Goal: Task Accomplishment & Management: Manage account settings

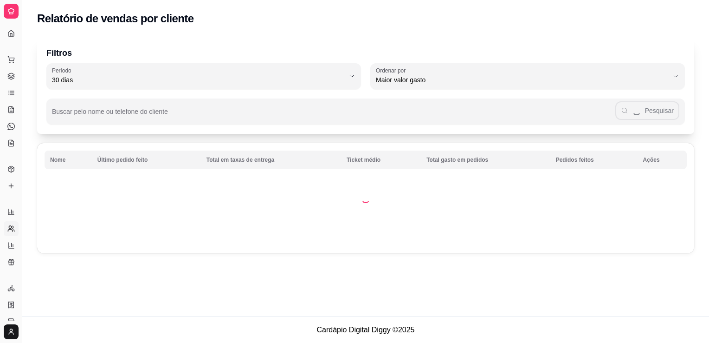
select select "30"
select select "HIGHEST_TOTAL_SPENT_WITH_ORDERS"
click at [23, 185] on button "Toggle Sidebar" at bounding box center [21, 171] width 7 height 343
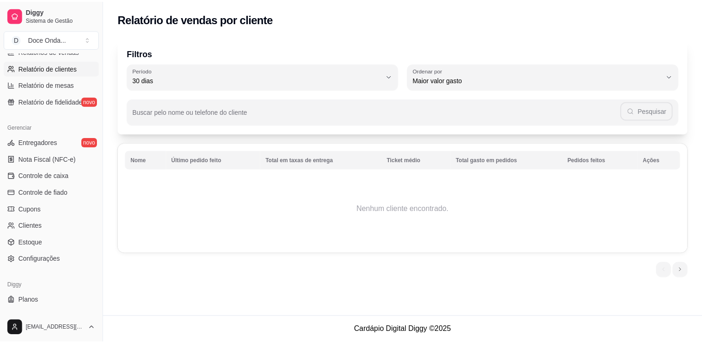
scroll to position [325, 0]
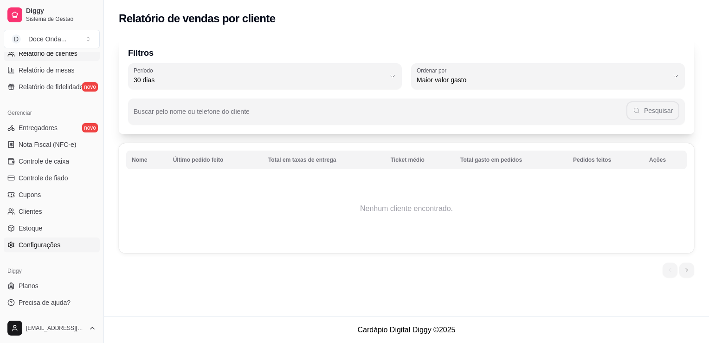
click at [50, 249] on link "Configurações" at bounding box center [52, 244] width 96 height 15
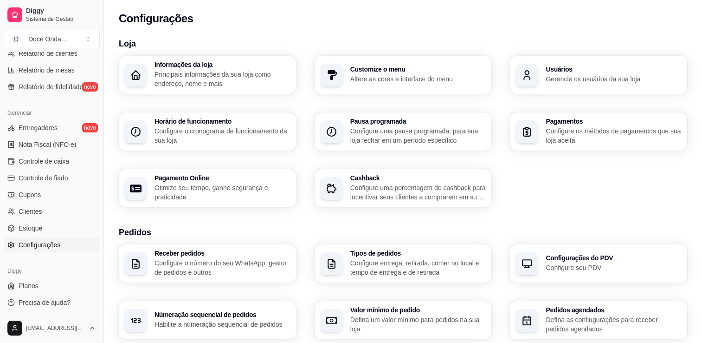
click at [332, 28] on div "Configurações" at bounding box center [403, 16] width 598 height 32
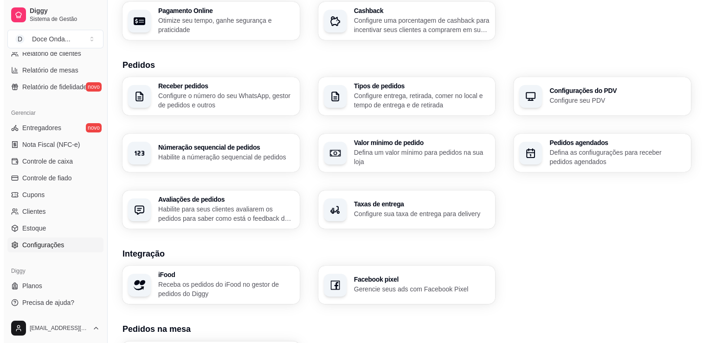
scroll to position [149, 0]
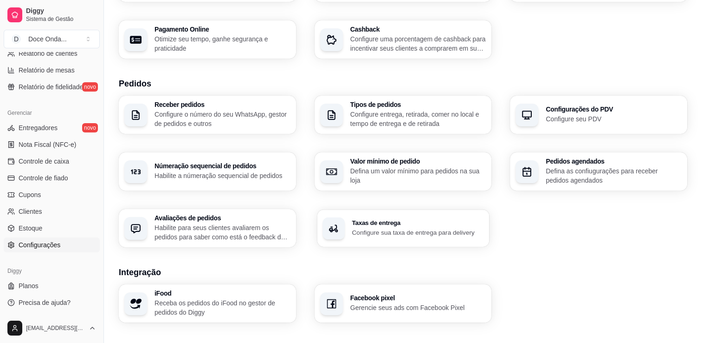
click at [368, 229] on p "Configure sua taxa de entrega para delivery" at bounding box center [418, 231] width 132 height 9
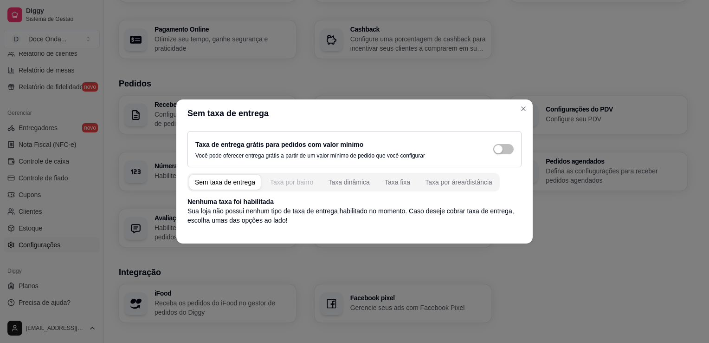
click at [315, 178] on button "Taxa por bairro" at bounding box center [292, 182] width 54 height 15
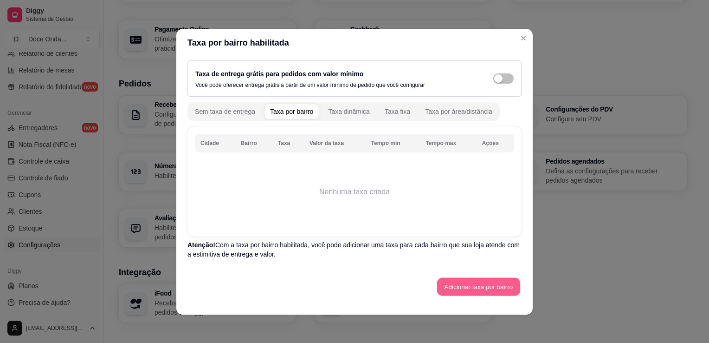
click at [455, 282] on button "Adicionar taxa por bairro" at bounding box center [478, 286] width 83 height 18
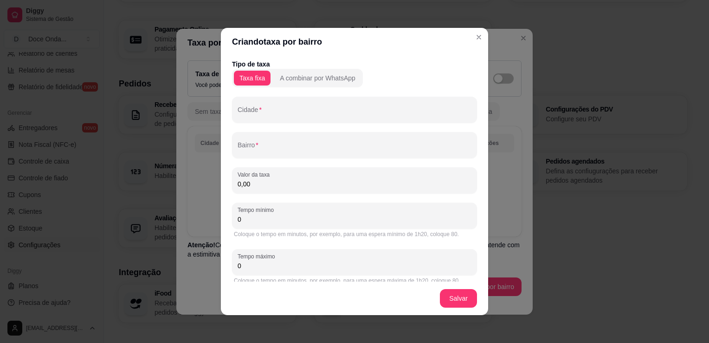
scroll to position [8, 0]
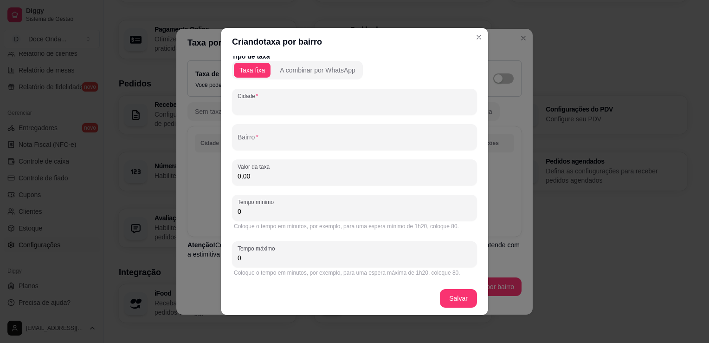
click at [344, 105] on input "Cidade" at bounding box center [355, 105] width 234 height 9
type input "k"
type input "R"
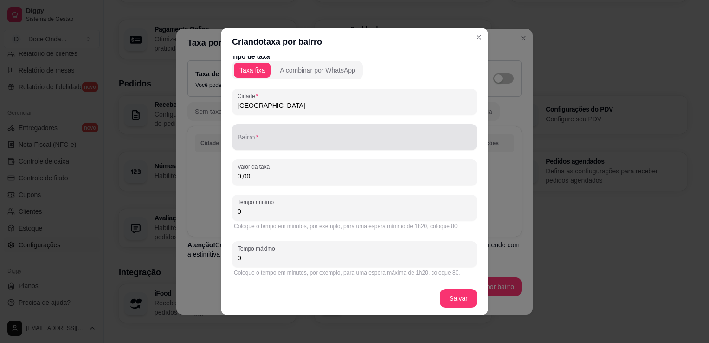
type input "[GEOGRAPHIC_DATA]"
click at [331, 134] on div at bounding box center [355, 137] width 234 height 19
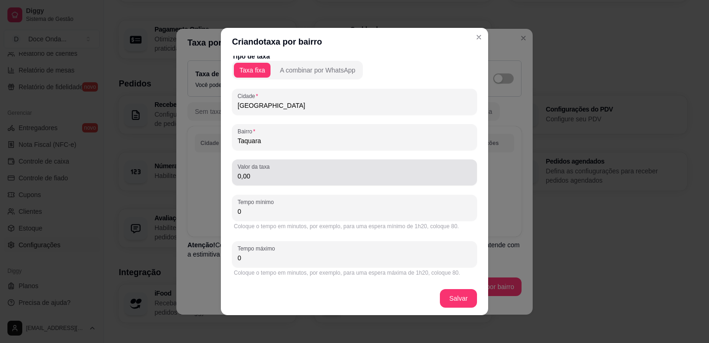
type input "Taquara"
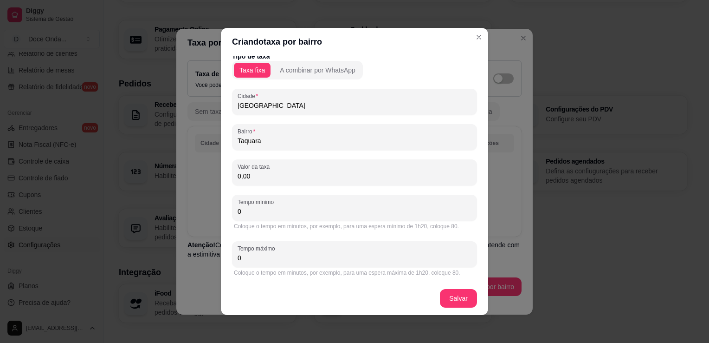
click at [312, 177] on input "0,00" at bounding box center [355, 175] width 234 height 9
type input "7,00"
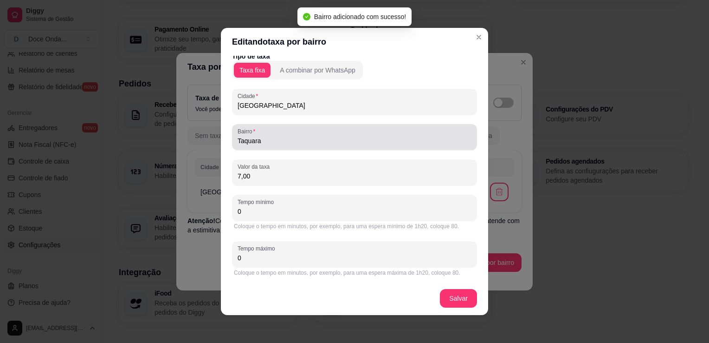
click at [360, 133] on div "Taquara" at bounding box center [355, 137] width 234 height 19
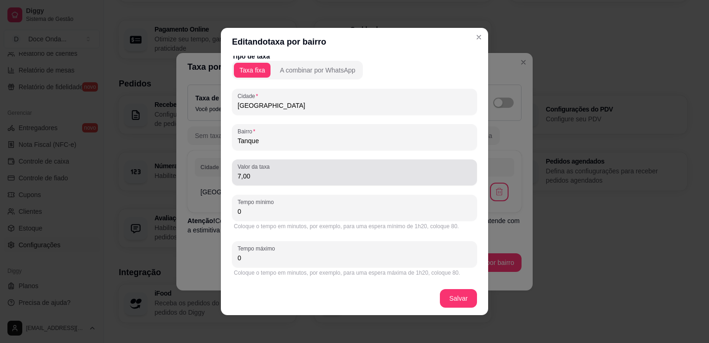
type input "Tanque"
click at [346, 173] on input "7,00" at bounding box center [355, 175] width 234 height 9
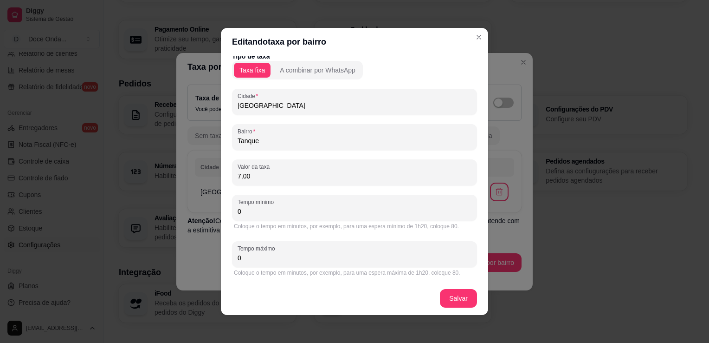
click at [346, 173] on input "7,00" at bounding box center [355, 175] width 234 height 9
click at [281, 174] on input "5,00" at bounding box center [355, 175] width 234 height 9
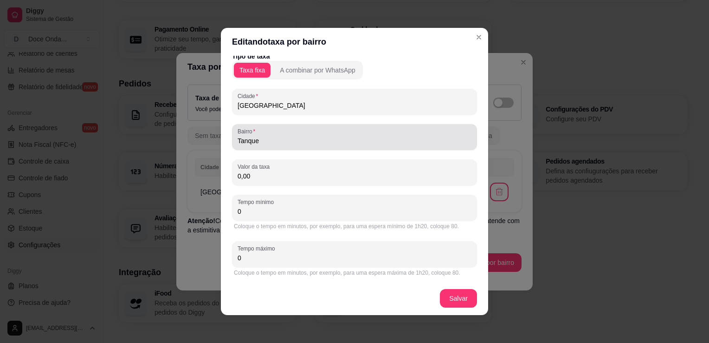
type input "0,00"
click at [292, 134] on div "Tanque" at bounding box center [355, 137] width 234 height 19
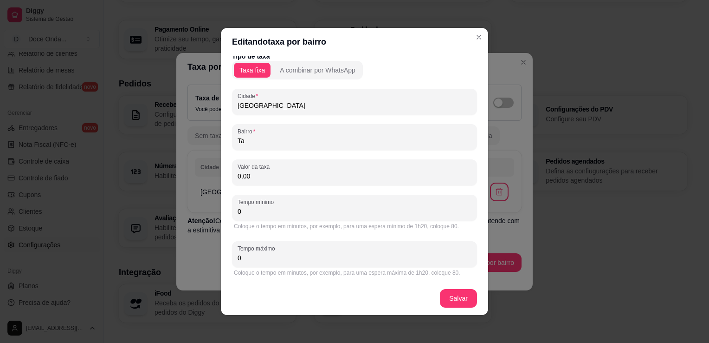
type input "T"
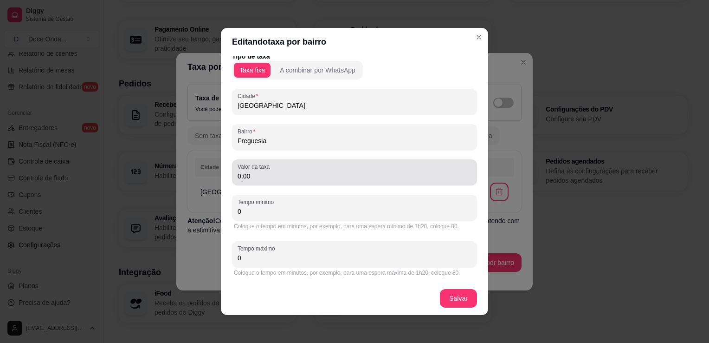
type input "Freguesia"
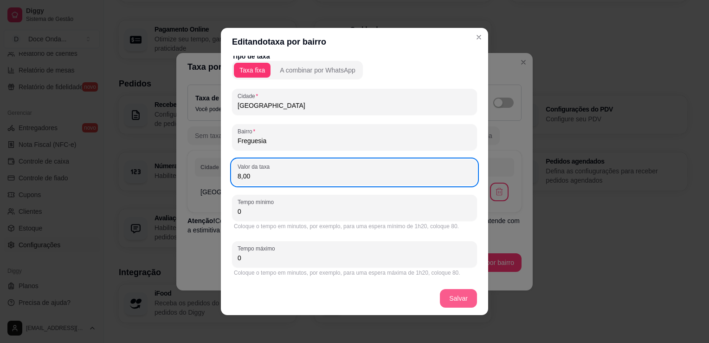
type input "8,00"
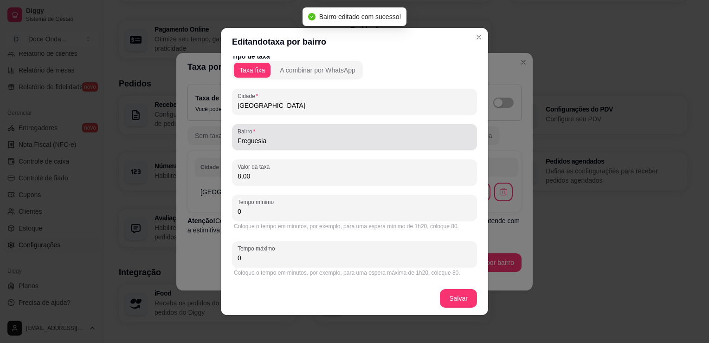
click at [388, 140] on input "Freguesia" at bounding box center [355, 140] width 234 height 9
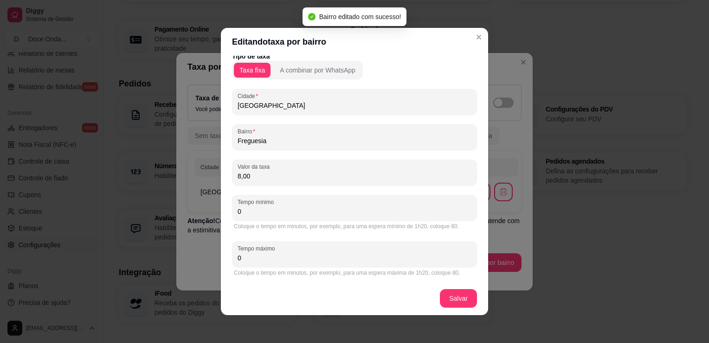
click at [388, 140] on input "Freguesia" at bounding box center [355, 140] width 234 height 9
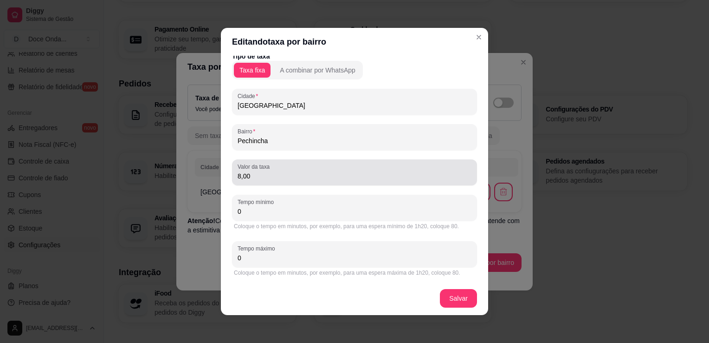
type input "Pechincha"
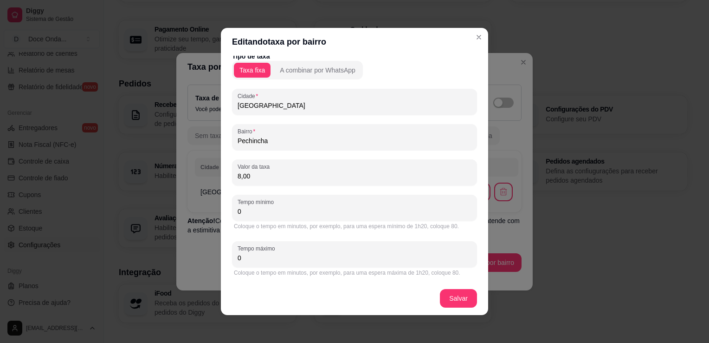
click at [368, 177] on input "8,00" at bounding box center [355, 175] width 234 height 9
type input "9,00"
click at [327, 136] on input "Pechincha" at bounding box center [355, 140] width 234 height 9
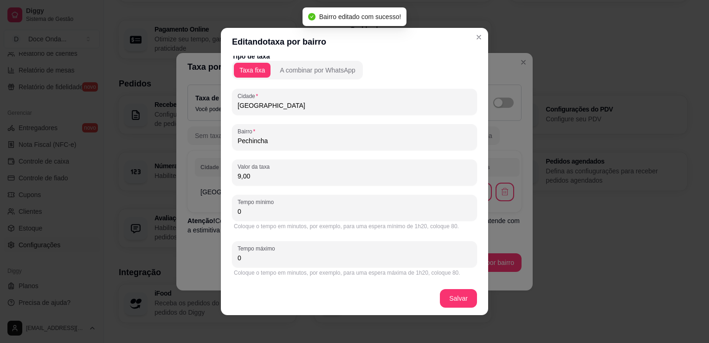
click at [327, 136] on input "Pechincha" at bounding box center [355, 140] width 234 height 9
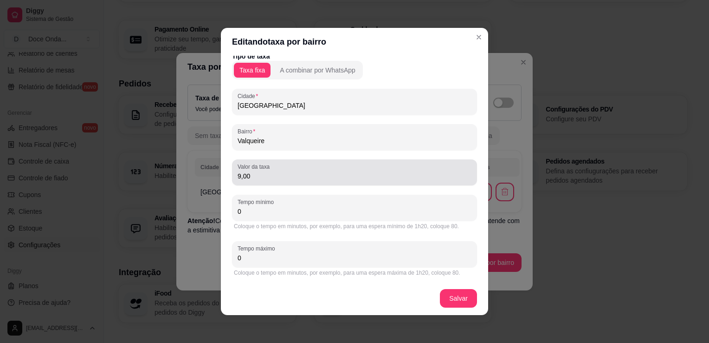
type input "Valqueire"
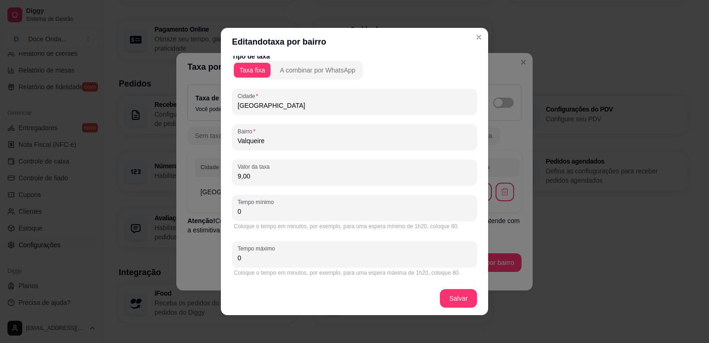
drag, startPoint x: 313, startPoint y: 178, endPoint x: 279, endPoint y: 176, distance: 34.0
click at [279, 176] on input "9,00" at bounding box center [355, 175] width 234 height 9
type input "5,00"
click at [296, 142] on input "Valqueire" at bounding box center [355, 140] width 234 height 9
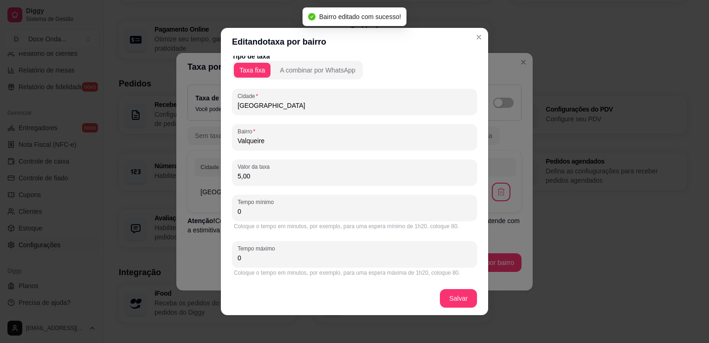
click at [296, 142] on input "Valqueire" at bounding box center [355, 140] width 234 height 9
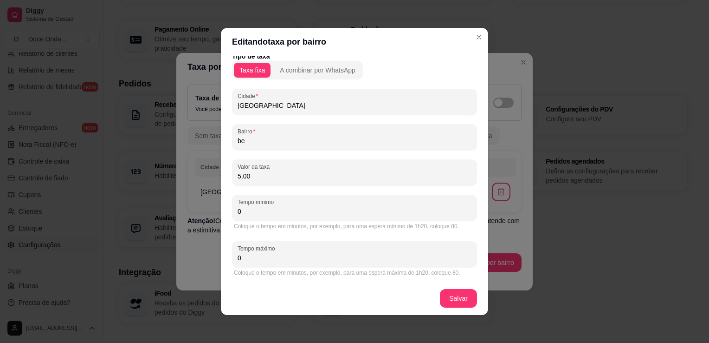
type input "b"
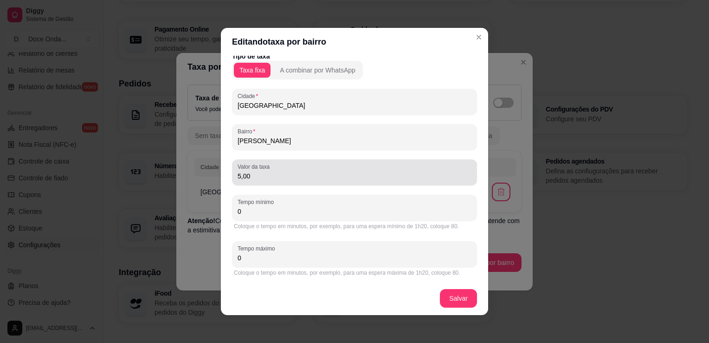
type input "[PERSON_NAME]"
click at [349, 184] on div "Valor da taxa 5,00" at bounding box center [354, 172] width 245 height 26
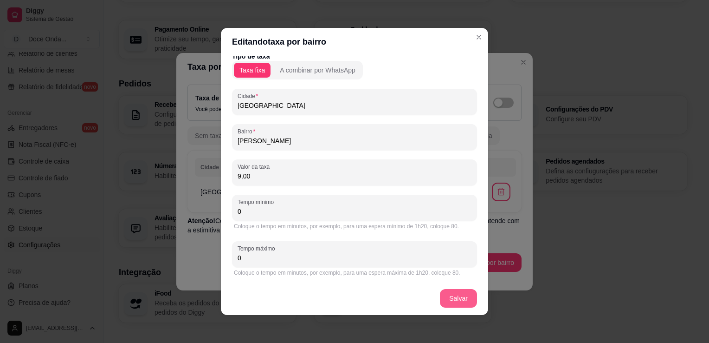
type input "9,00"
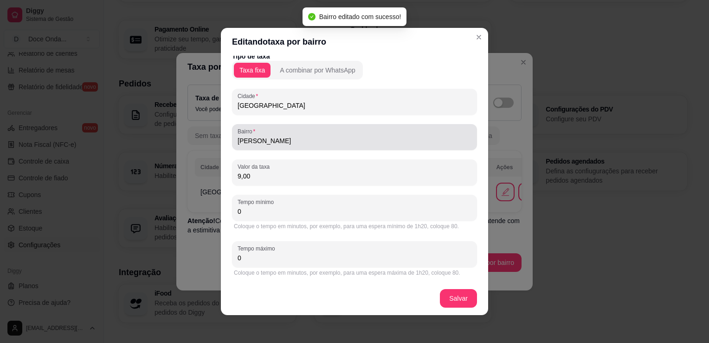
click at [290, 146] on div "[PERSON_NAME]" at bounding box center [354, 137] width 245 height 26
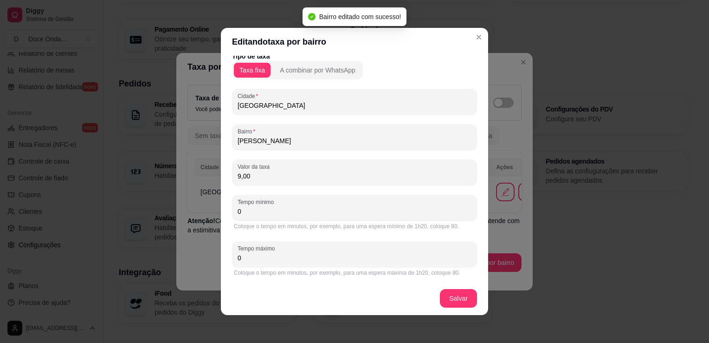
click at [290, 146] on div "[PERSON_NAME]" at bounding box center [354, 137] width 245 height 26
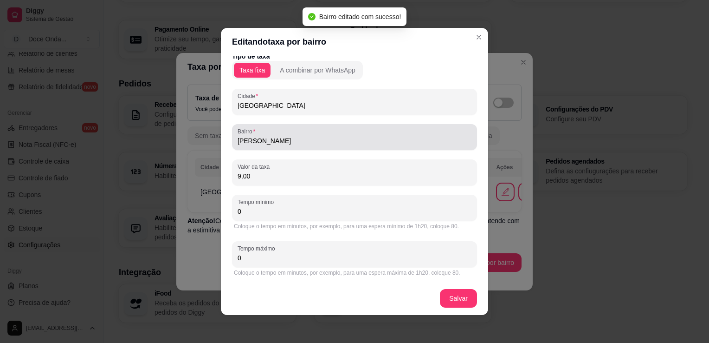
click at [290, 146] on div "[PERSON_NAME]" at bounding box center [354, 137] width 245 height 26
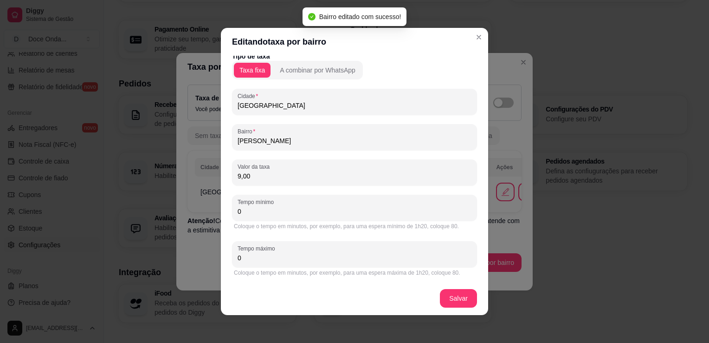
click at [290, 146] on div "[PERSON_NAME]" at bounding box center [354, 137] width 245 height 26
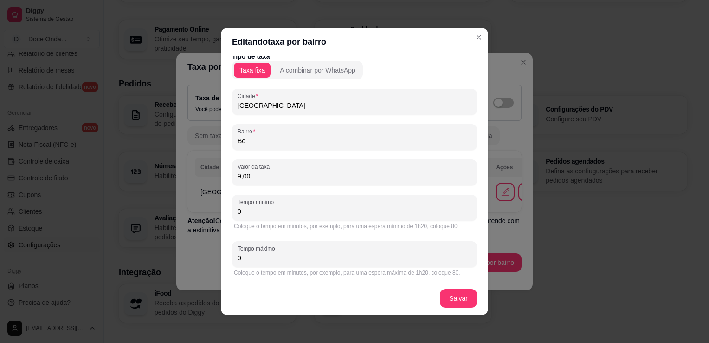
type input "B"
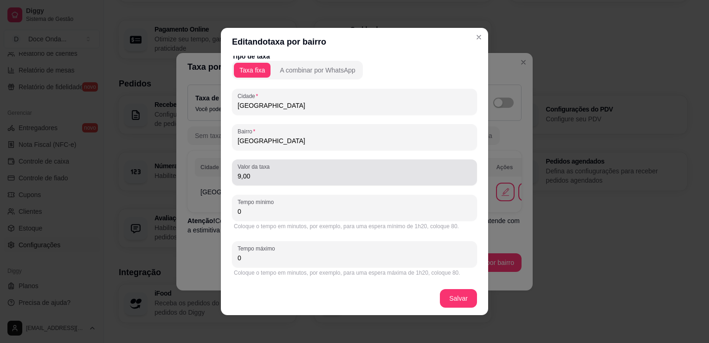
type input "[GEOGRAPHIC_DATA]"
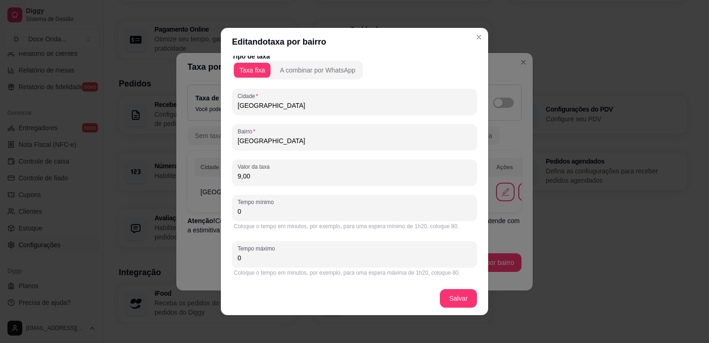
click at [299, 175] on input "9,00" at bounding box center [355, 175] width 234 height 9
type input "4,00"
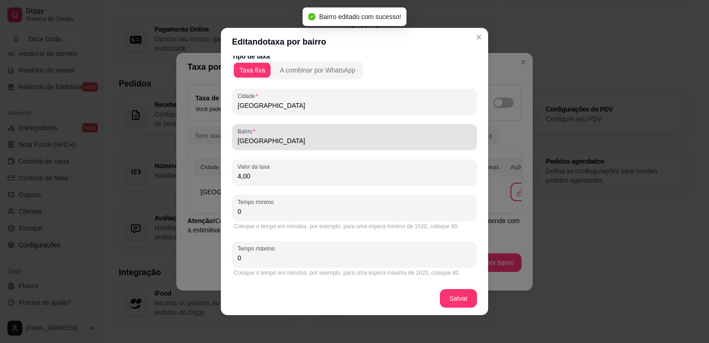
click at [282, 143] on input "[GEOGRAPHIC_DATA]" at bounding box center [355, 140] width 234 height 9
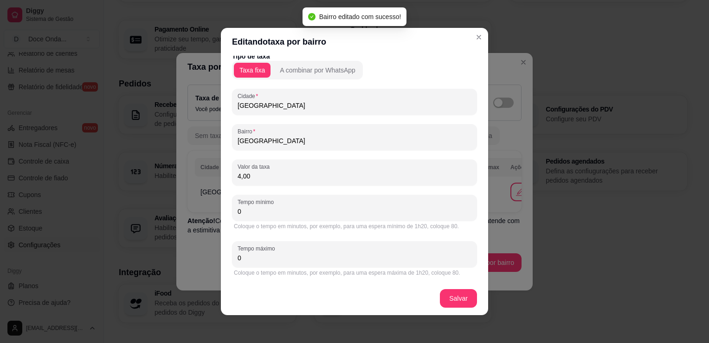
click at [282, 143] on input "[GEOGRAPHIC_DATA]" at bounding box center [355, 140] width 234 height 9
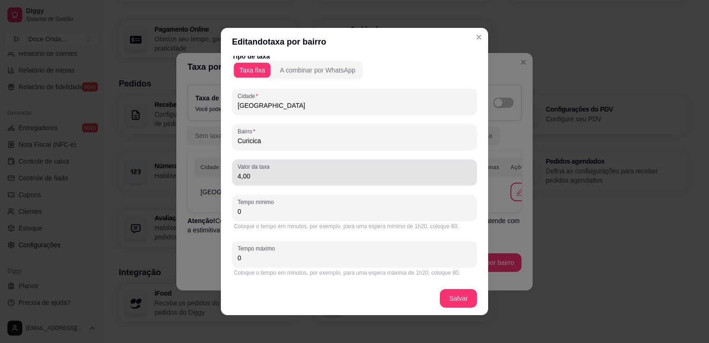
type input "Curicica"
drag, startPoint x: 292, startPoint y: 175, endPoint x: 283, endPoint y: 169, distance: 10.7
click at [283, 169] on div "4,00" at bounding box center [355, 172] width 234 height 19
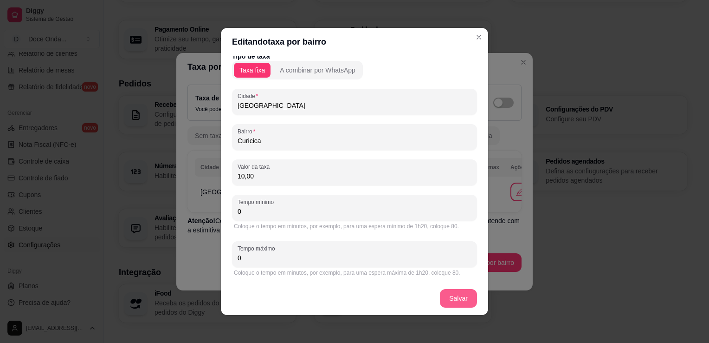
type input "10,00"
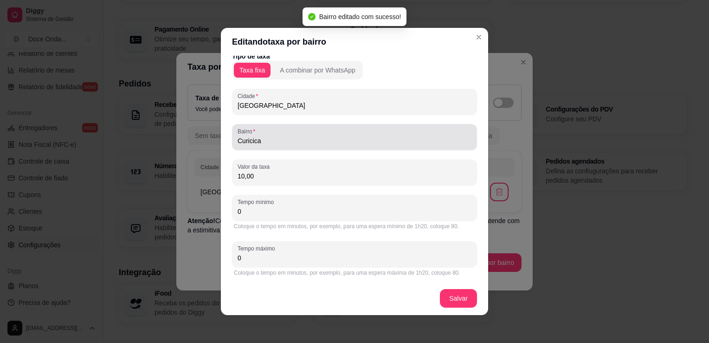
click at [293, 134] on div "Curicica" at bounding box center [355, 137] width 234 height 19
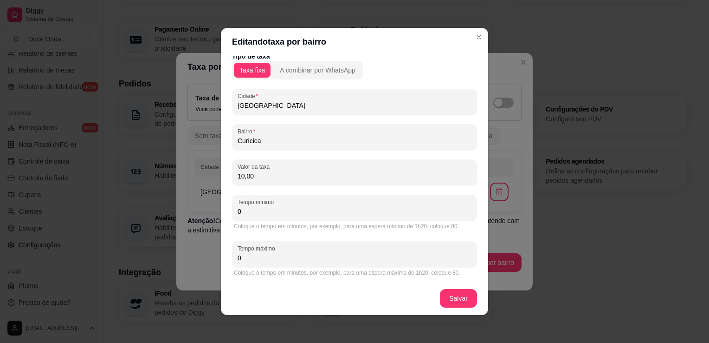
click at [293, 141] on input "Curicica" at bounding box center [355, 140] width 234 height 9
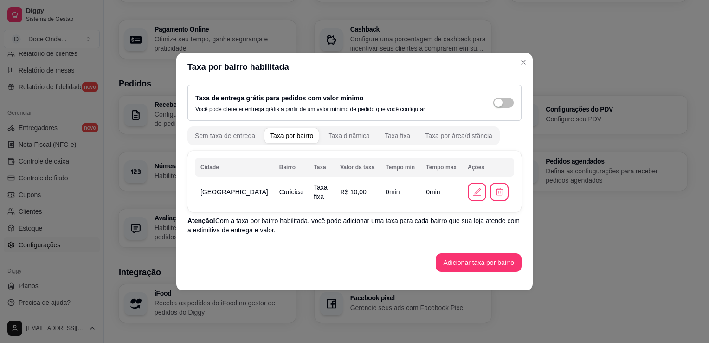
click at [504, 135] on div "Sem taxa de entrega Taxa por bairro Taxa dinâmica Taxa fixa Taxa por área/distâ…" at bounding box center [355, 135] width 334 height 19
click at [246, 142] on button "Sem taxa de entrega" at bounding box center [224, 135] width 71 height 15
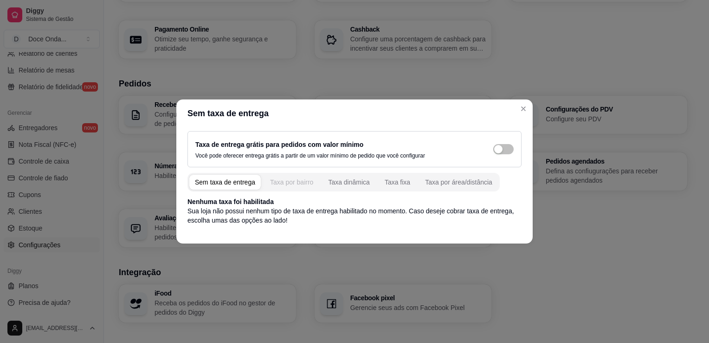
click at [301, 183] on div "Taxa por bairro" at bounding box center [291, 181] width 43 height 9
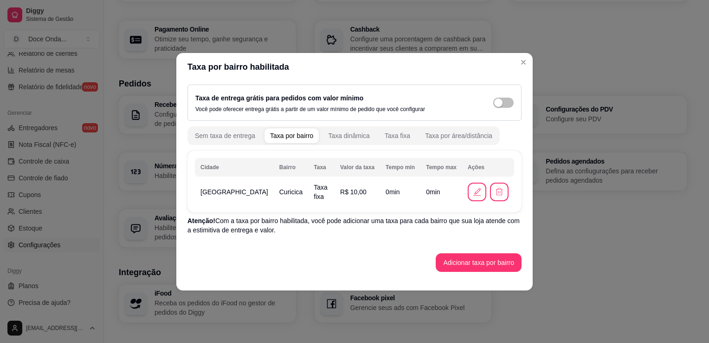
click at [380, 183] on td "0 min" at bounding box center [400, 192] width 40 height 26
click at [453, 140] on button "Taxa por área/distância" at bounding box center [459, 135] width 78 height 15
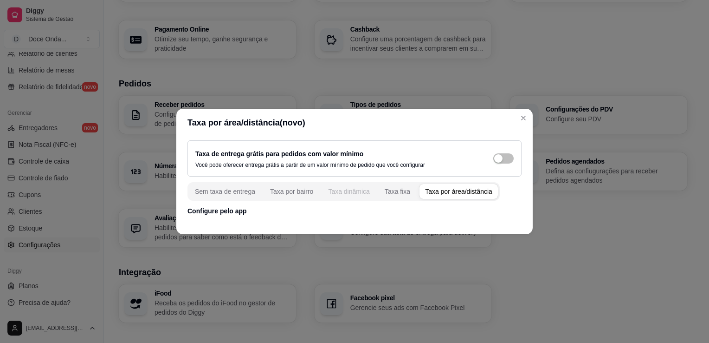
click at [361, 185] on button "Taxa dinâmica" at bounding box center [349, 191] width 53 height 15
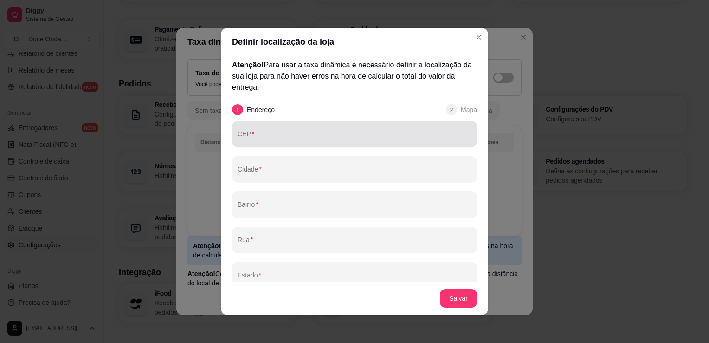
click at [361, 129] on div at bounding box center [355, 133] width 234 height 19
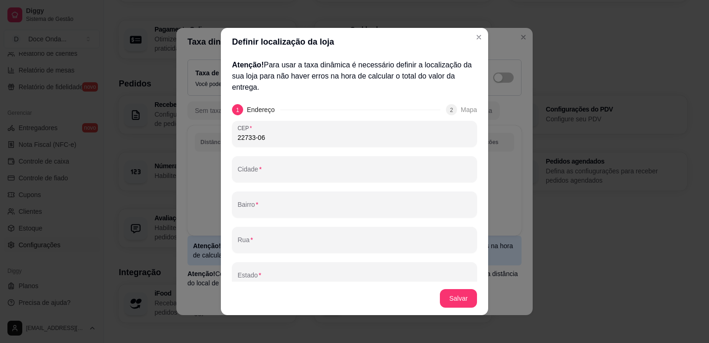
type input "22733-065"
type input "[GEOGRAPHIC_DATA]"
type input "RJ"
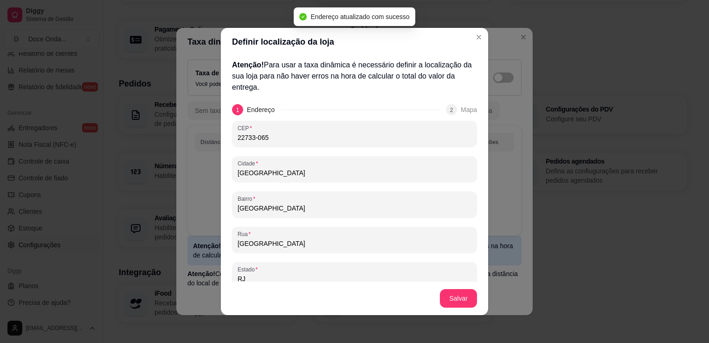
type input "22733-065"
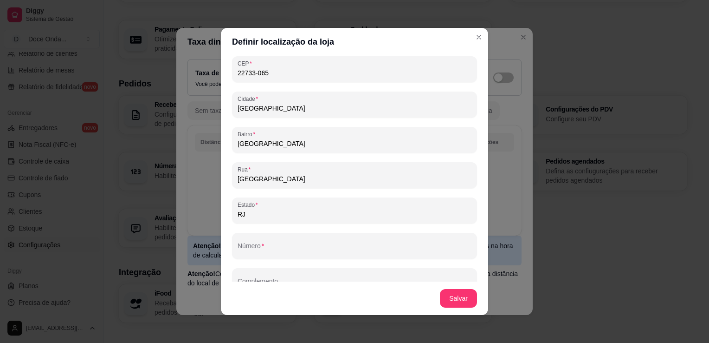
scroll to position [80, 0]
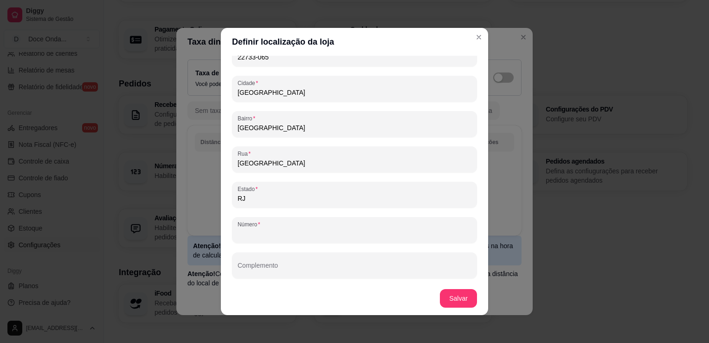
click at [405, 234] on input "Número" at bounding box center [355, 233] width 234 height 9
type input "566"
click at [454, 296] on button "Salvar" at bounding box center [459, 298] width 36 height 18
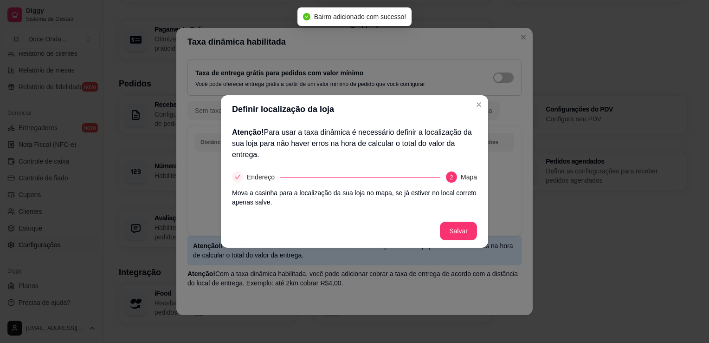
scroll to position [0, 0]
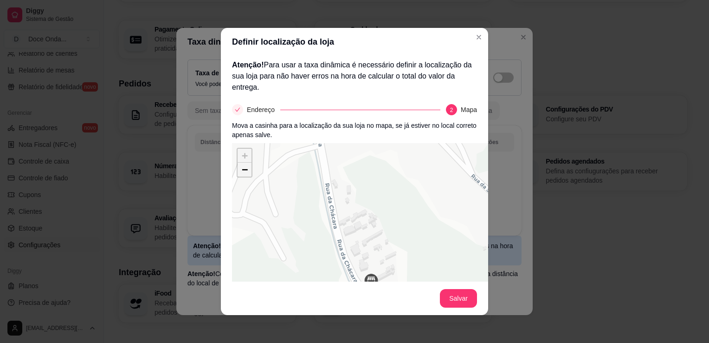
click at [243, 172] on span "−" at bounding box center [245, 169] width 6 height 12
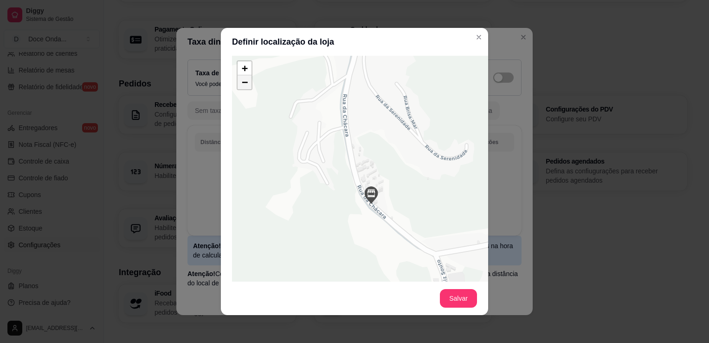
click at [243, 85] on span "−" at bounding box center [245, 82] width 6 height 12
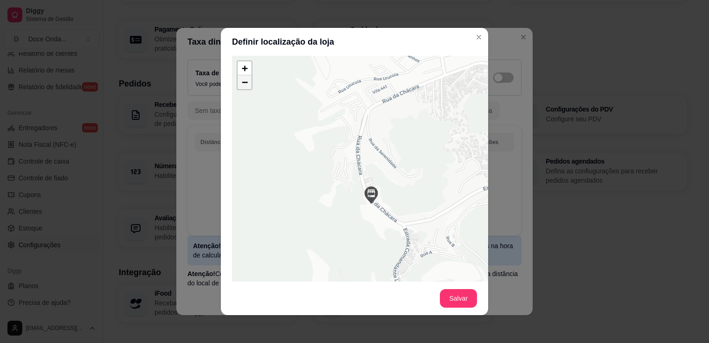
click at [243, 85] on span "−" at bounding box center [245, 82] width 6 height 12
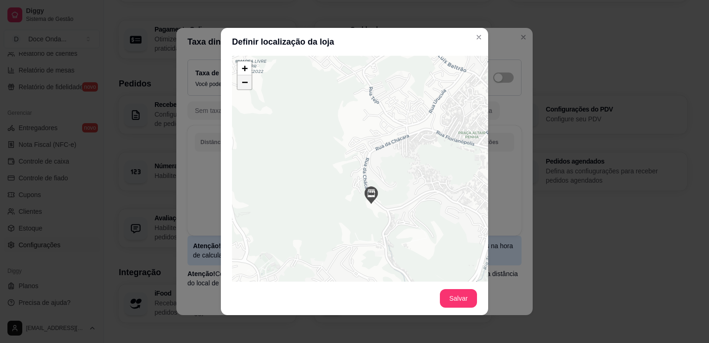
click at [243, 85] on span "−" at bounding box center [245, 82] width 6 height 12
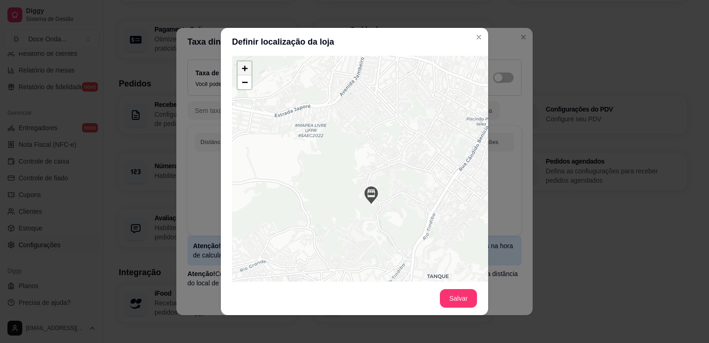
click at [242, 70] on span "+" at bounding box center [245, 68] width 6 height 12
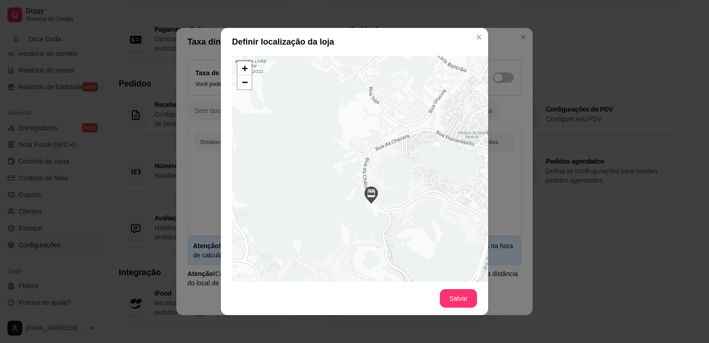
click at [383, 161] on div "+ − Leaflet | © OSM & CartoDB" at bounding box center [371, 195] width 279 height 279
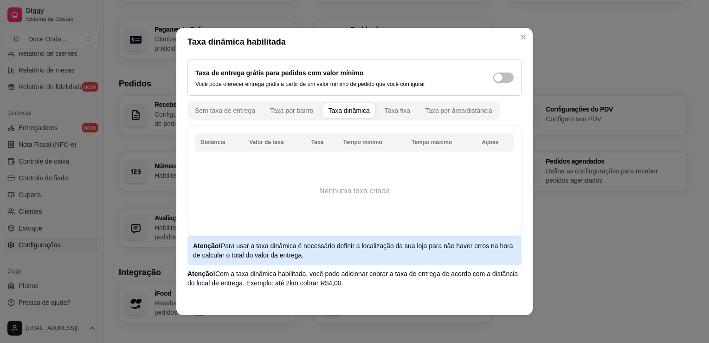
click at [470, 38] on header "Taxa dinâmica habilitada" at bounding box center [354, 42] width 357 height 28
click at [294, 112] on div "Taxa por bairro" at bounding box center [291, 110] width 43 height 9
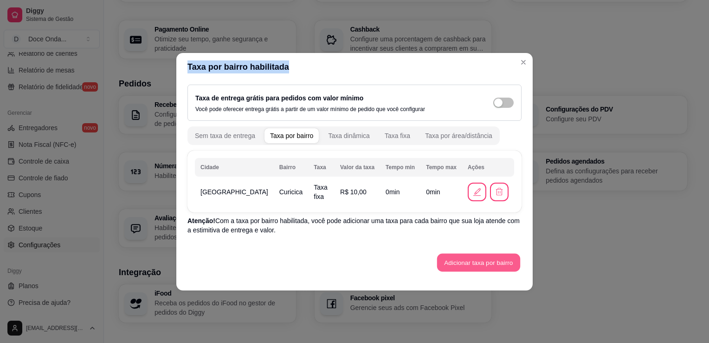
click at [469, 254] on button "Adicionar taxa por bairro" at bounding box center [478, 262] width 83 height 18
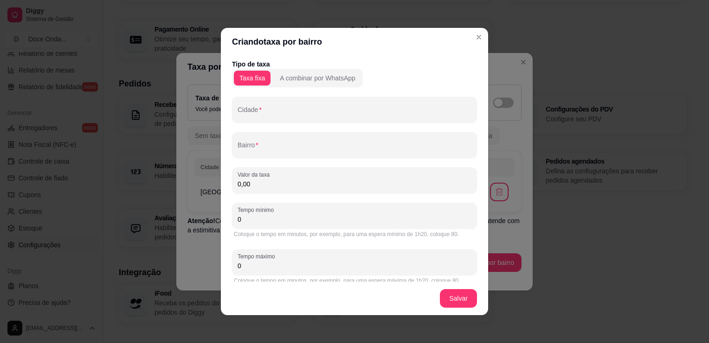
click at [345, 96] on div "Tipo de taxa Taxa fixa A combinar por WhatsApp Cidade Bairro Valor da taxa 0,00…" at bounding box center [354, 172] width 245 height 227
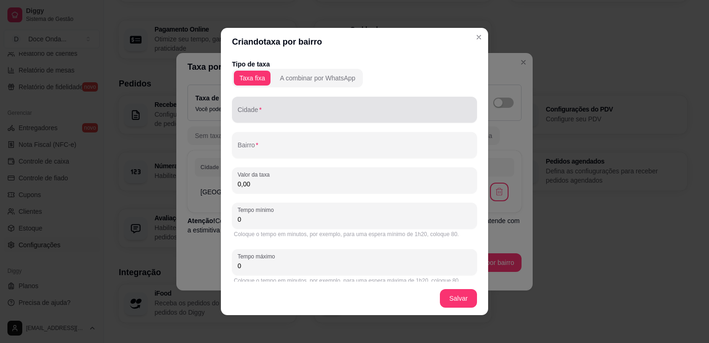
click at [341, 102] on div at bounding box center [355, 109] width 234 height 19
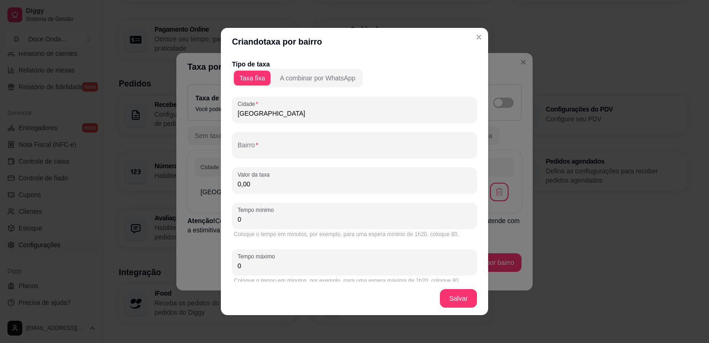
type input "[GEOGRAPHIC_DATA]"
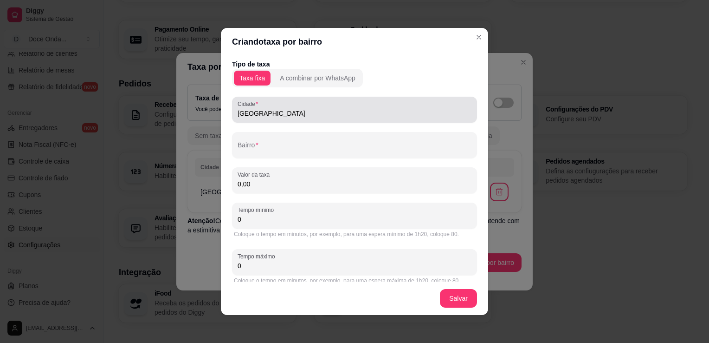
click at [341, 102] on div "[GEOGRAPHIC_DATA]" at bounding box center [355, 109] width 234 height 19
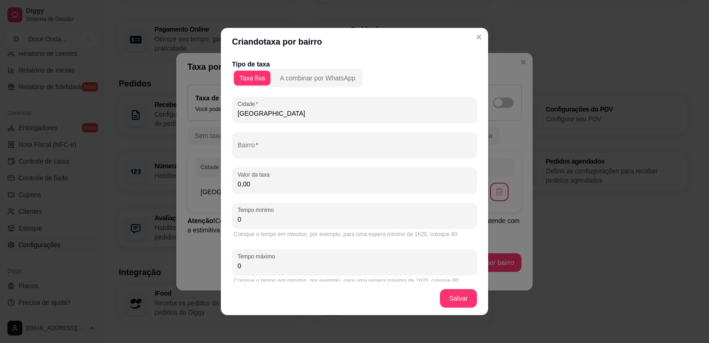
click at [264, 116] on input "[GEOGRAPHIC_DATA]" at bounding box center [355, 113] width 234 height 9
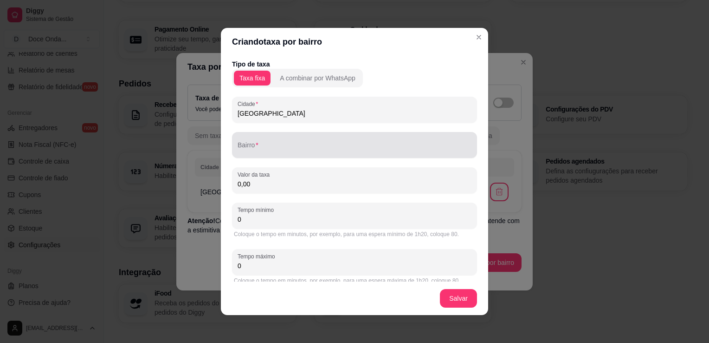
click at [277, 153] on div at bounding box center [355, 145] width 234 height 19
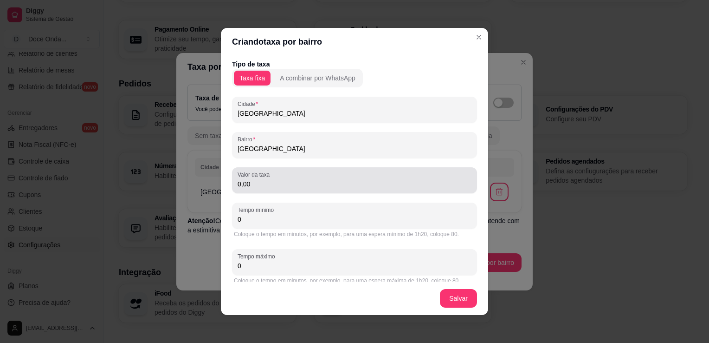
type input "[GEOGRAPHIC_DATA]"
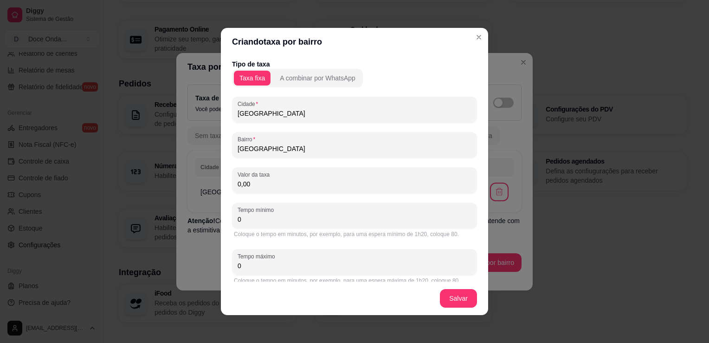
click at [273, 182] on input "0,00" at bounding box center [355, 183] width 234 height 9
type input "4,00"
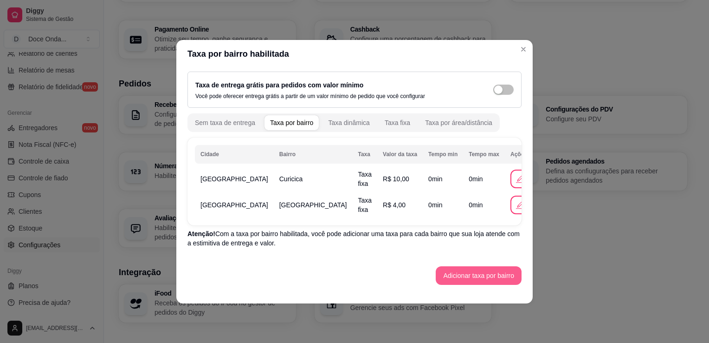
click at [453, 266] on div "Adicionar taxa por bairro" at bounding box center [355, 275] width 334 height 19
click at [451, 277] on button "Adicionar taxa por bairro" at bounding box center [478, 275] width 83 height 18
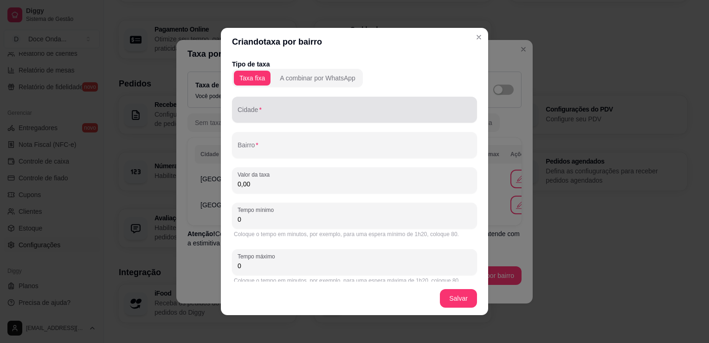
click at [281, 108] on div at bounding box center [355, 109] width 234 height 19
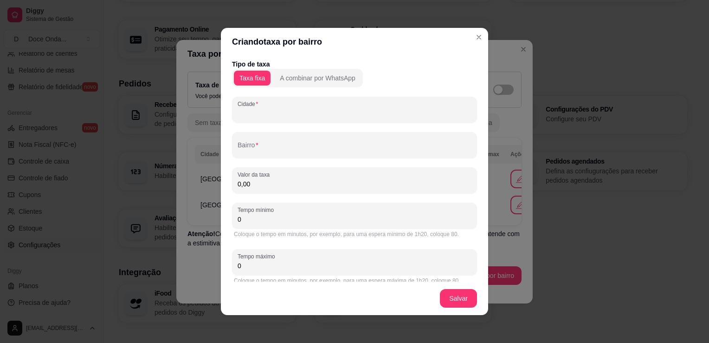
paste input "[GEOGRAPHIC_DATA]"
type input "[GEOGRAPHIC_DATA]"
click at [266, 158] on div "Tipo de taxa Taxa fixa A combinar por WhatsApp [GEOGRAPHIC_DATA] Bairro Valor d…" at bounding box center [354, 172] width 245 height 227
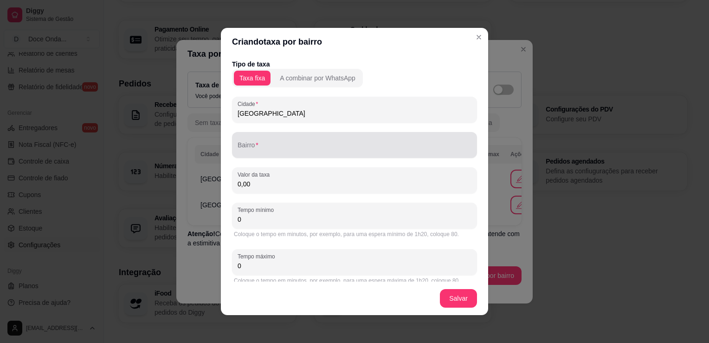
click at [272, 142] on div at bounding box center [355, 145] width 234 height 19
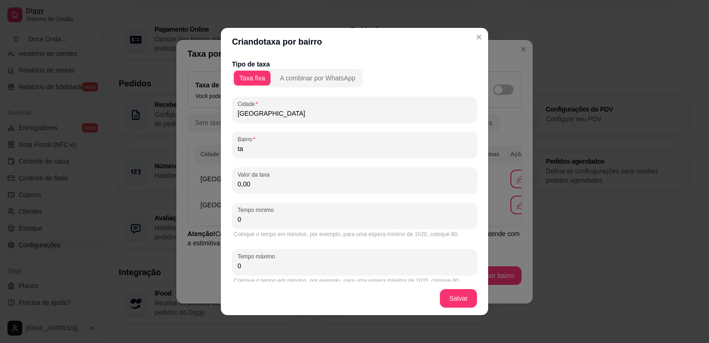
type input "t"
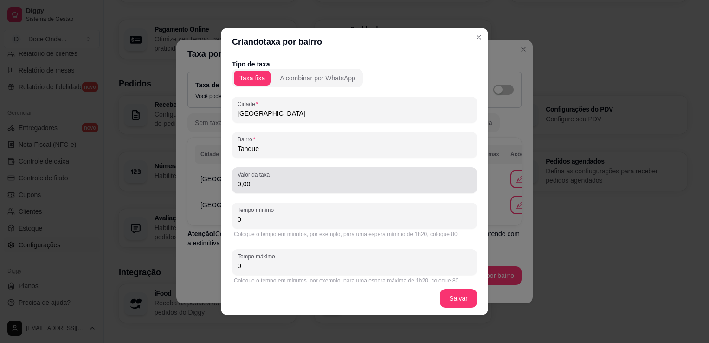
type input "Tanque"
click at [310, 179] on div "0,00" at bounding box center [355, 180] width 234 height 19
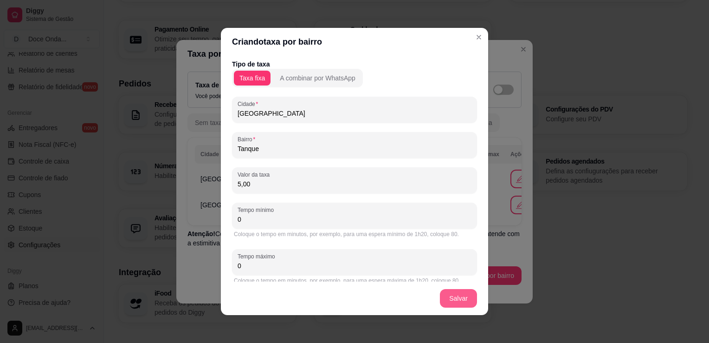
type input "5,00"
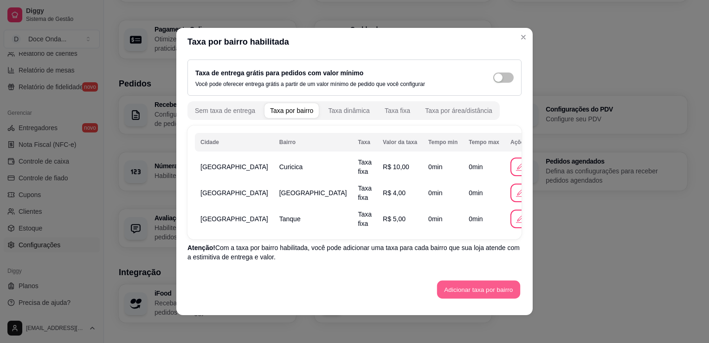
click at [479, 283] on button "Adicionar taxa por bairro" at bounding box center [478, 289] width 83 height 18
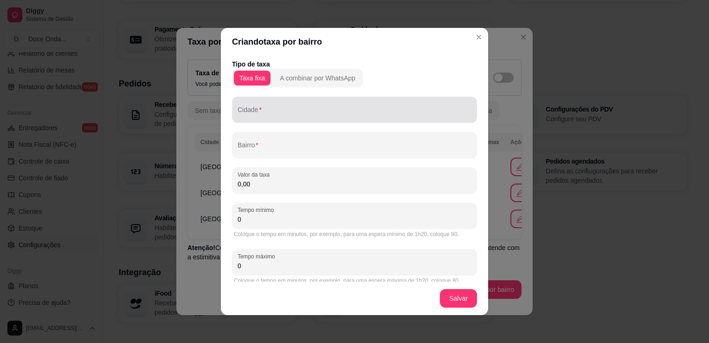
click at [279, 104] on div at bounding box center [355, 109] width 234 height 19
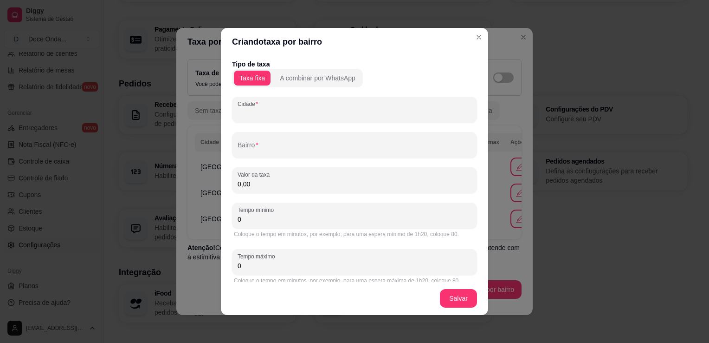
paste input "[GEOGRAPHIC_DATA]"
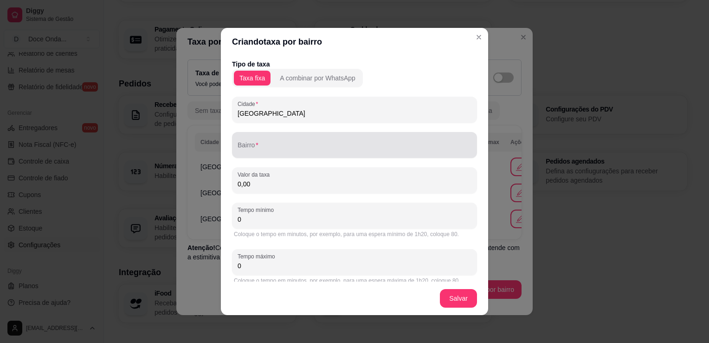
type input "[GEOGRAPHIC_DATA]"
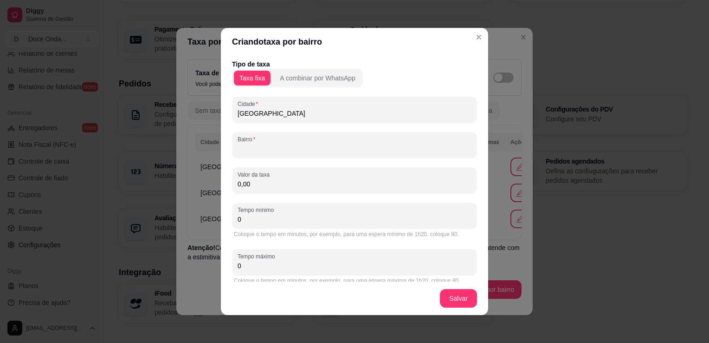
click at [303, 151] on input "Bairro" at bounding box center [355, 148] width 234 height 9
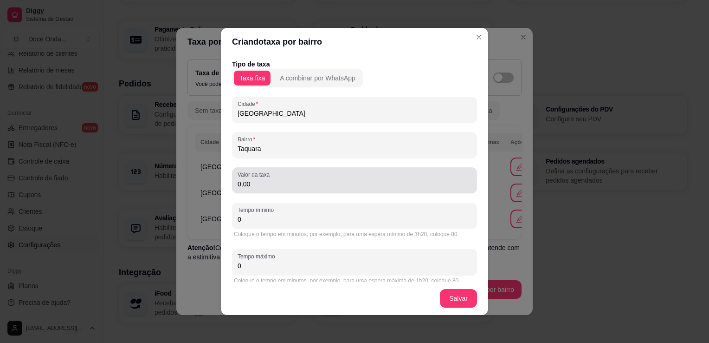
type input "Taquara"
click at [302, 174] on div "0,00" at bounding box center [355, 180] width 234 height 19
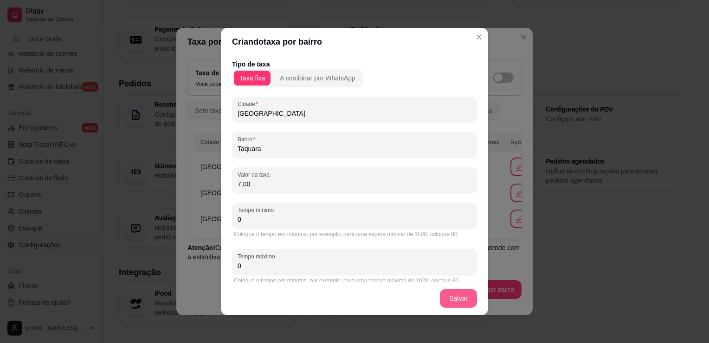
type input "7,00"
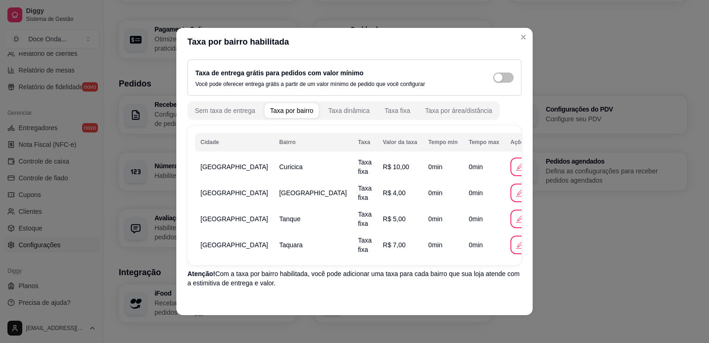
click at [457, 91] on div "Taxa de entrega grátis para pedidos com valor mínimo Você pode oferecer entrega…" at bounding box center [355, 77] width 334 height 36
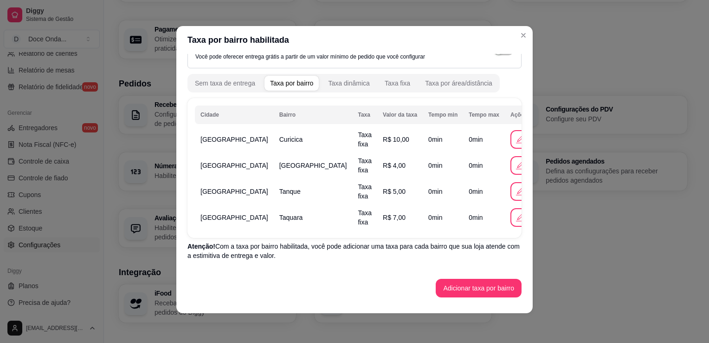
scroll to position [28, 0]
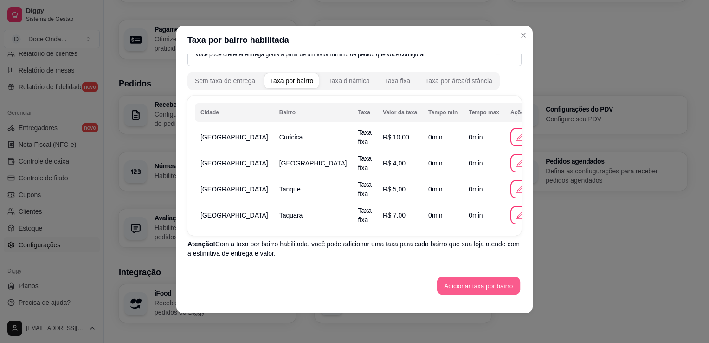
click at [497, 289] on button "Adicionar taxa por bairro" at bounding box center [478, 286] width 83 height 18
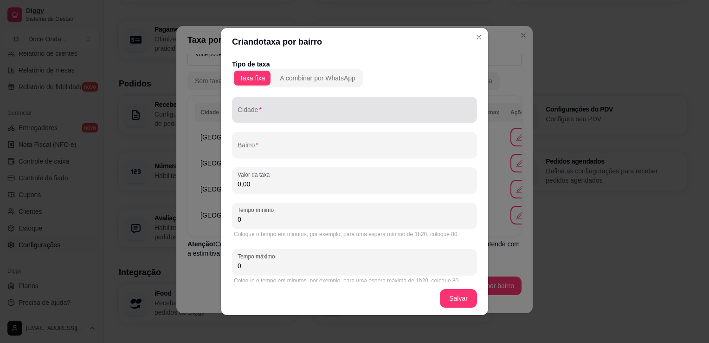
click at [277, 104] on div at bounding box center [355, 109] width 234 height 19
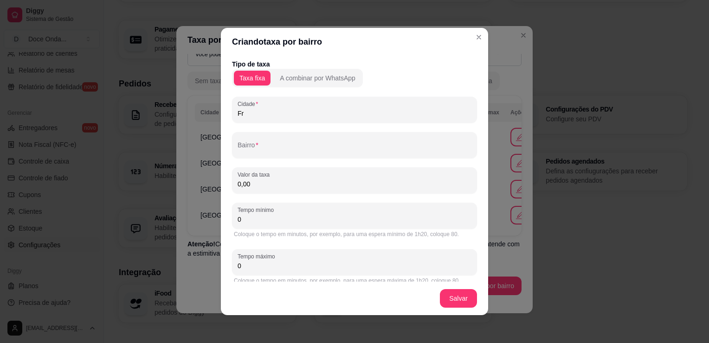
type input "F"
paste input "[GEOGRAPHIC_DATA]"
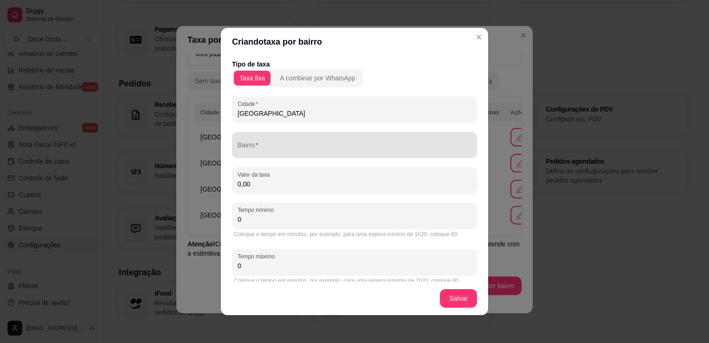
type input "[GEOGRAPHIC_DATA]"
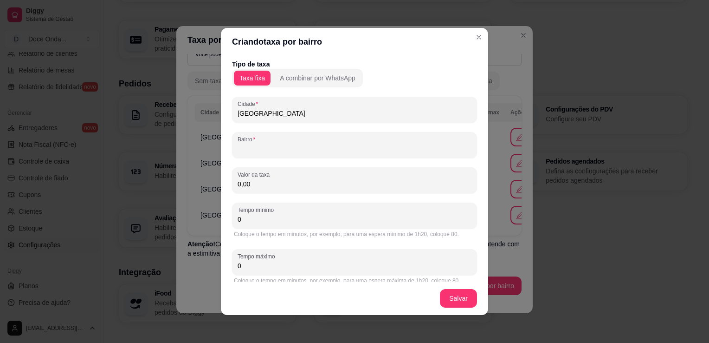
click at [284, 148] on input "Bairro" at bounding box center [355, 148] width 234 height 9
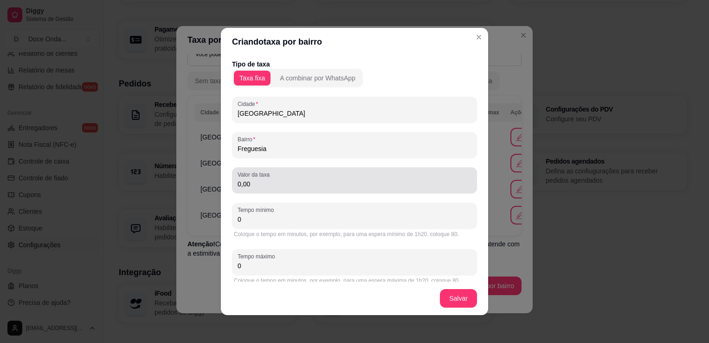
type input "Freguesia"
click at [282, 191] on div "Valor da taxa 0,00" at bounding box center [354, 180] width 245 height 26
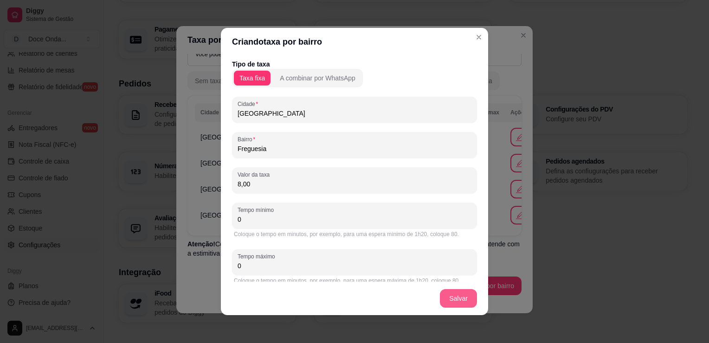
type input "8,00"
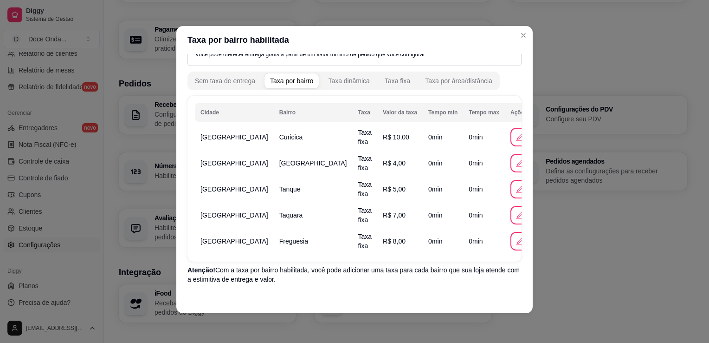
scroll to position [54, 0]
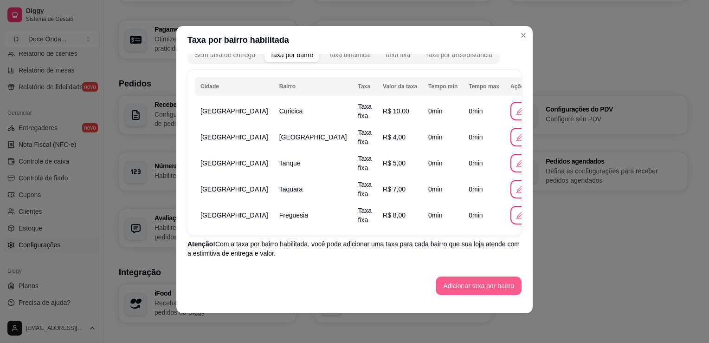
click at [467, 282] on button "Adicionar taxa por bairro" at bounding box center [479, 285] width 86 height 19
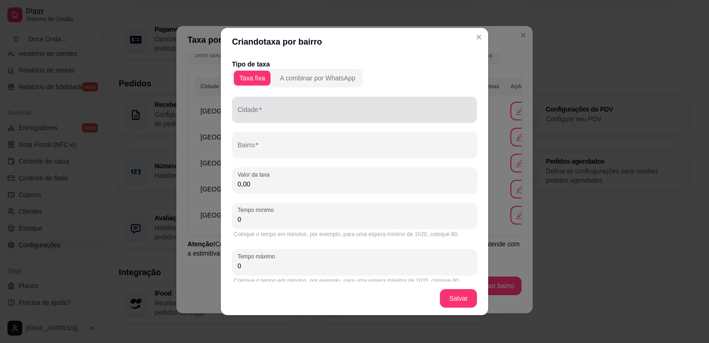
click at [338, 115] on input "Cidade" at bounding box center [355, 113] width 234 height 9
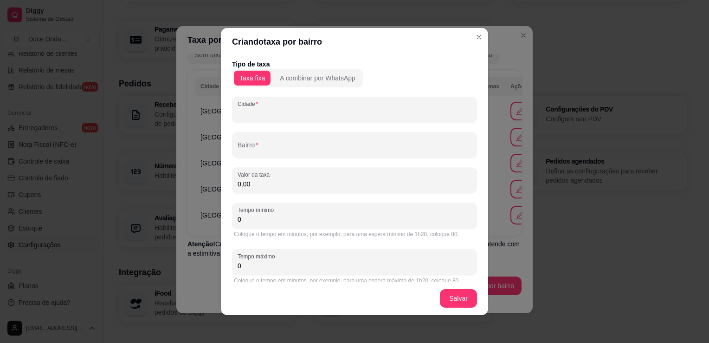
paste input "[GEOGRAPHIC_DATA]"
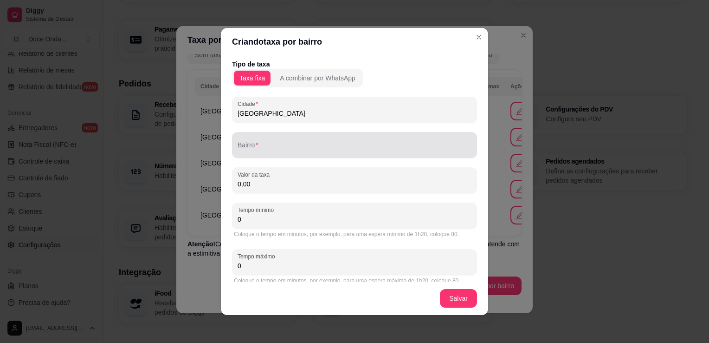
type input "[GEOGRAPHIC_DATA]"
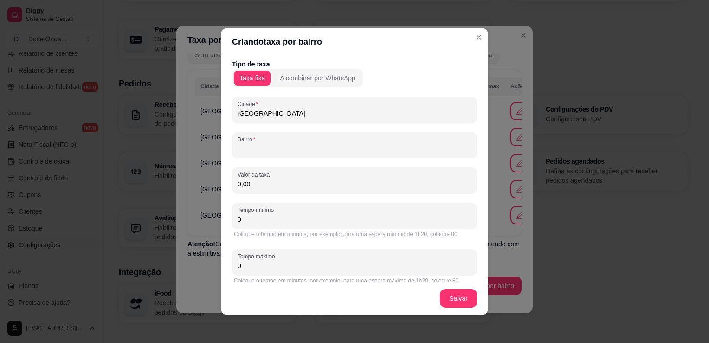
click at [317, 148] on input "Bairro" at bounding box center [355, 148] width 234 height 9
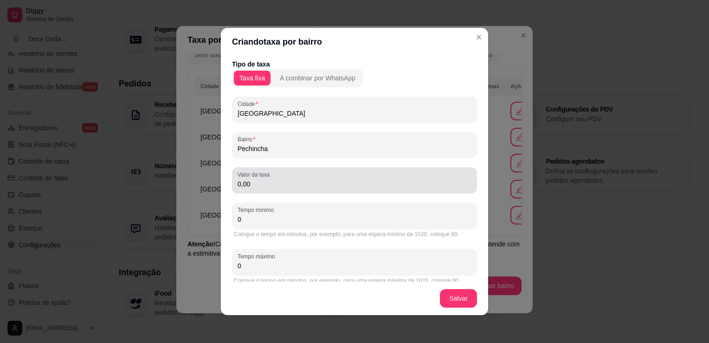
type input "Pechincha"
click at [326, 189] on div "Valor da taxa 0,00" at bounding box center [354, 180] width 245 height 26
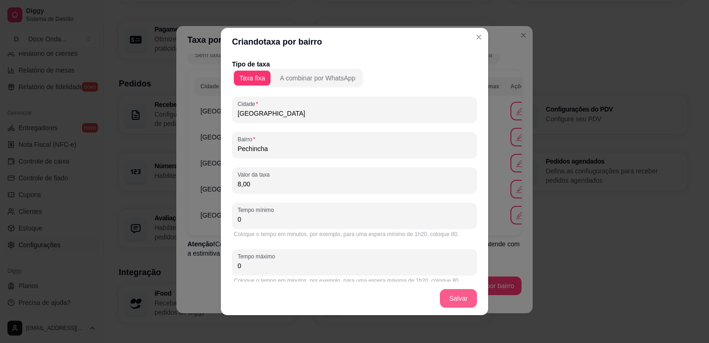
type input "8,00"
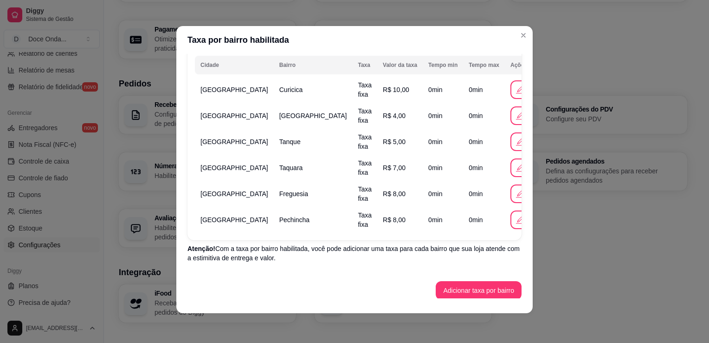
scroll to position [80, 0]
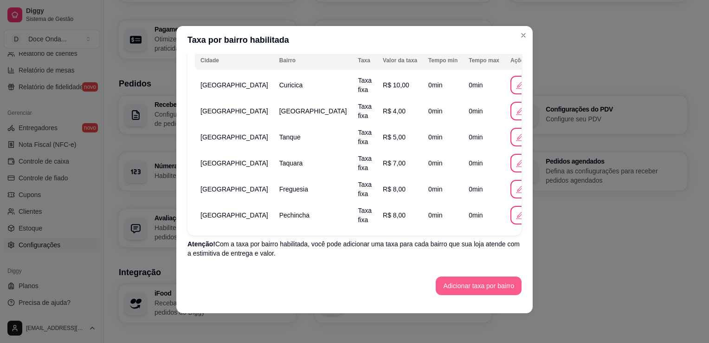
click at [494, 281] on button "Adicionar taxa por bairro" at bounding box center [479, 285] width 86 height 19
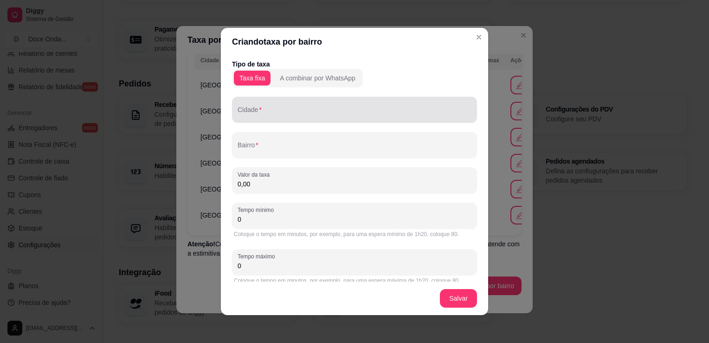
click at [334, 104] on div at bounding box center [355, 109] width 234 height 19
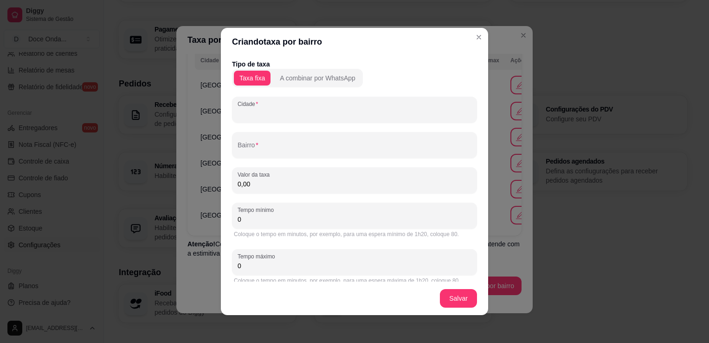
paste input "[GEOGRAPHIC_DATA]"
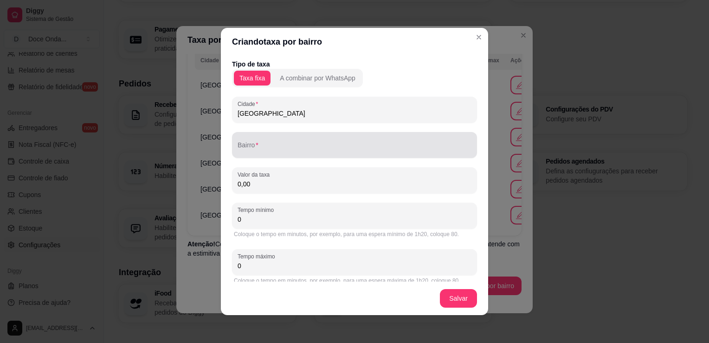
type input "[GEOGRAPHIC_DATA]"
click at [332, 152] on input "Bairro" at bounding box center [355, 148] width 234 height 9
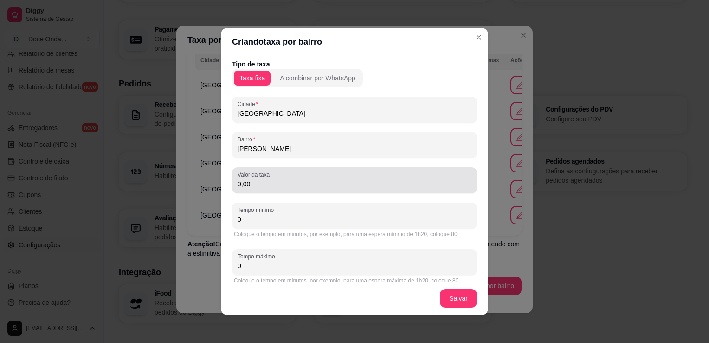
type input "[PERSON_NAME]"
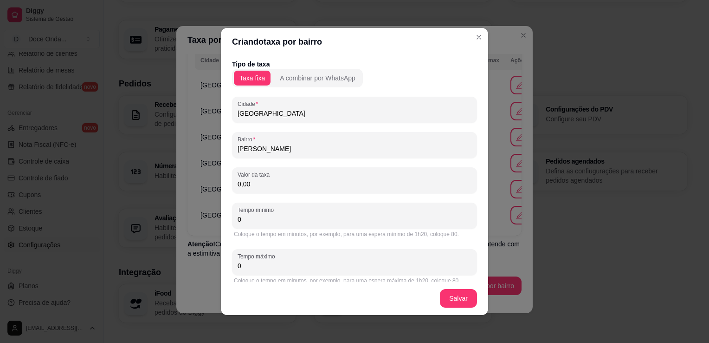
click at [320, 185] on input "0,00" at bounding box center [355, 183] width 234 height 9
type input "10,00"
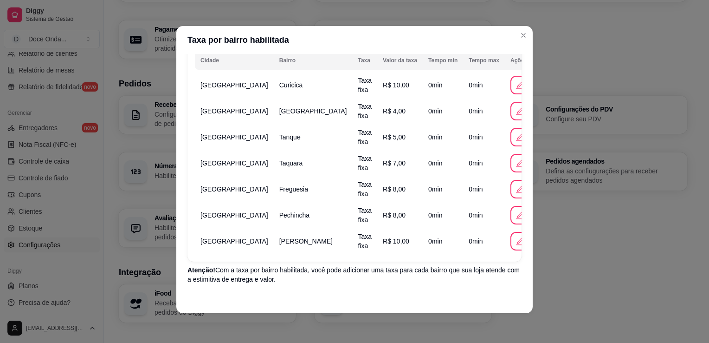
scroll to position [106, 0]
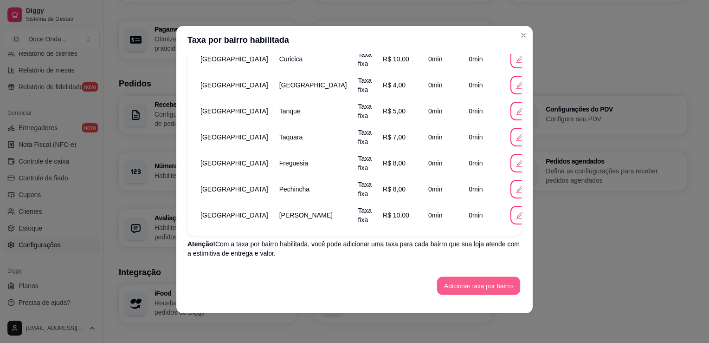
click at [487, 279] on button "Adicionar taxa por bairro" at bounding box center [478, 286] width 83 height 18
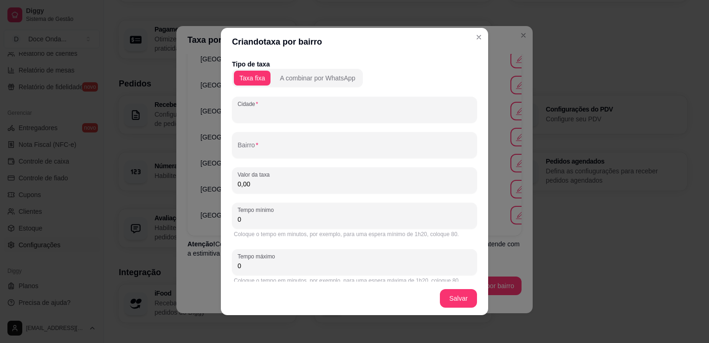
click at [345, 117] on input "Cidade" at bounding box center [355, 113] width 234 height 9
paste input "[GEOGRAPHIC_DATA]"
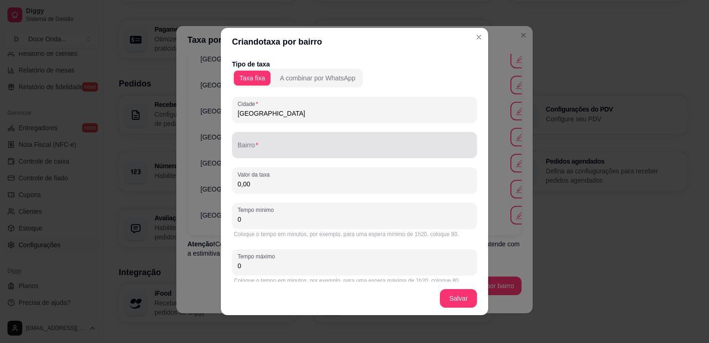
type input "[GEOGRAPHIC_DATA]"
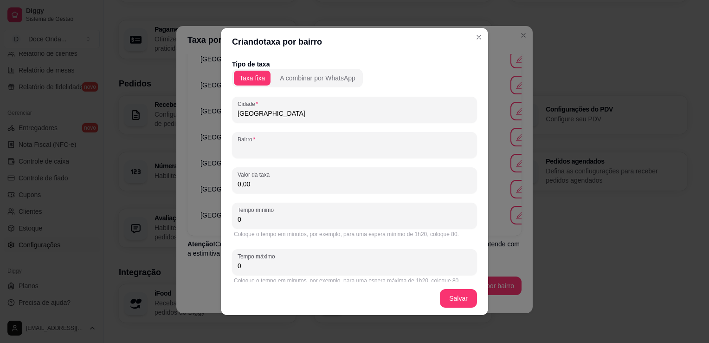
click at [336, 149] on input "Bairro" at bounding box center [355, 148] width 234 height 9
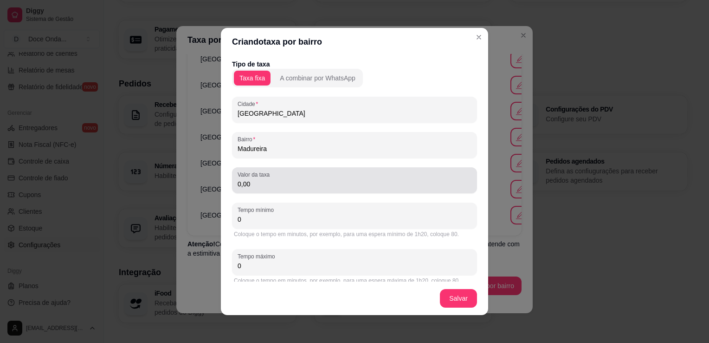
type input "Madureira"
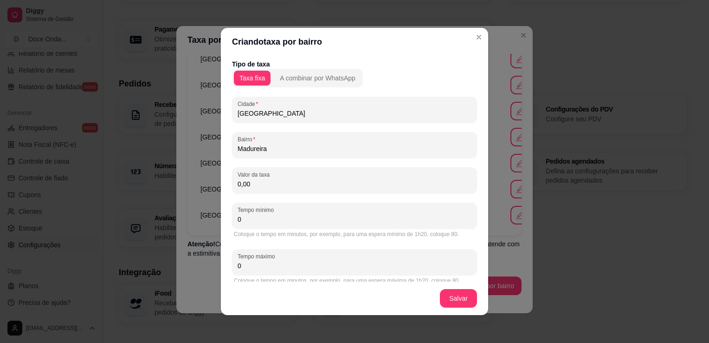
click at [328, 186] on input "0,00" at bounding box center [355, 183] width 234 height 9
type input "10,00"
click at [319, 144] on input "Madureira" at bounding box center [355, 148] width 234 height 9
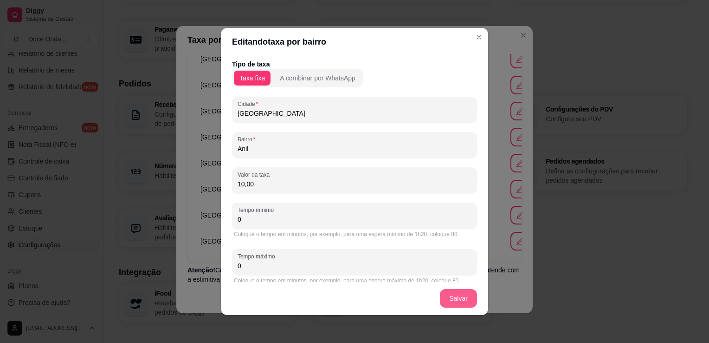
type input "Anil"
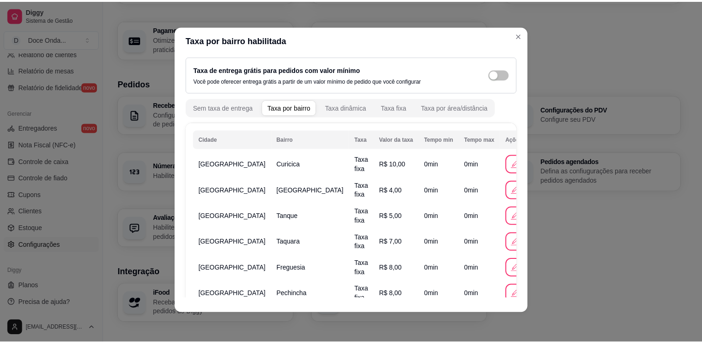
scroll to position [0, 0]
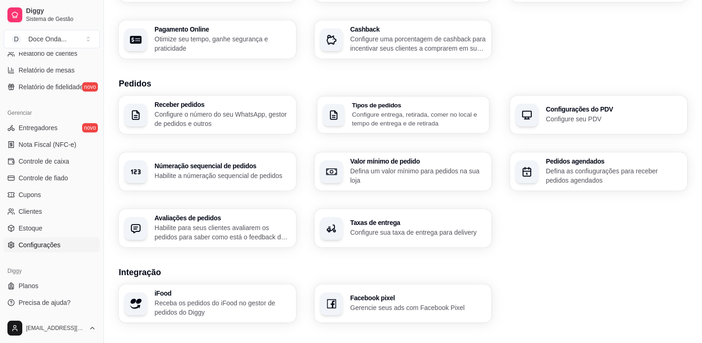
click at [362, 108] on h3 "Tipos de pedidos" at bounding box center [418, 105] width 132 height 6
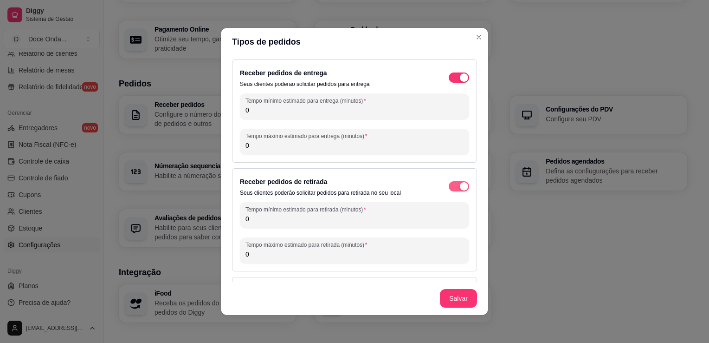
click at [460, 82] on div "button" at bounding box center [464, 77] width 8 height 8
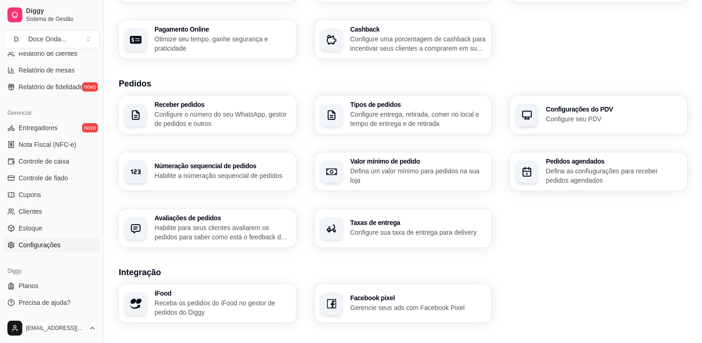
click at [542, 65] on div "Loja Informações da loja Principais informações da sua loja como endereço, nome…" at bounding box center [403, 177] width 569 height 576
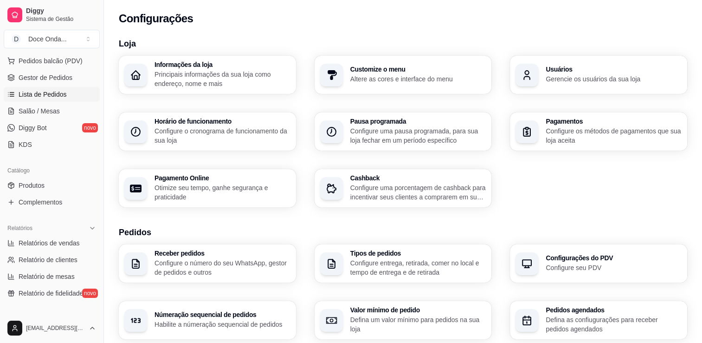
scroll to position [121, 0]
click at [261, 18] on div "Configurações" at bounding box center [403, 18] width 569 height 15
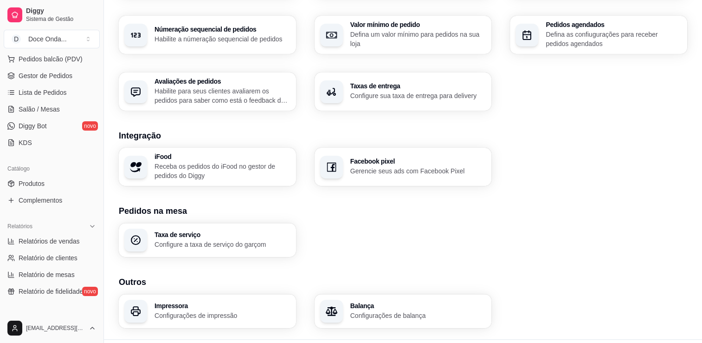
scroll to position [307, 0]
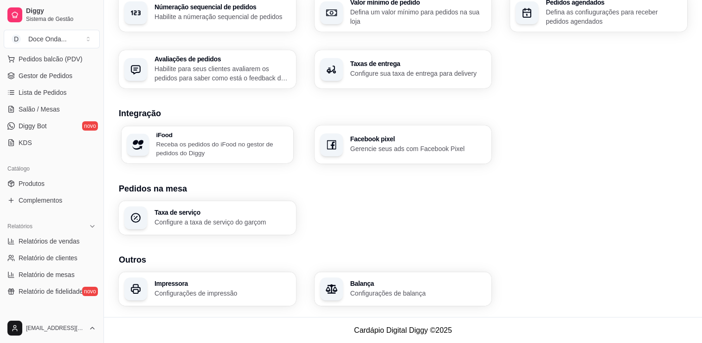
click at [239, 145] on p "Receba os pedidos do iFood no gestor de pedidos do Diggy" at bounding box center [222, 148] width 132 height 18
click at [77, 17] on span "Sistema de Gestão" at bounding box center [61, 18] width 70 height 7
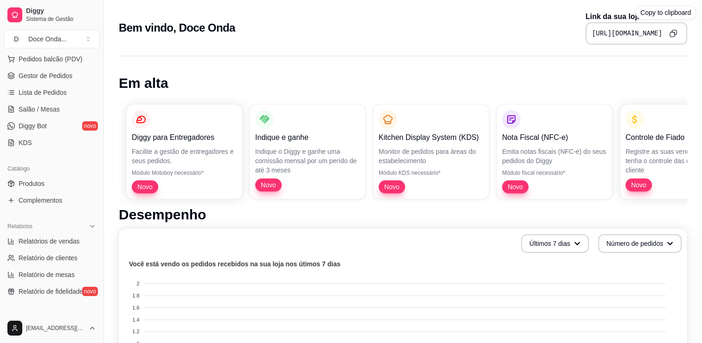
click at [678, 32] on button "Copy to clipboard" at bounding box center [673, 33] width 14 height 14
click at [282, 78] on h1 "Em alta" at bounding box center [403, 83] width 569 height 17
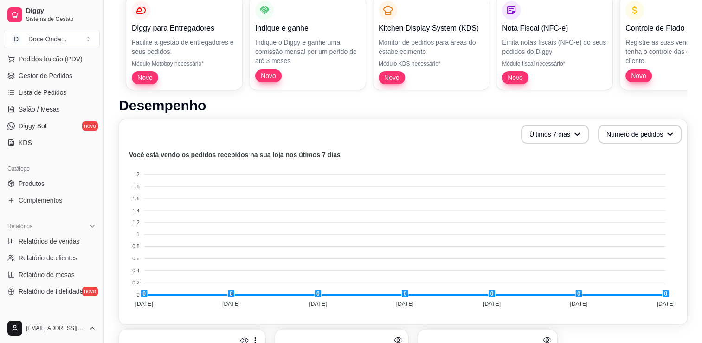
scroll to position [130, 0]
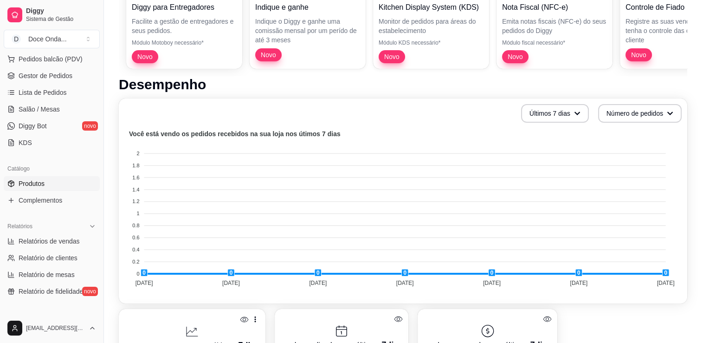
click at [63, 177] on link "Produtos" at bounding box center [52, 183] width 96 height 15
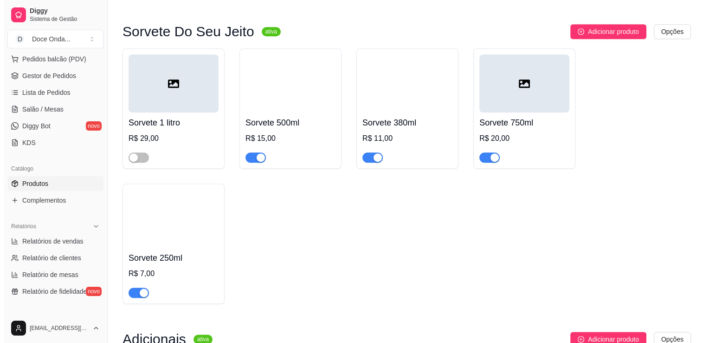
scroll to position [687, 0]
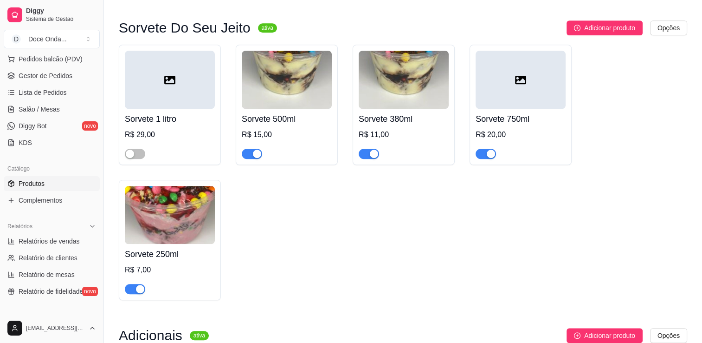
click at [513, 102] on div at bounding box center [521, 80] width 90 height 58
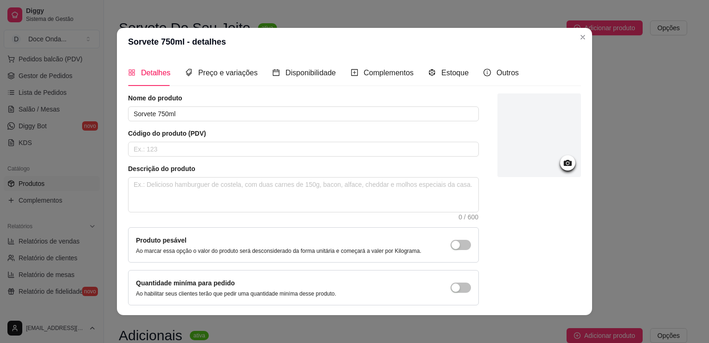
click at [563, 160] on div at bounding box center [567, 162] width 15 height 15
click at [567, 163] on circle at bounding box center [568, 163] width 2 height 2
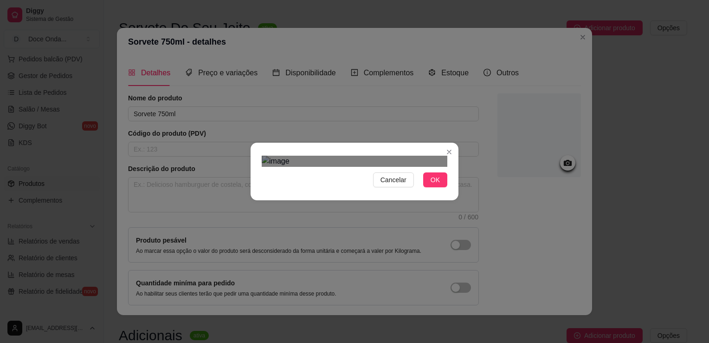
click at [478, 10] on div "Cancelar OK" at bounding box center [354, 171] width 709 height 343
click at [405, 237] on div "Use the arrow keys to move the crop selection area" at bounding box center [355, 330] width 186 height 186
click at [431, 185] on span "OK" at bounding box center [435, 180] width 9 height 10
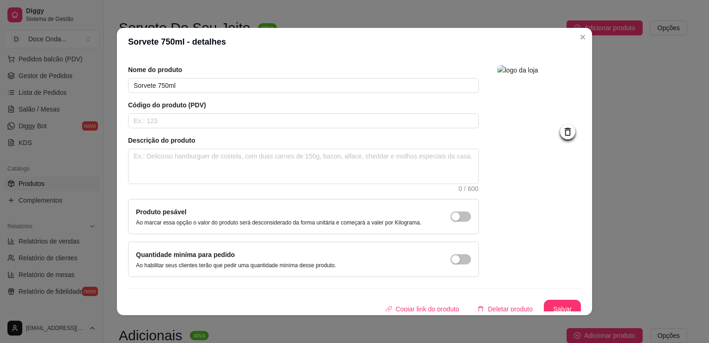
scroll to position [34, 0]
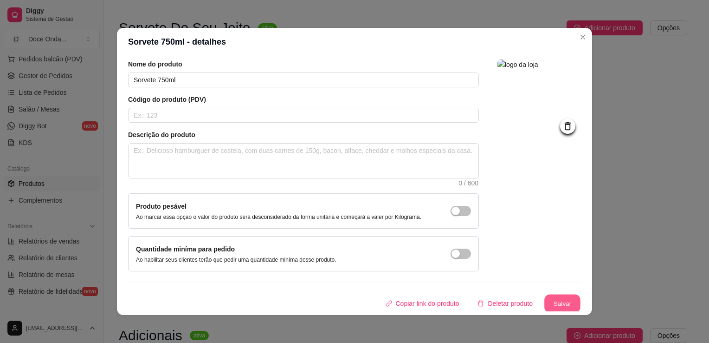
click at [561, 299] on button "Salvar" at bounding box center [563, 303] width 36 height 18
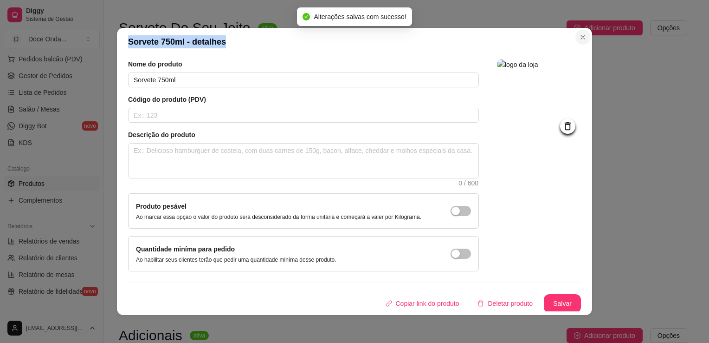
drag, startPoint x: 570, startPoint y: 39, endPoint x: 579, endPoint y: 39, distance: 9.3
click at [579, 39] on section "Sorvete 750ml - detalhes Detalhes Preço e variações Disponibilidade Complemento…" at bounding box center [354, 171] width 475 height 287
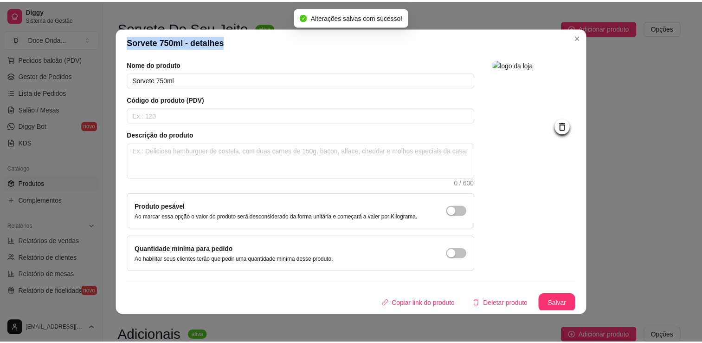
scroll to position [536, 0]
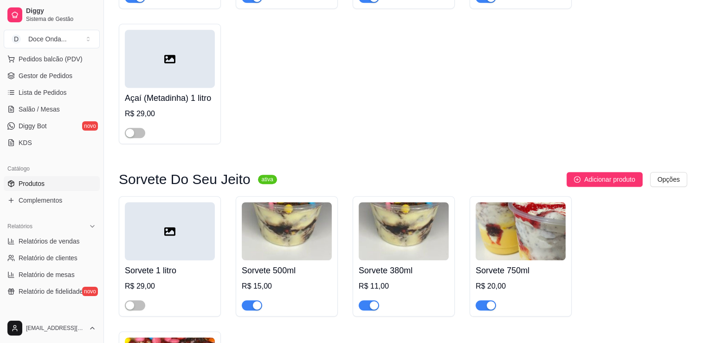
click at [329, 96] on div "Açaí (Metadinha) 250ml R$ 7,00 Açaí (Metadinha) 380ml R$ 11,00 Açaí (Metadinha)…" at bounding box center [403, 16] width 569 height 255
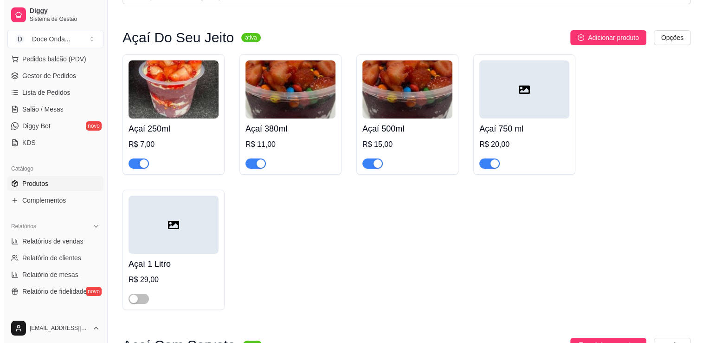
scroll to position [34, 0]
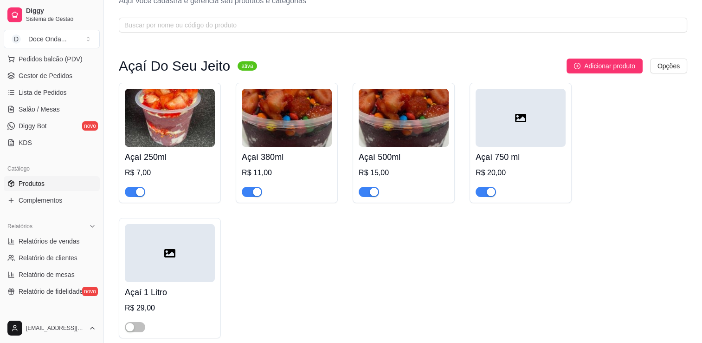
click at [411, 127] on img at bounding box center [404, 118] width 90 height 58
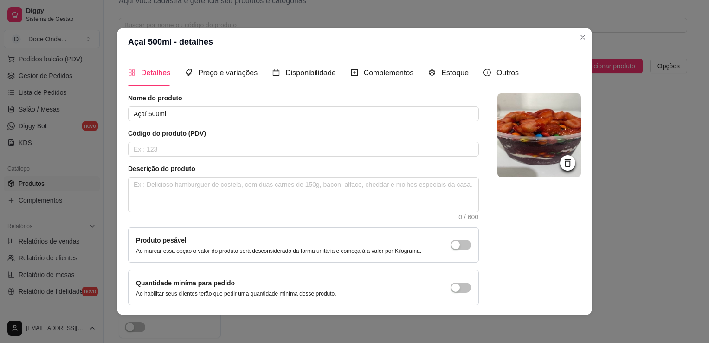
click at [550, 159] on img at bounding box center [540, 135] width 84 height 84
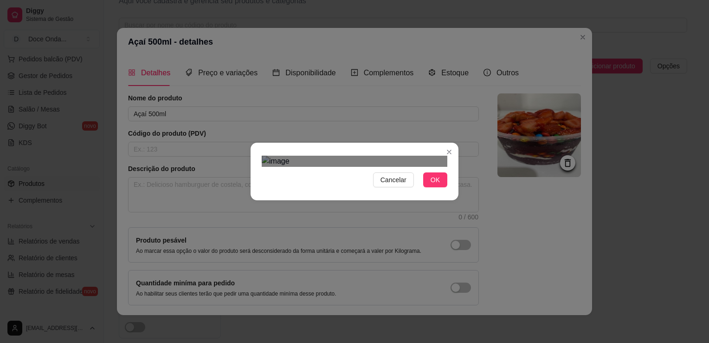
click at [456, 15] on div "Cancelar OK" at bounding box center [354, 171] width 709 height 343
click at [225, 24] on div "Cancelar OK" at bounding box center [354, 171] width 709 height 343
click at [400, 233] on div "Use the arrow keys to move the crop selection area" at bounding box center [355, 318] width 186 height 186
click at [435, 185] on span "OK" at bounding box center [435, 180] width 9 height 10
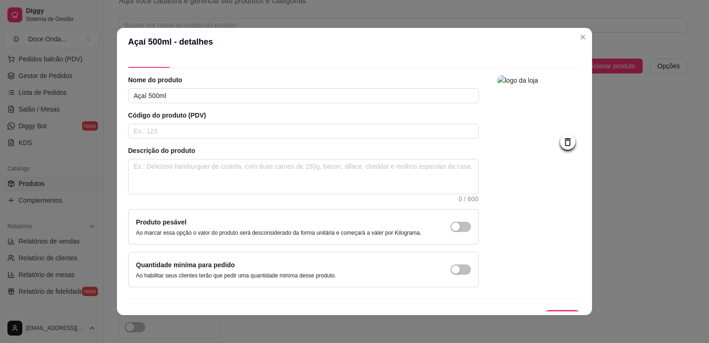
scroll to position [34, 0]
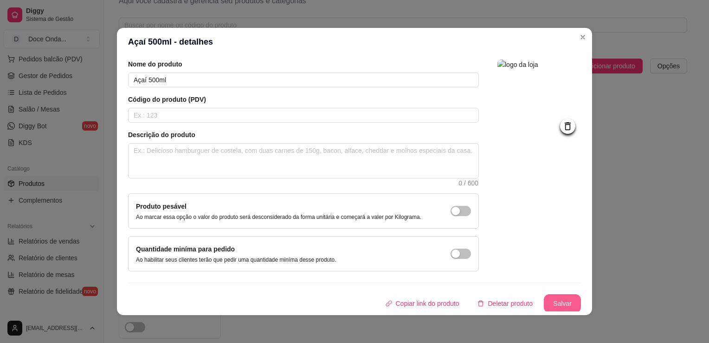
click at [555, 304] on button "Salvar" at bounding box center [562, 303] width 37 height 19
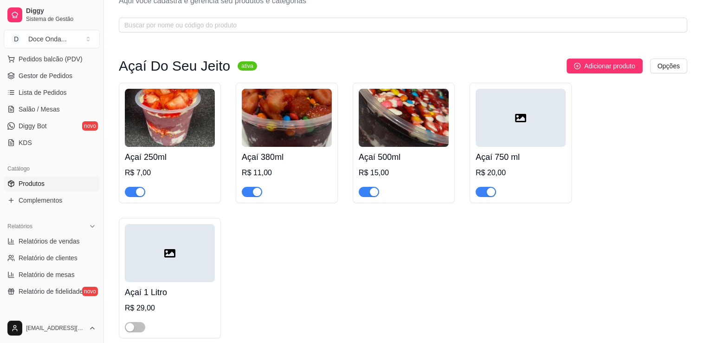
click at [279, 133] on img at bounding box center [287, 118] width 90 height 58
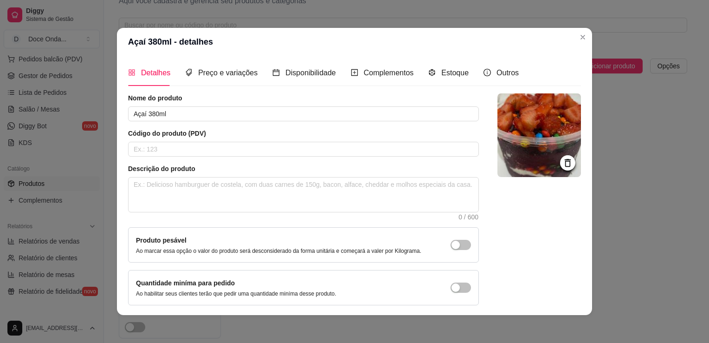
click at [565, 166] on icon at bounding box center [568, 163] width 6 height 8
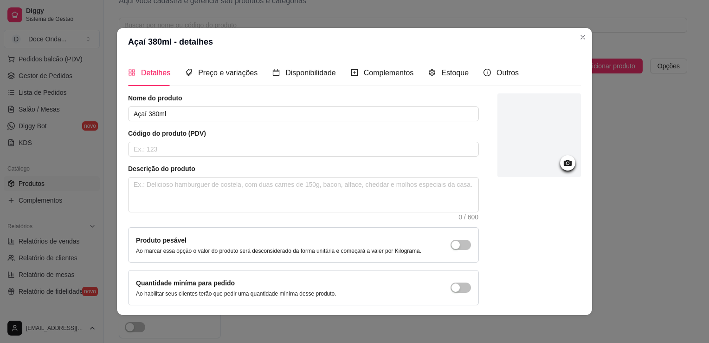
click at [513, 140] on div at bounding box center [540, 135] width 84 height 84
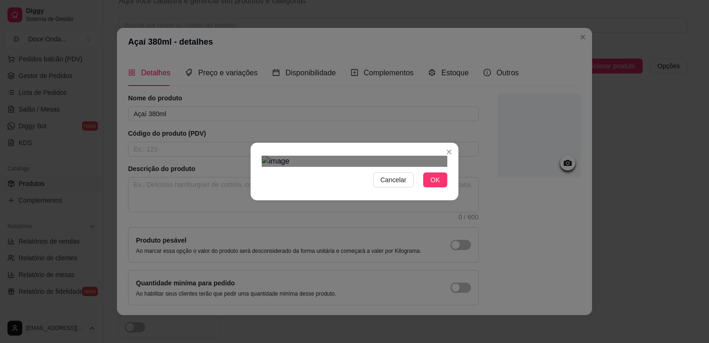
click at [466, 313] on div "Cancelar OK" at bounding box center [354, 171] width 709 height 343
click at [253, 152] on div "Cancelar OK" at bounding box center [355, 171] width 208 height 39
click at [431, 185] on span "OK" at bounding box center [435, 180] width 9 height 10
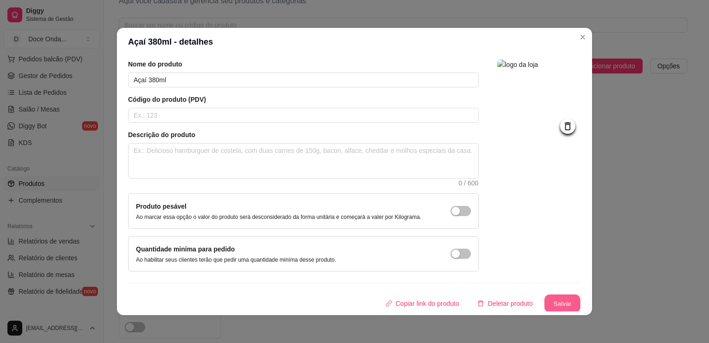
click at [554, 303] on button "Salvar" at bounding box center [563, 303] width 36 height 18
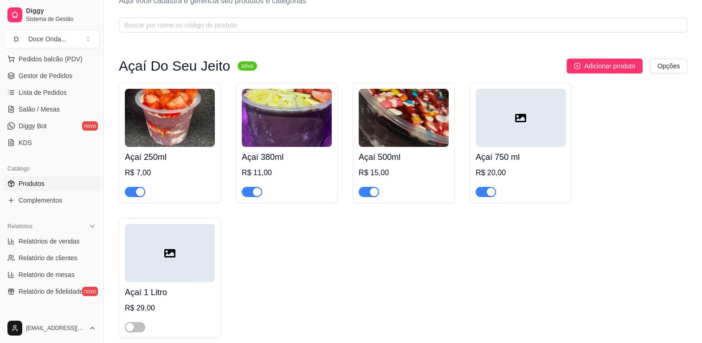
scroll to position [0, 0]
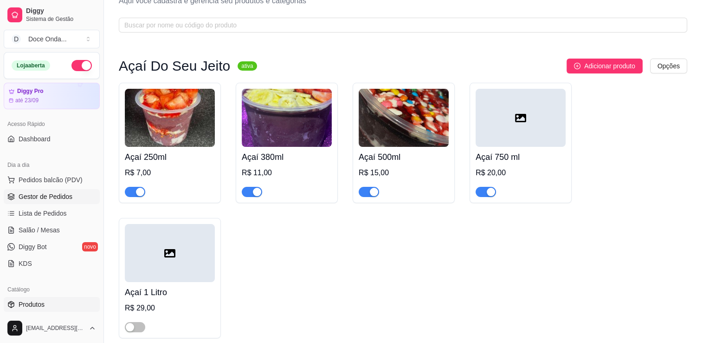
click at [58, 192] on span "Gestor de Pedidos" at bounding box center [46, 196] width 54 height 9
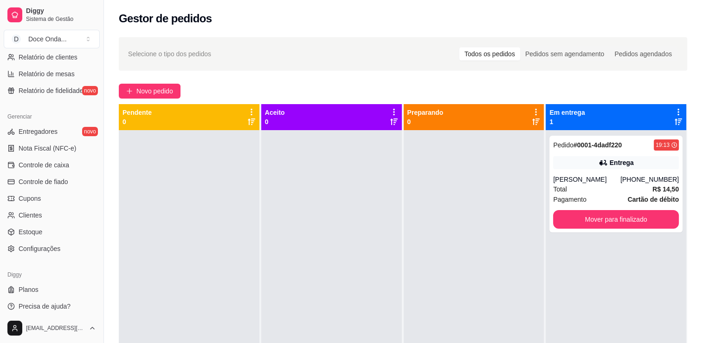
scroll to position [325, 0]
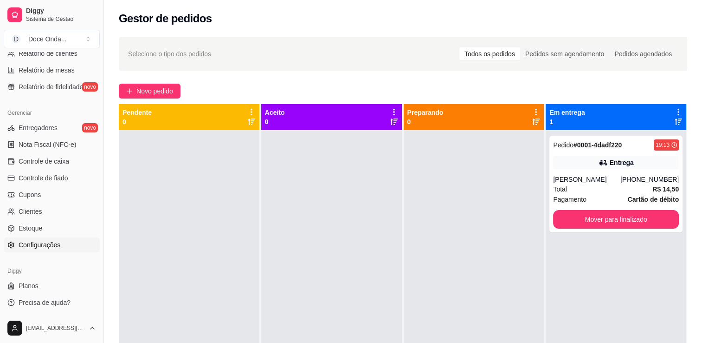
click at [51, 246] on span "Configurações" at bounding box center [40, 244] width 42 height 9
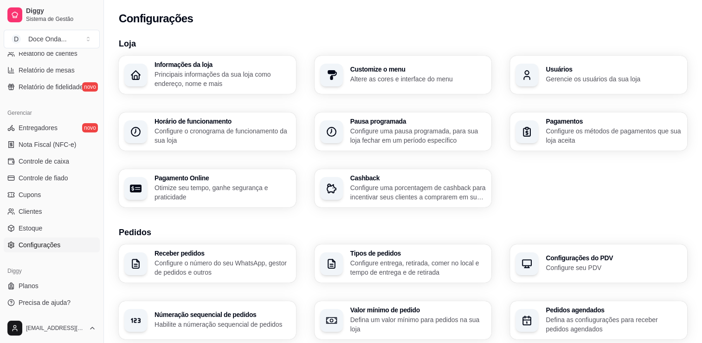
click at [567, 193] on div "Informações da loja Principais informações da sua loja como endereço, nome e ma…" at bounding box center [403, 131] width 569 height 151
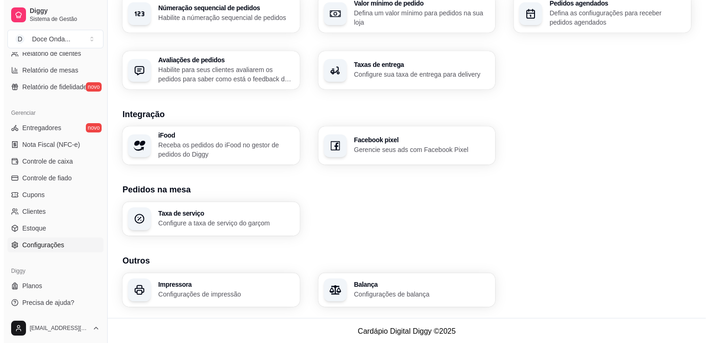
scroll to position [307, 0]
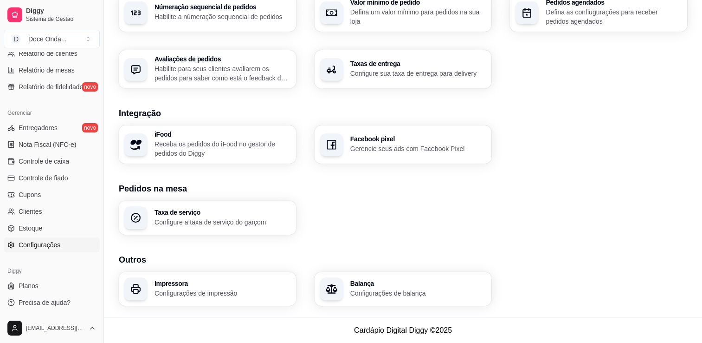
click at [264, 288] on p "Configurações de impressão" at bounding box center [223, 292] width 136 height 9
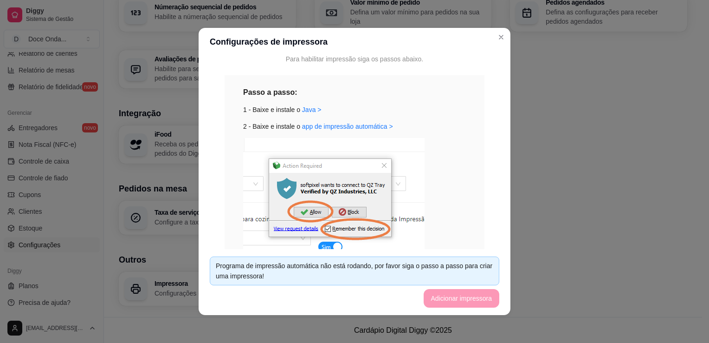
scroll to position [111, 0]
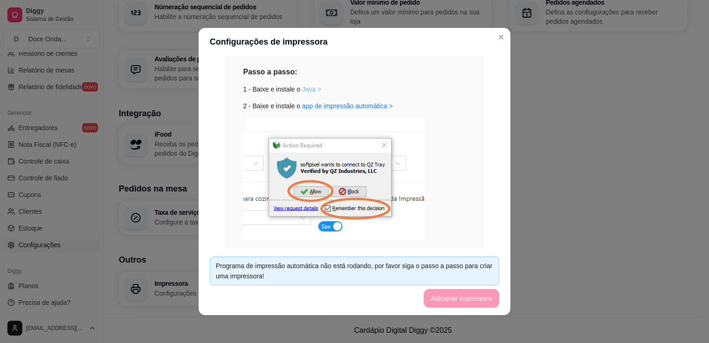
click at [306, 88] on link "Java >" at bounding box center [311, 88] width 19 height 7
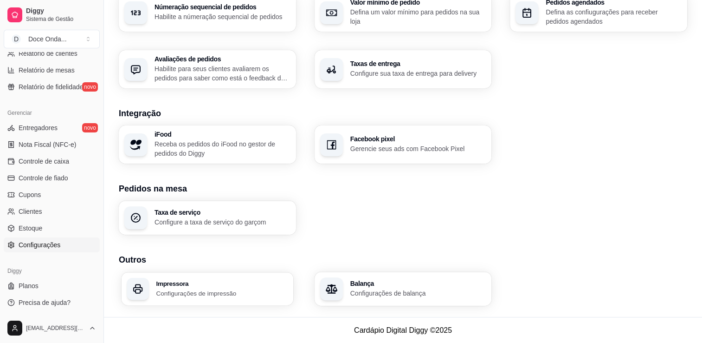
click at [185, 281] on h3 "Impressora" at bounding box center [222, 283] width 132 height 6
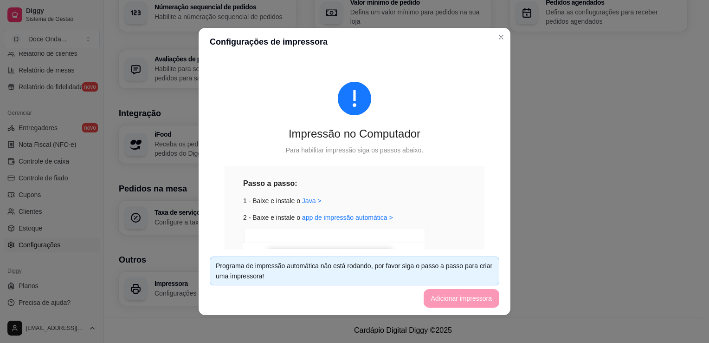
scroll to position [19, 0]
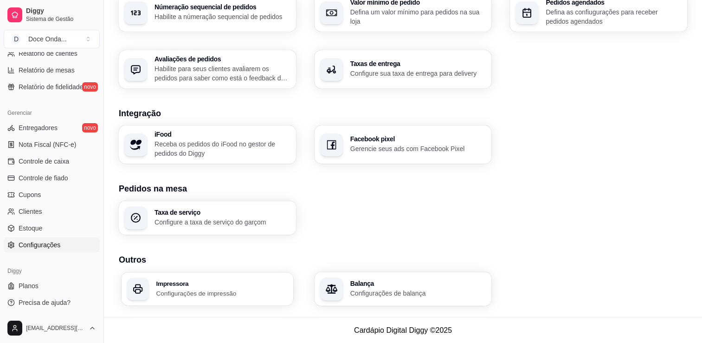
click at [238, 291] on p "Configurações de impressão" at bounding box center [222, 292] width 132 height 9
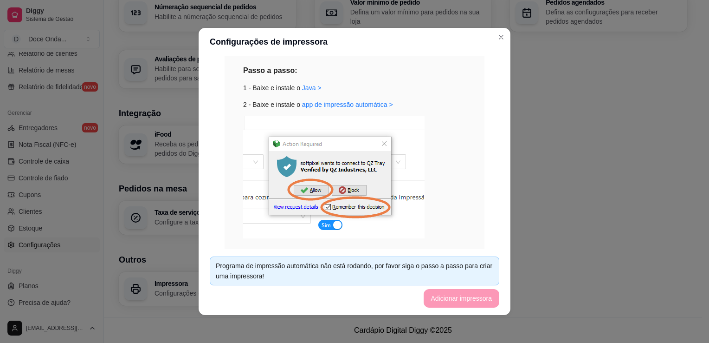
scroll to position [108, 0]
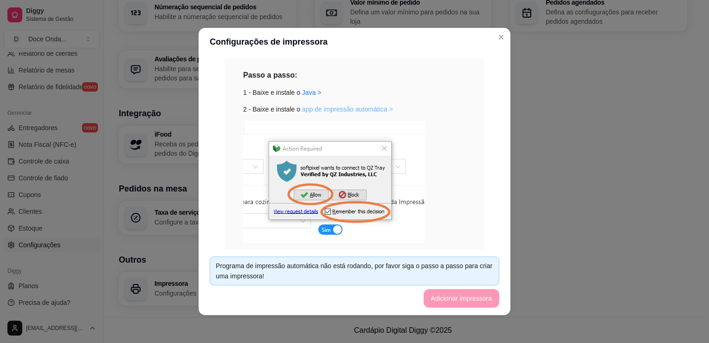
click at [375, 112] on link "app de impressão automática >" at bounding box center [347, 108] width 91 height 7
click at [466, 298] on footer "Programa de impressão automática não está rodando, por favor siga o passo a pas…" at bounding box center [355, 282] width 312 height 66
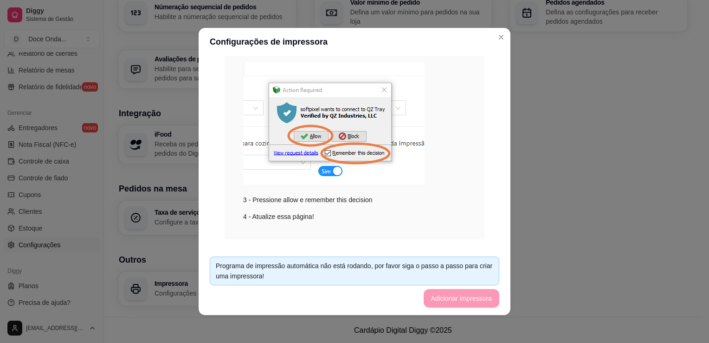
scroll to position [182, 0]
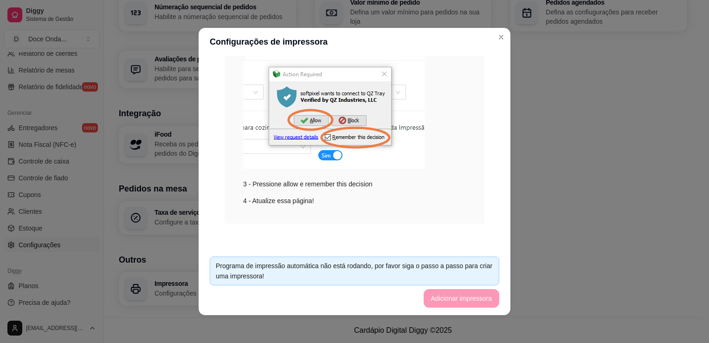
click at [422, 269] on div "Programa de impressão automática não está rodando, por favor siga o passo a pas…" at bounding box center [355, 270] width 278 height 20
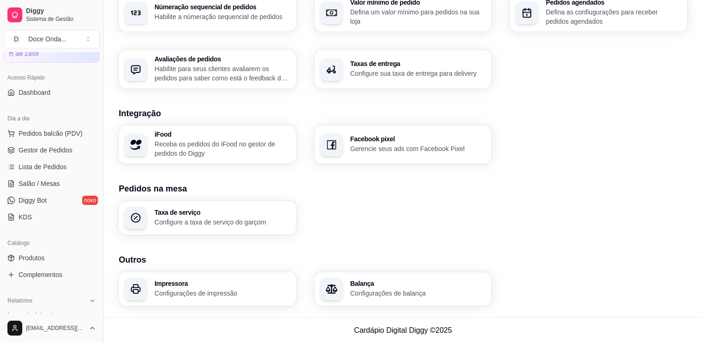
scroll to position [28, 0]
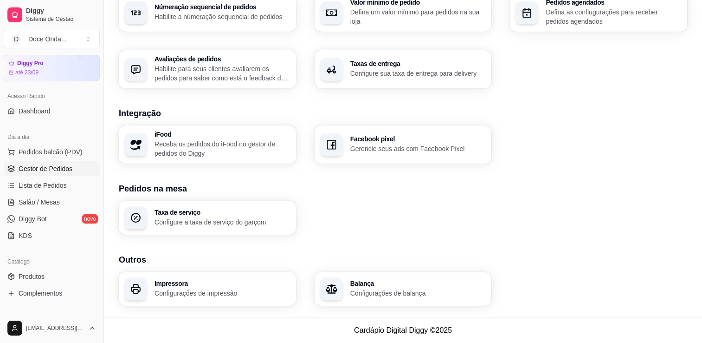
click at [72, 172] on link "Gestor de Pedidos" at bounding box center [52, 168] width 96 height 15
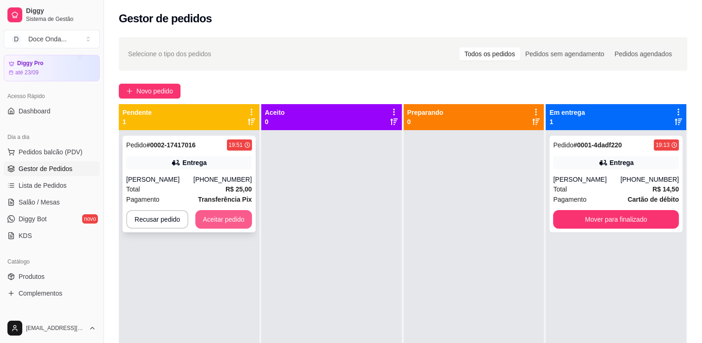
click at [212, 216] on button "Aceitar pedido" at bounding box center [223, 219] width 57 height 19
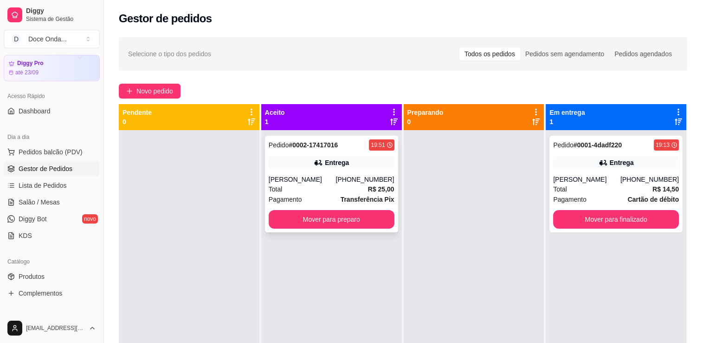
click at [295, 185] on div "Total R$ 25,00" at bounding box center [332, 189] width 126 height 10
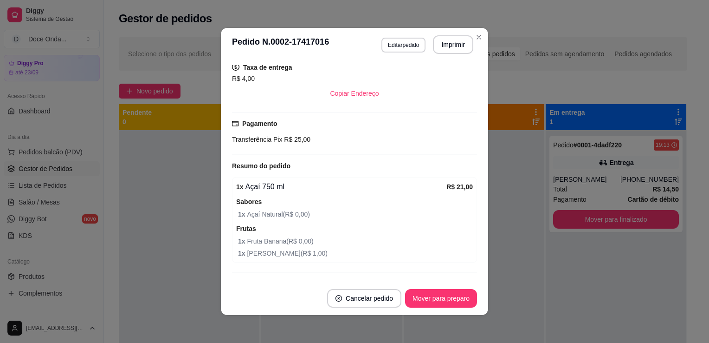
scroll to position [213, 0]
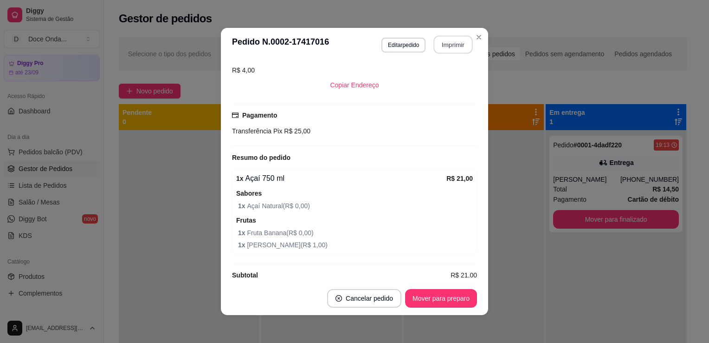
click at [449, 38] on button "Imprimir" at bounding box center [453, 45] width 39 height 18
click at [405, 44] on button "Editar pedido" at bounding box center [404, 45] width 44 height 15
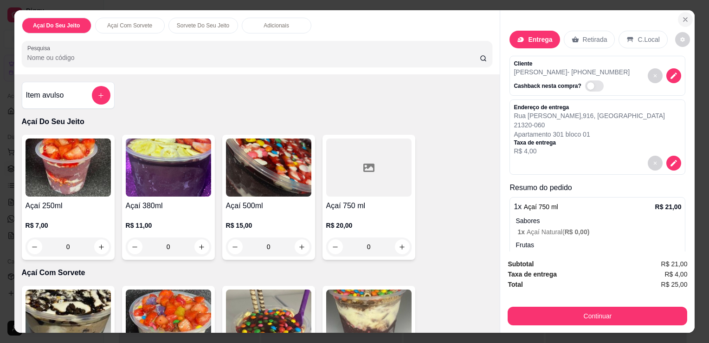
click at [682, 18] on icon "Close" at bounding box center [685, 19] width 7 height 7
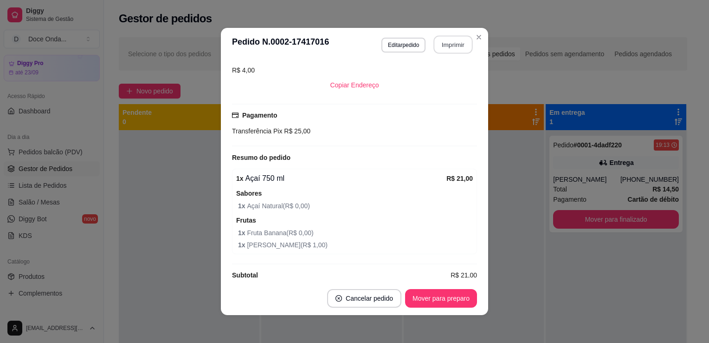
click at [460, 44] on button "Imprimir" at bounding box center [453, 45] width 39 height 18
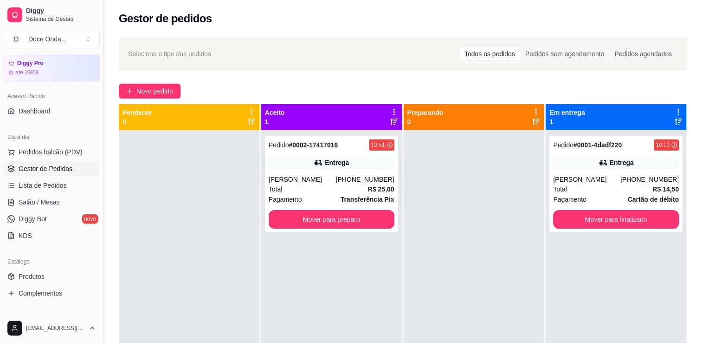
click at [100, 307] on button "Toggle Sidebar" at bounding box center [103, 171] width 7 height 343
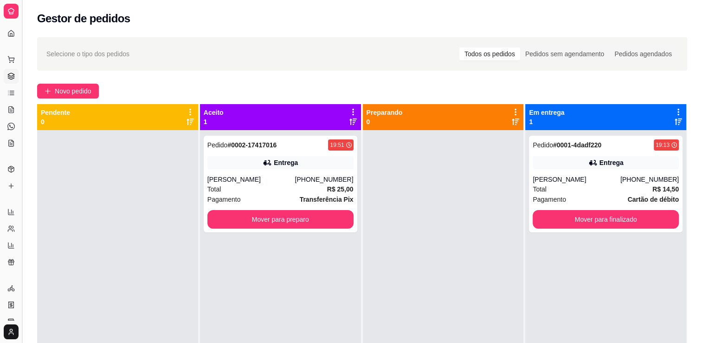
click at [100, 307] on div at bounding box center [117, 301] width 161 height 343
click at [22, 122] on button "Toggle Sidebar" at bounding box center [21, 171] width 7 height 343
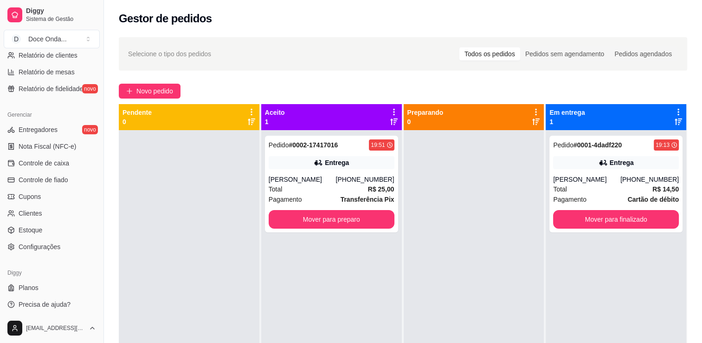
scroll to position [325, 0]
click at [68, 237] on link "Configurações" at bounding box center [52, 244] width 96 height 15
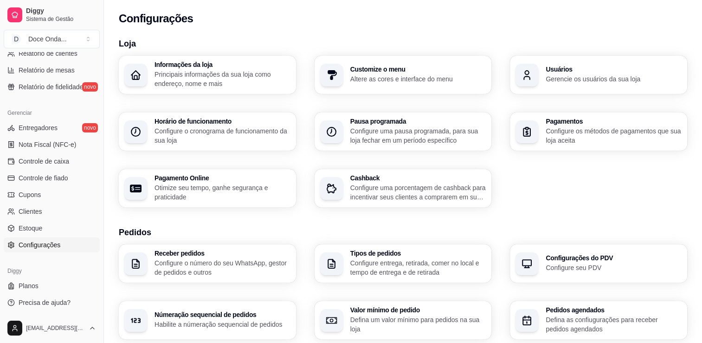
click at [236, 232] on h3 "Pedidos" at bounding box center [403, 232] width 569 height 13
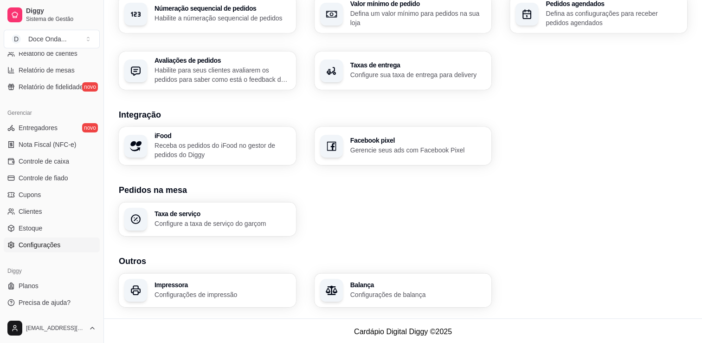
scroll to position [307, 0]
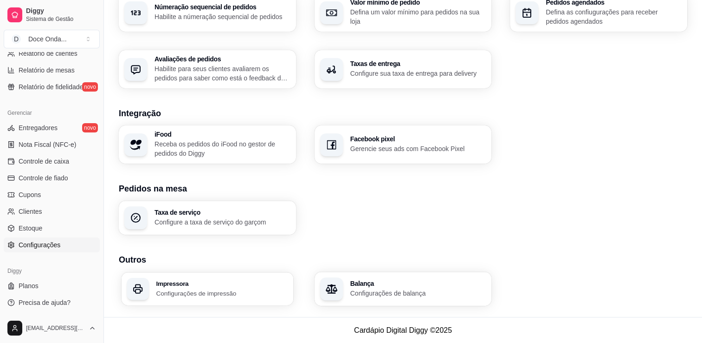
click at [228, 281] on h3 "Impressora" at bounding box center [222, 283] width 132 height 6
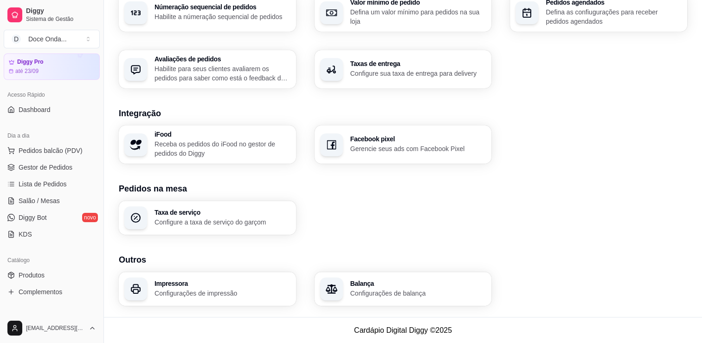
scroll to position [0, 0]
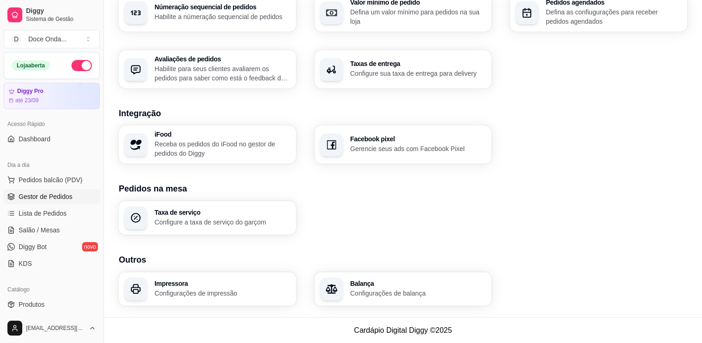
click at [50, 198] on span "Gestor de Pedidos" at bounding box center [46, 196] width 54 height 9
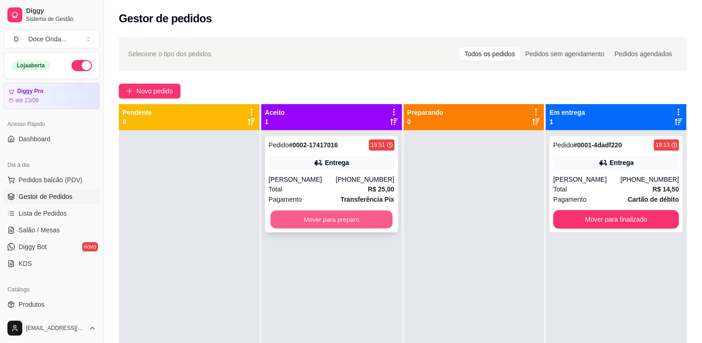
click at [364, 222] on button "Mover para preparo" at bounding box center [332, 219] width 122 height 18
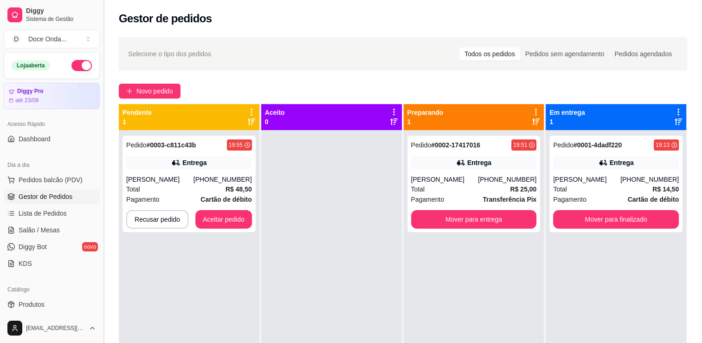
click at [100, 308] on button "Toggle Sidebar" at bounding box center [103, 171] width 7 height 343
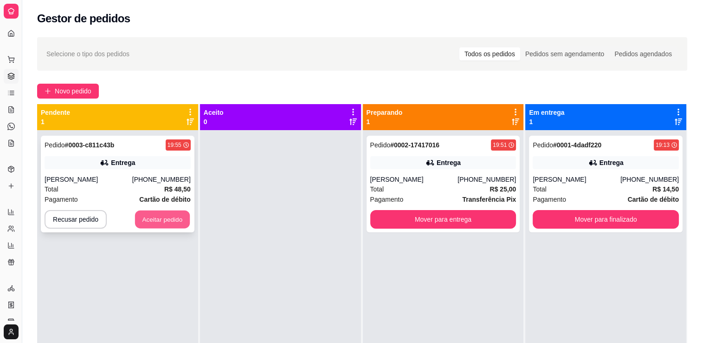
click at [175, 220] on button "Aceitar pedido" at bounding box center [162, 219] width 55 height 18
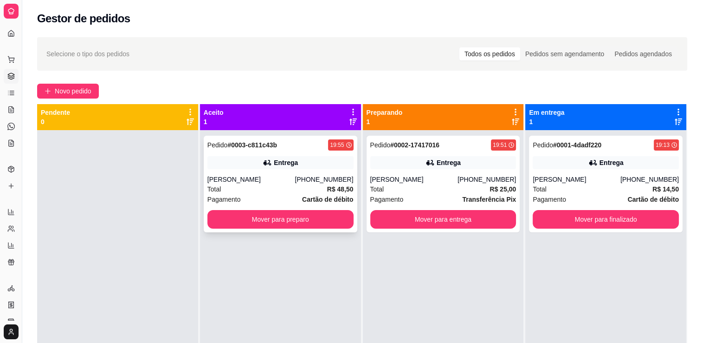
click at [275, 178] on div "[PERSON_NAME]" at bounding box center [252, 179] width 88 height 9
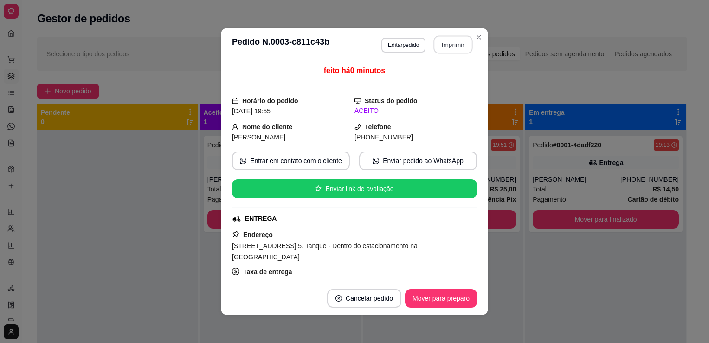
click at [442, 45] on button "Imprimir" at bounding box center [453, 45] width 39 height 18
click at [445, 48] on button "Imprimir" at bounding box center [453, 45] width 39 height 18
click at [444, 43] on button "Imprimir" at bounding box center [453, 45] width 39 height 18
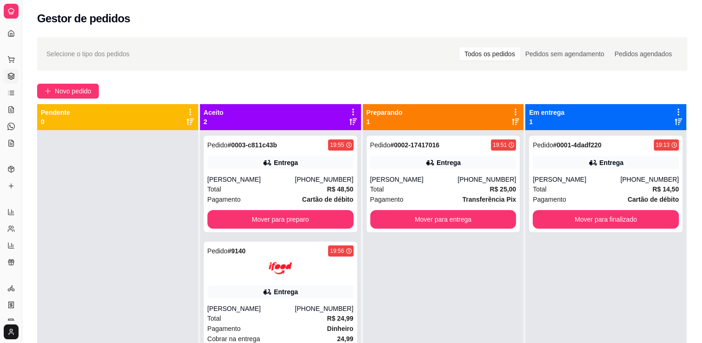
click at [132, 218] on div at bounding box center [117, 301] width 161 height 343
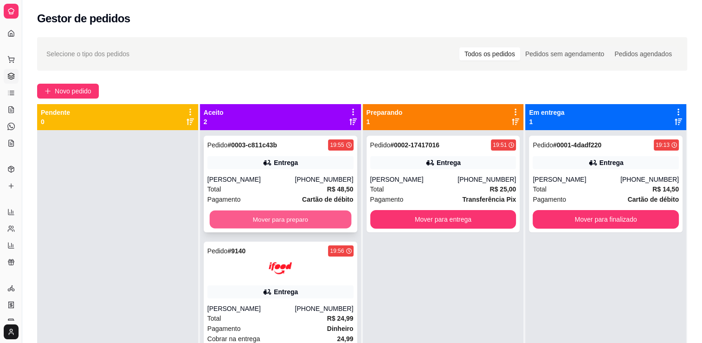
click at [267, 214] on button "Mover para preparo" at bounding box center [280, 219] width 142 height 18
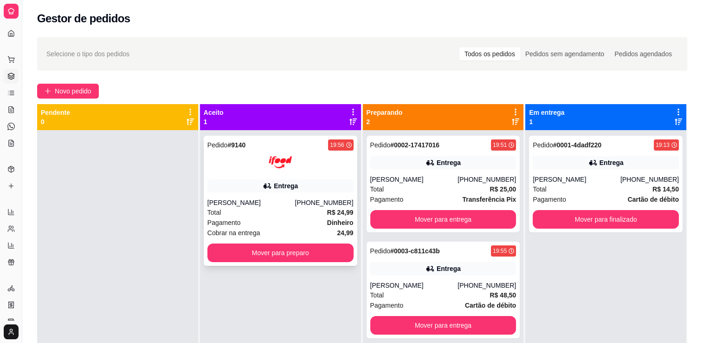
click at [312, 179] on div "Entrega" at bounding box center [281, 185] width 146 height 13
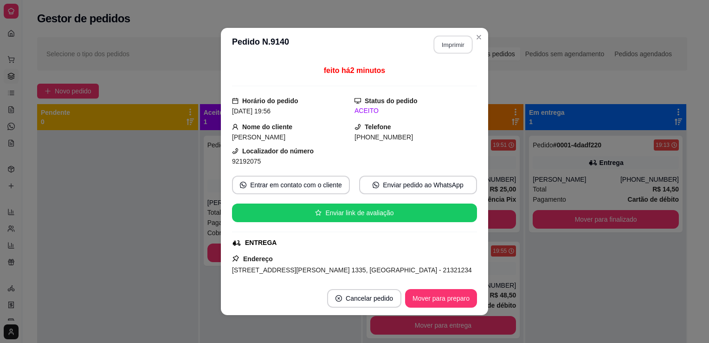
click at [455, 47] on button "Imprimir" at bounding box center [453, 45] width 39 height 18
click at [442, 42] on button "Imprimir" at bounding box center [453, 45] width 39 height 18
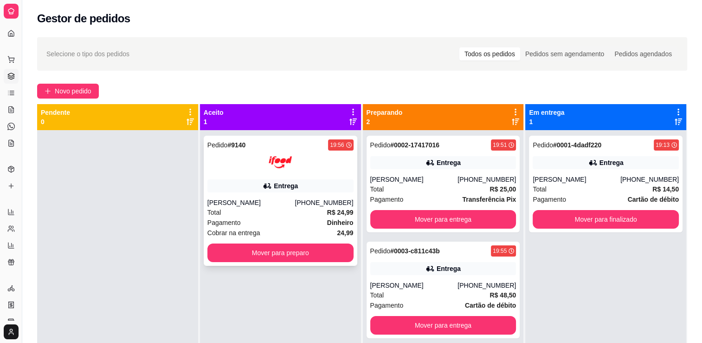
click at [318, 153] on div at bounding box center [281, 161] width 146 height 23
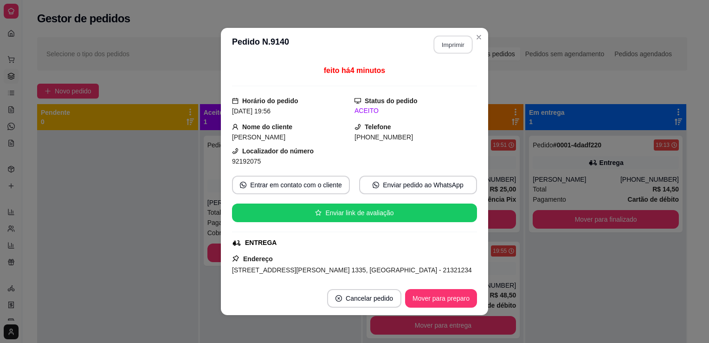
click at [459, 49] on button "Imprimir" at bounding box center [453, 45] width 39 height 18
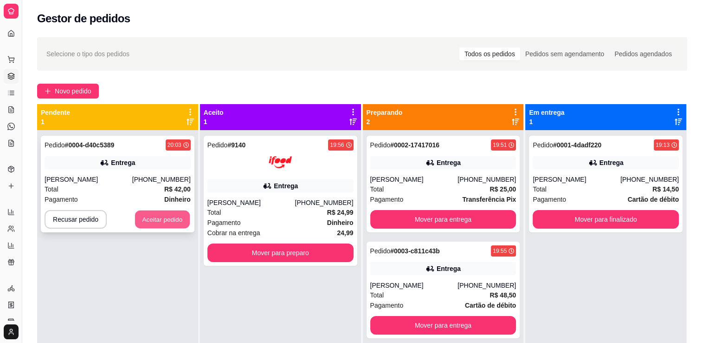
click at [149, 219] on button "Aceitar pedido" at bounding box center [162, 219] width 55 height 18
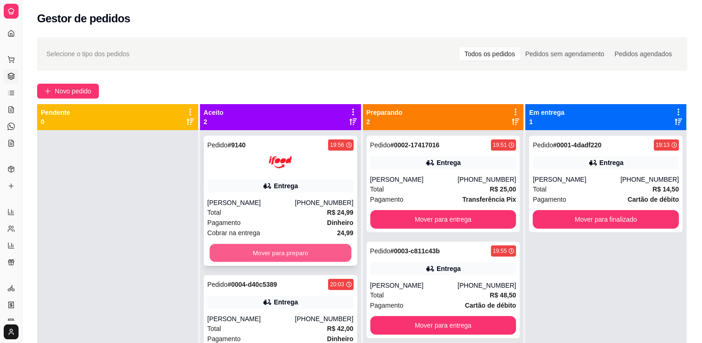
click at [245, 252] on button "Mover para preparo" at bounding box center [280, 253] width 142 height 18
click at [275, 248] on button "Mover para preparo" at bounding box center [280, 253] width 142 height 18
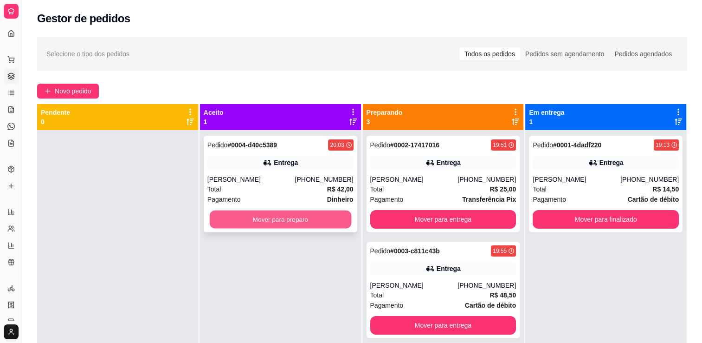
click at [275, 220] on button "Mover para preparo" at bounding box center [280, 219] width 142 height 18
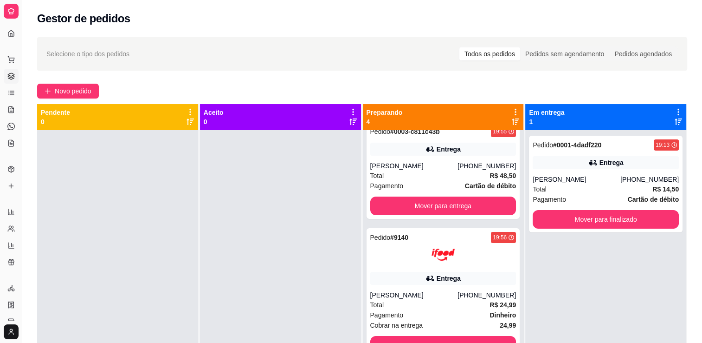
scroll to position [123, 0]
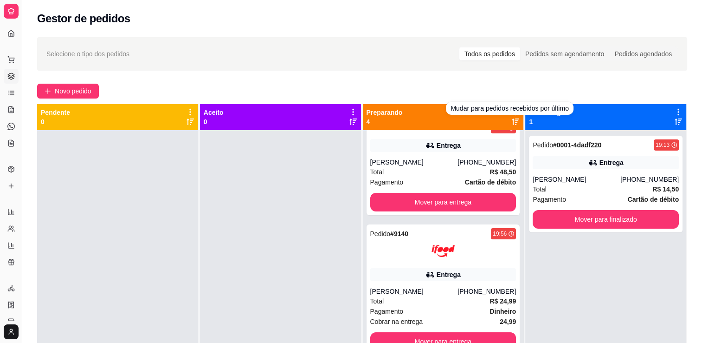
click at [512, 123] on icon at bounding box center [515, 121] width 7 height 7
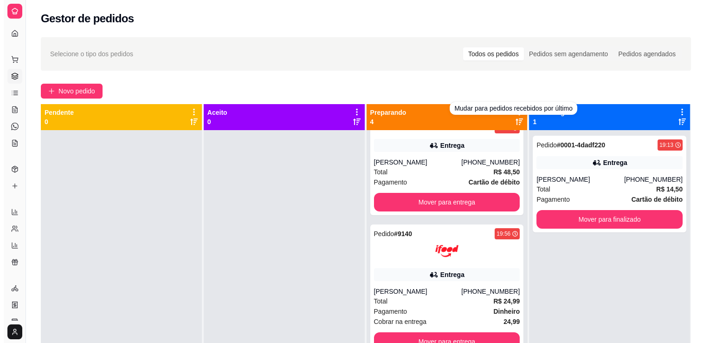
scroll to position [0, 0]
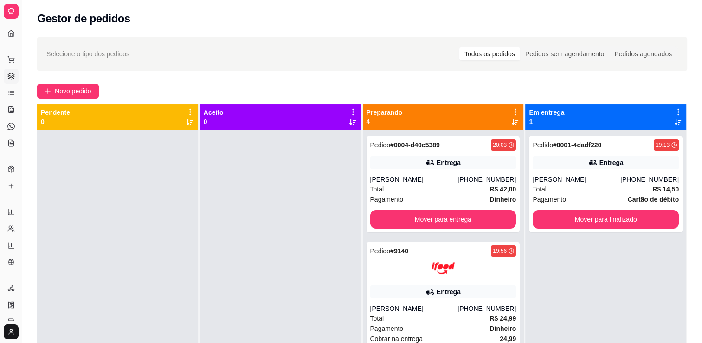
click at [512, 123] on icon at bounding box center [515, 121] width 7 height 7
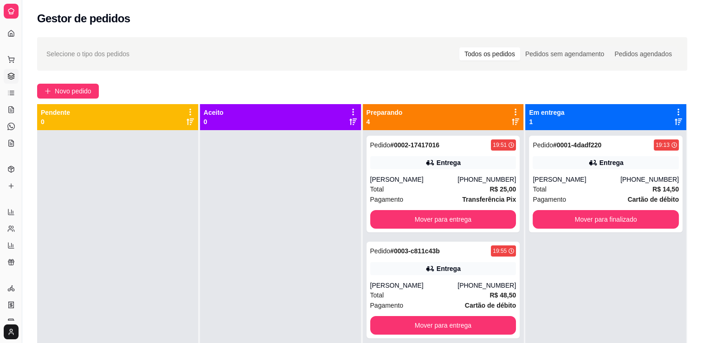
click at [512, 123] on icon at bounding box center [515, 121] width 7 height 7
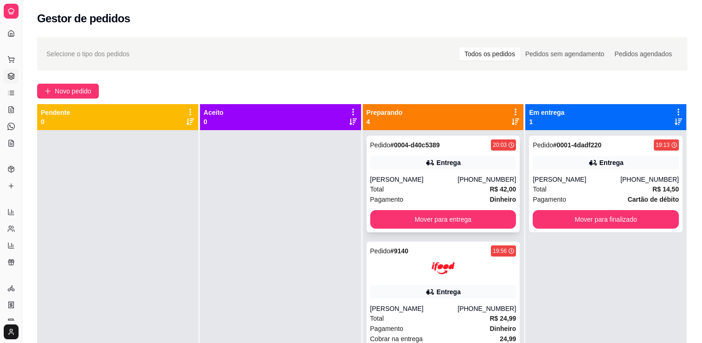
click at [453, 169] on div "Entrega" at bounding box center [443, 162] width 146 height 13
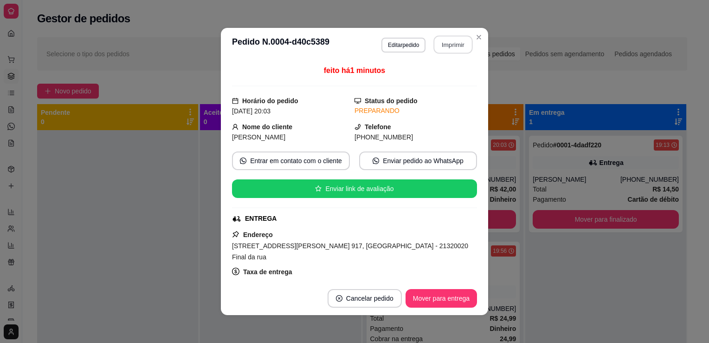
click at [449, 42] on button "Imprimir" at bounding box center [453, 45] width 39 height 18
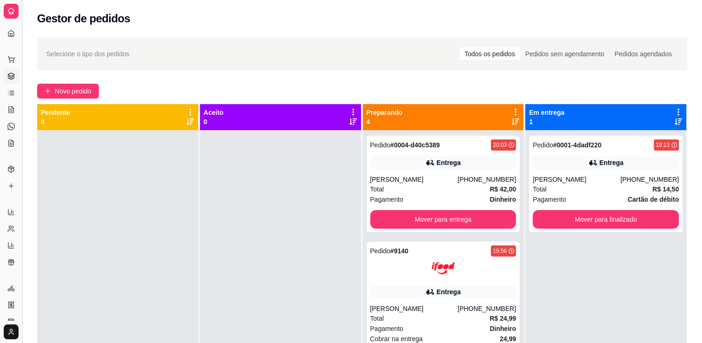
click at [22, 25] on button "Toggle Sidebar" at bounding box center [21, 171] width 7 height 343
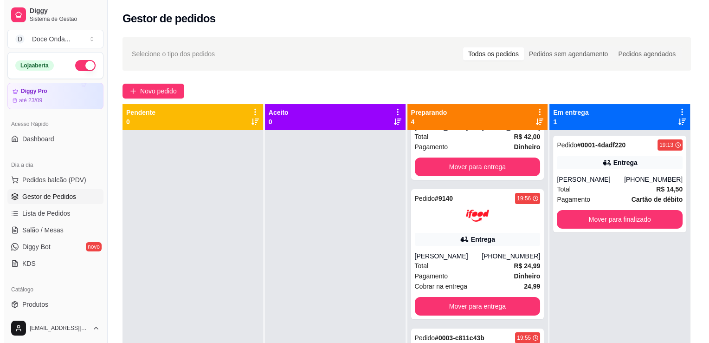
scroll to position [123, 0]
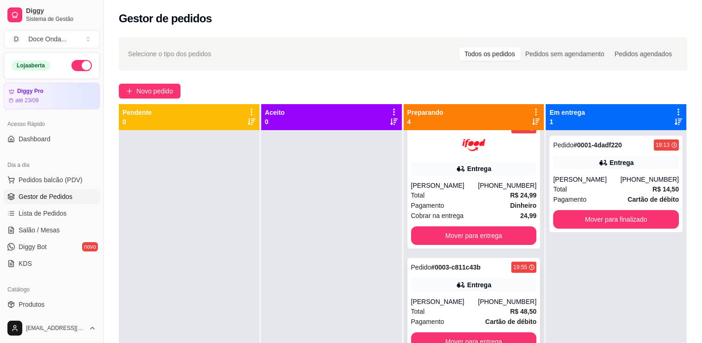
click at [484, 266] on div "Pedido # 0003-c811c43b 19:55" at bounding box center [474, 266] width 126 height 11
click at [531, 323] on div "Pedido # 0004-d40c5389 20:03 Entrega Lucas [PHONE_NUMBER] Total R$ 42,00 Pagame…" at bounding box center [474, 301] width 141 height 343
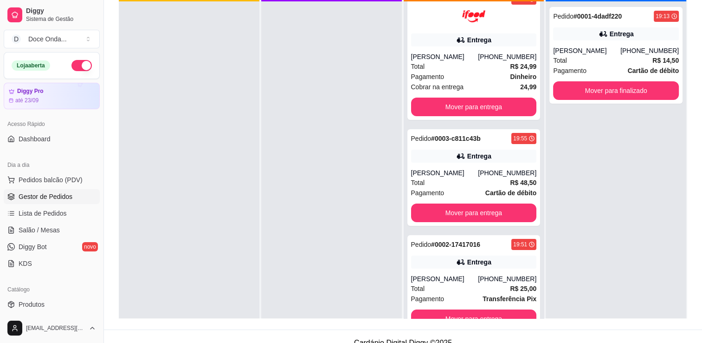
scroll to position [141, 0]
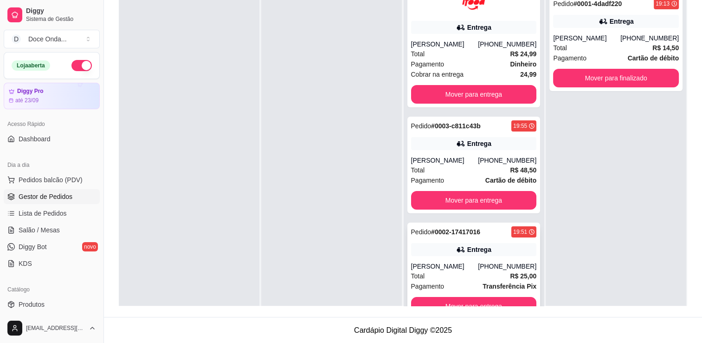
click at [498, 249] on div "Entrega" at bounding box center [474, 249] width 126 height 13
click at [474, 88] on button "Mover para entrega" at bounding box center [474, 94] width 122 height 18
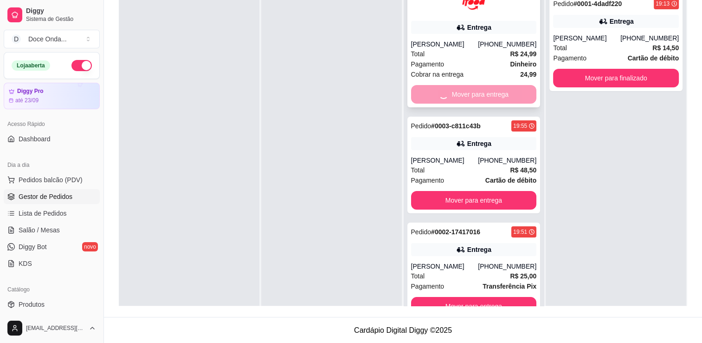
scroll to position [0, 0]
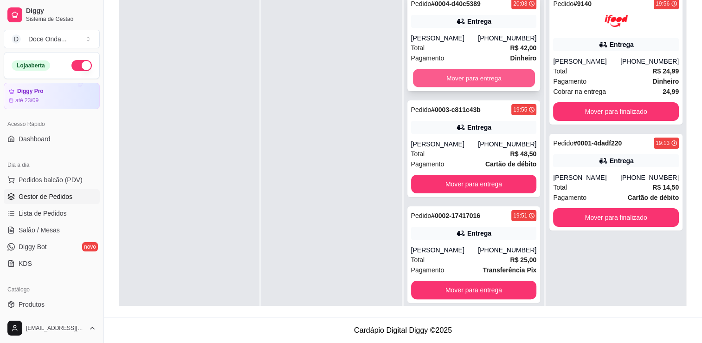
click at [481, 76] on button "Mover para entrega" at bounding box center [474, 78] width 122 height 18
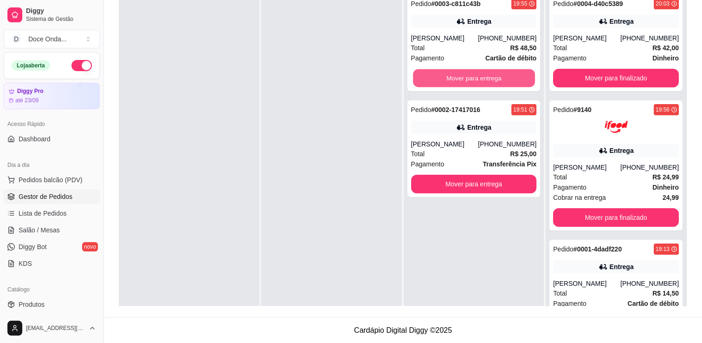
click at [481, 76] on button "Mover para entrega" at bounding box center [474, 78] width 122 height 18
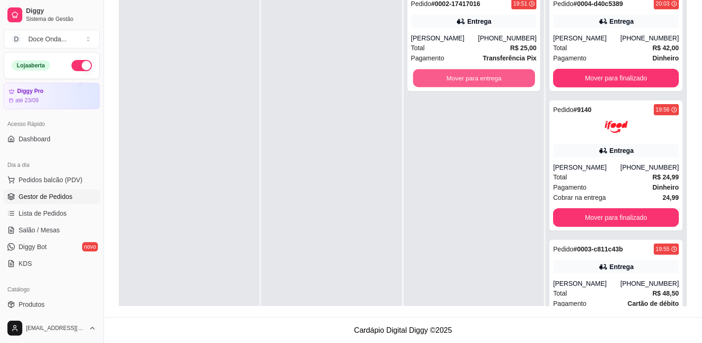
click at [481, 76] on button "Mover para entrega" at bounding box center [474, 78] width 122 height 18
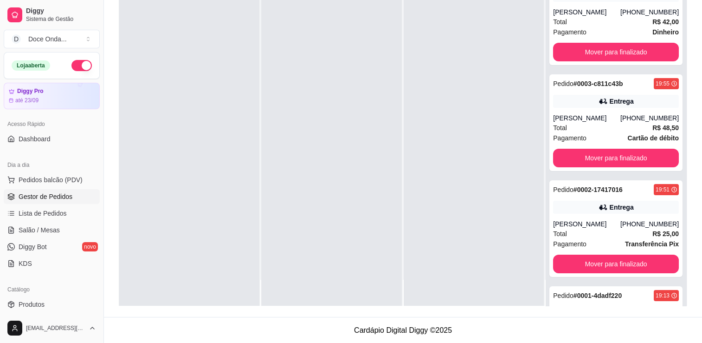
scroll to position [24, 0]
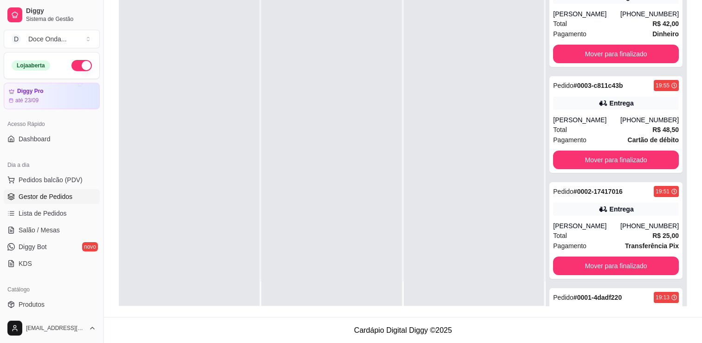
click at [452, 247] on div at bounding box center [474, 136] width 141 height 343
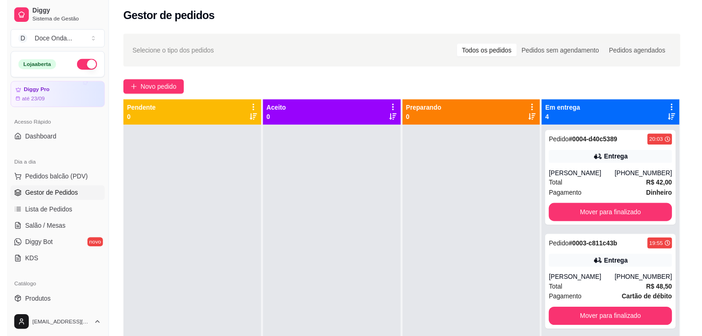
scroll to position [0, 0]
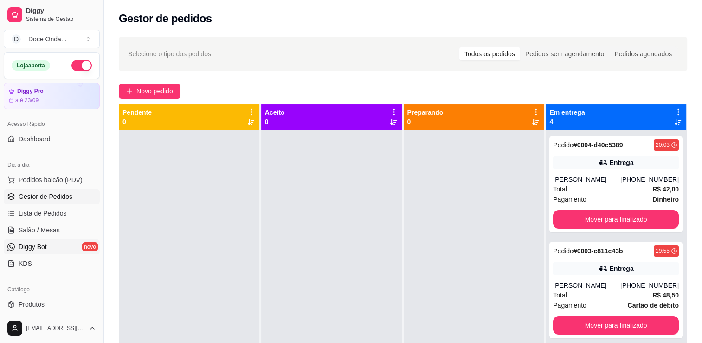
click at [65, 252] on link "Diggy Bot novo" at bounding box center [52, 246] width 96 height 15
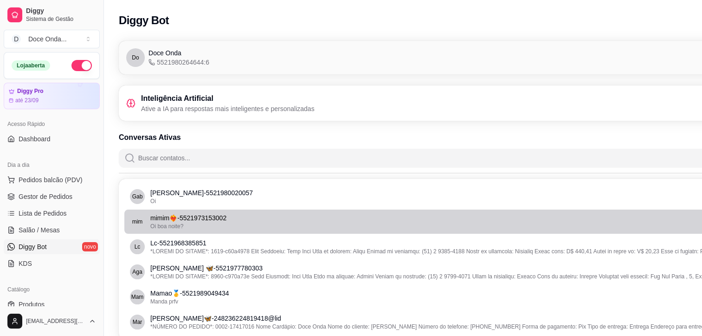
click at [162, 222] on p "mimim❤️‍🔥 - 5521973153002" at bounding box center [455, 217] width 611 height 9
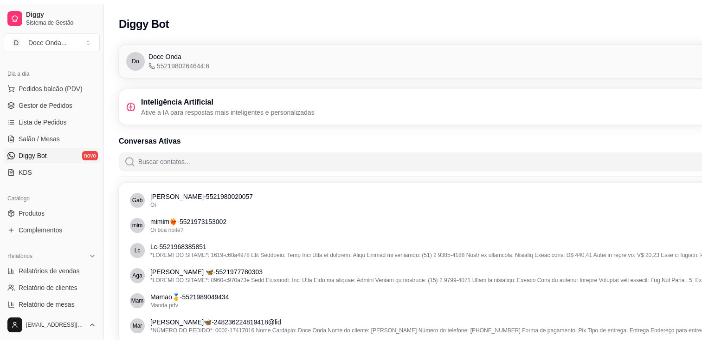
scroll to position [95, 0]
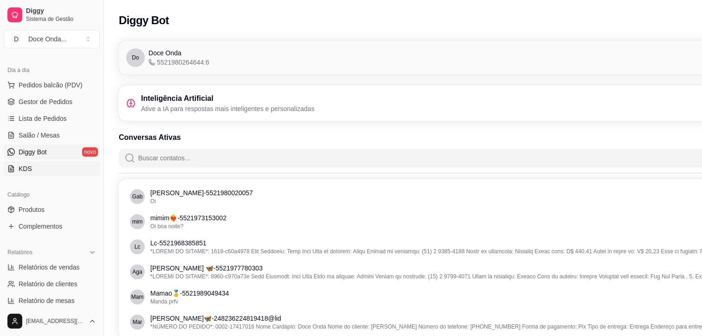
click at [58, 162] on link "KDS" at bounding box center [52, 168] width 96 height 15
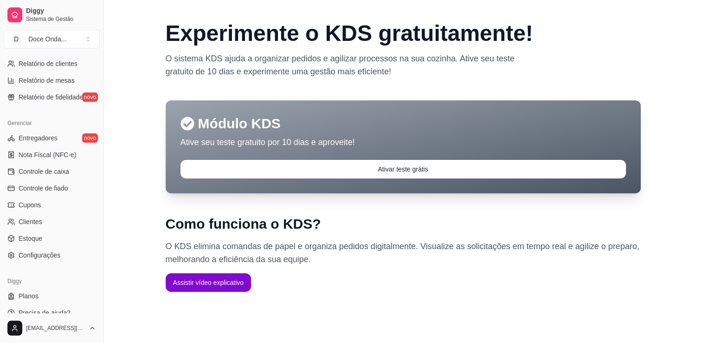
scroll to position [325, 0]
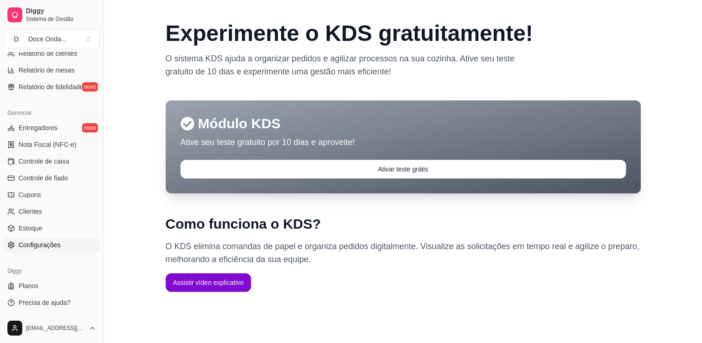
click at [58, 241] on span "Configurações" at bounding box center [40, 244] width 42 height 9
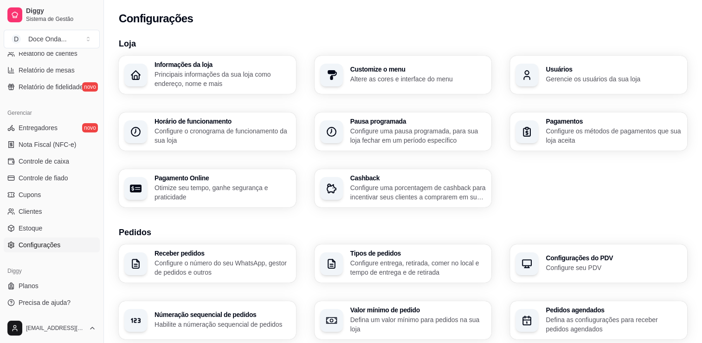
click at [297, 228] on h3 "Pedidos" at bounding box center [403, 232] width 569 height 13
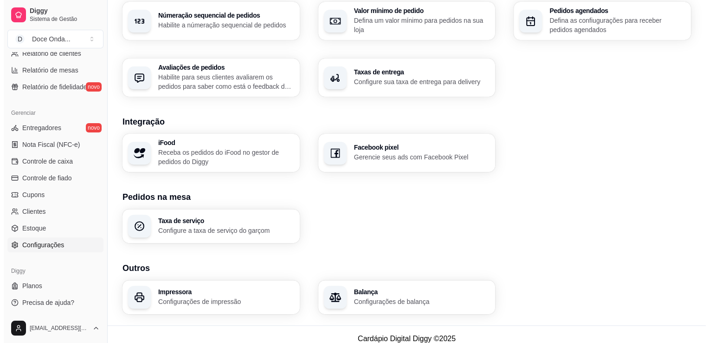
scroll to position [307, 0]
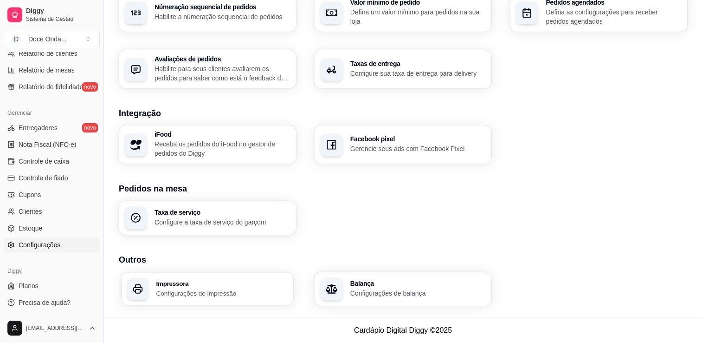
click at [260, 274] on div "Impressora Configurações de impressão" at bounding box center [208, 288] width 172 height 33
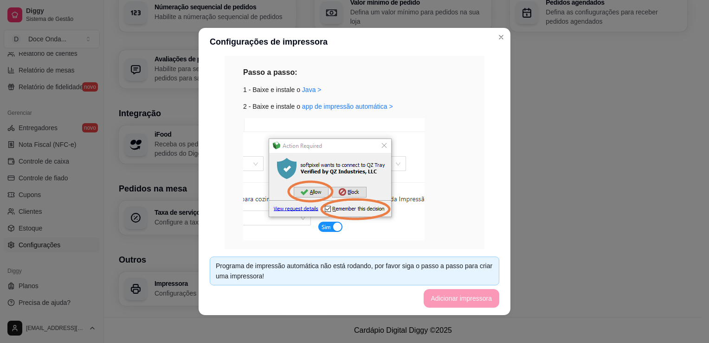
scroll to position [111, 0]
click at [366, 105] on link "app de impressão automática >" at bounding box center [347, 105] width 91 height 7
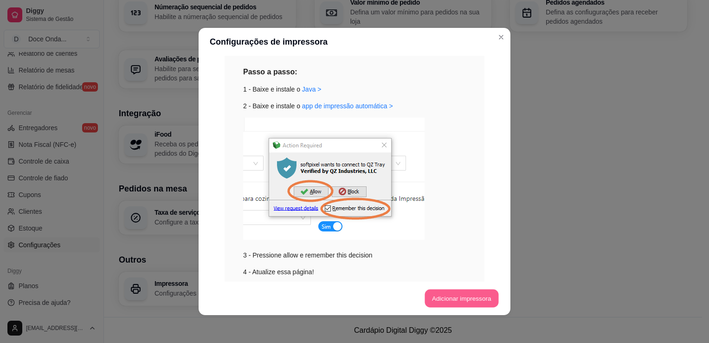
click at [435, 294] on button "Adicionar impressora" at bounding box center [462, 298] width 74 height 18
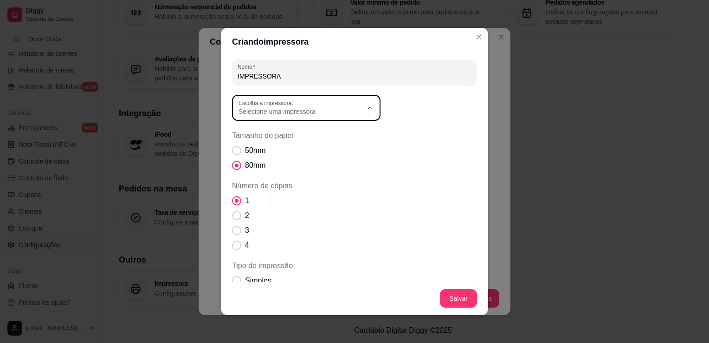
click at [355, 115] on span "Selecione uma impressora" at bounding box center [301, 111] width 124 height 9
click at [319, 146] on span "Di Vida" at bounding box center [298, 148] width 119 height 9
type input "Di Vida"
select select "Di Vida"
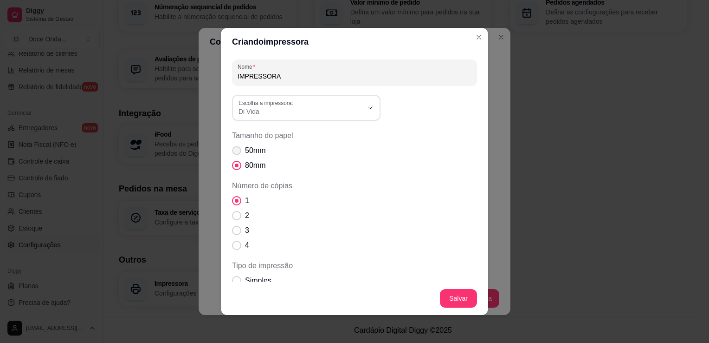
click at [252, 146] on span "50mm" at bounding box center [255, 150] width 20 height 11
click at [238, 152] on input "50mm" at bounding box center [235, 155] width 6 height 6
radio input "true"
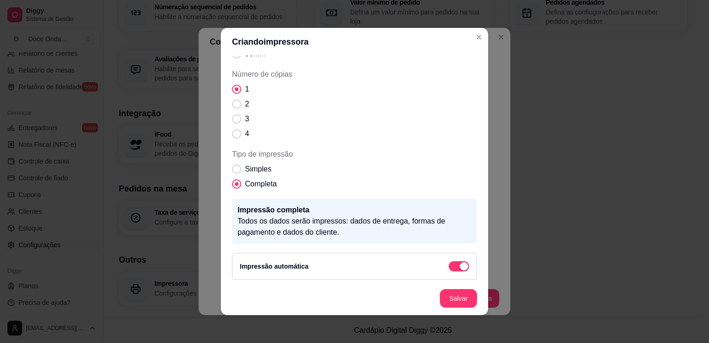
scroll to position [113, 0]
click at [255, 166] on span "Simples" at bounding box center [258, 167] width 26 height 11
click at [238, 169] on input "Simples" at bounding box center [235, 172] width 6 height 6
radio input "true"
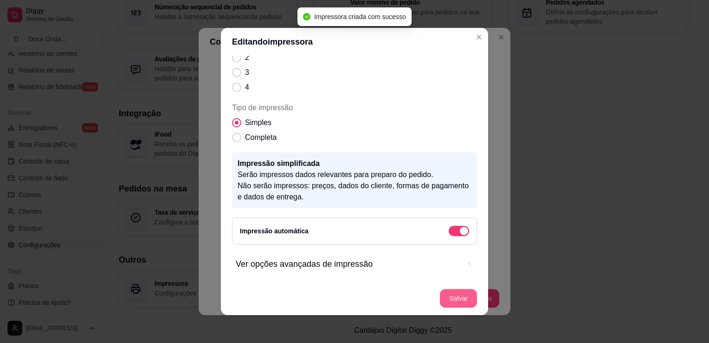
scroll to position [221, 0]
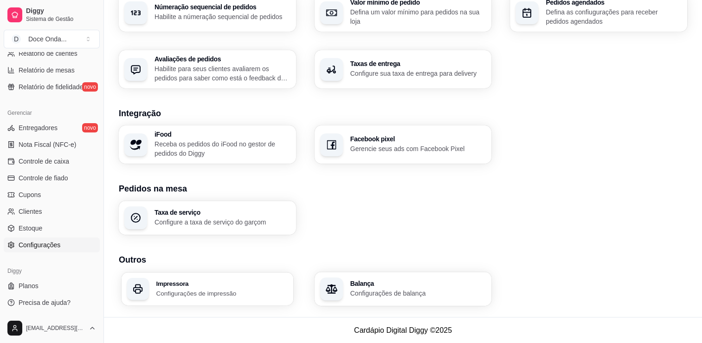
click at [214, 301] on div "Impressora Configurações de impressão" at bounding box center [208, 288] width 172 height 33
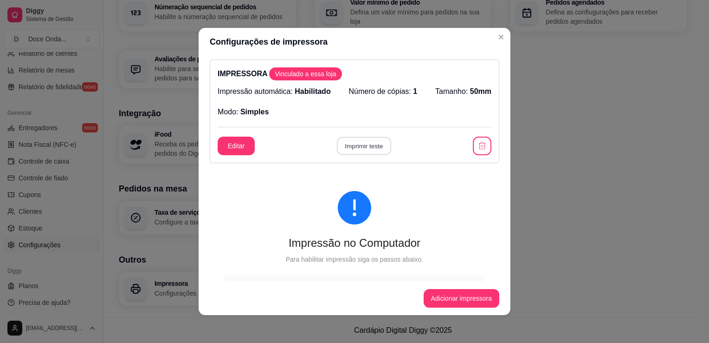
click at [357, 152] on button "Imprimir teste" at bounding box center [364, 146] width 54 height 18
click at [461, 303] on button "Adicionar impressora" at bounding box center [462, 298] width 74 height 18
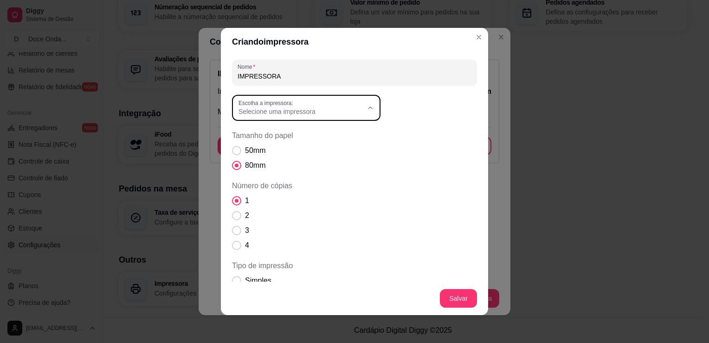
click at [367, 103] on button "Escolha a impressora: Selecione uma impressora" at bounding box center [306, 108] width 149 height 26
click at [321, 156] on li "Di Vida" at bounding box center [303, 149] width 136 height 14
type input "Di Vida"
select select "Di Vida"
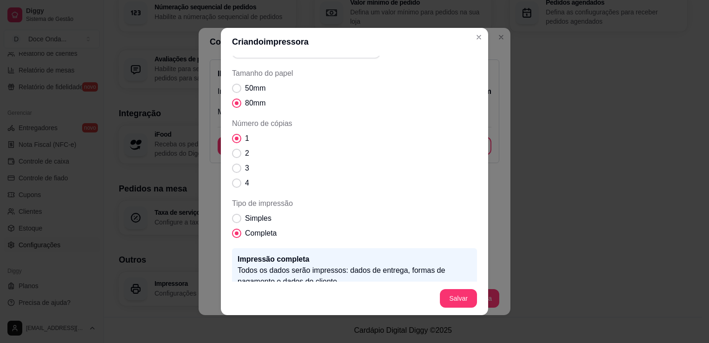
scroll to position [74, 0]
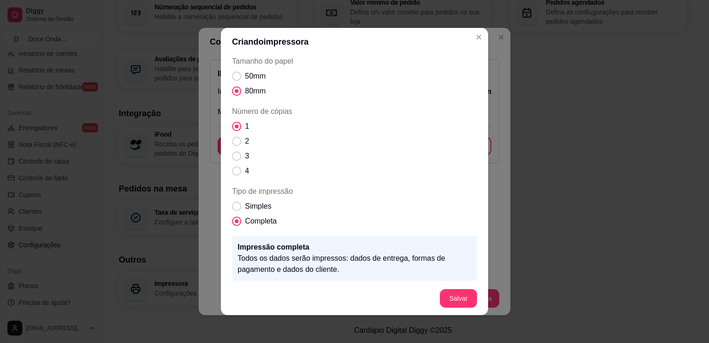
click at [413, 75] on div "50mm 80mm" at bounding box center [354, 84] width 245 height 26
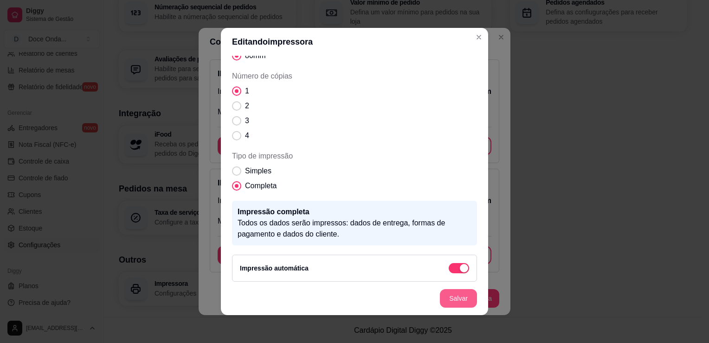
scroll to position [39, 0]
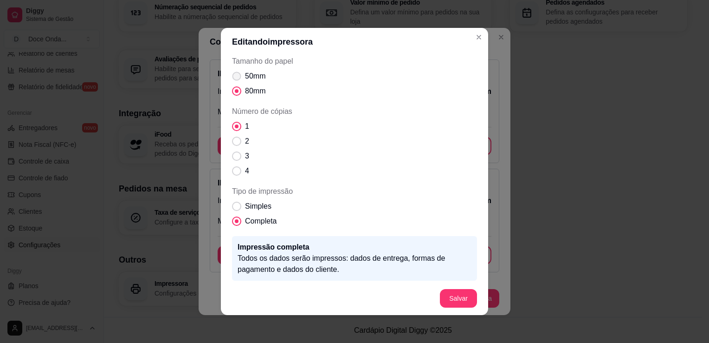
click at [251, 76] on span "50mm" at bounding box center [255, 76] width 20 height 11
click at [238, 78] on input "50mm" at bounding box center [235, 81] width 6 height 6
radio input "true"
click at [252, 201] on span "Simples" at bounding box center [258, 206] width 26 height 11
click at [238, 208] on input "Simples" at bounding box center [235, 211] width 6 height 6
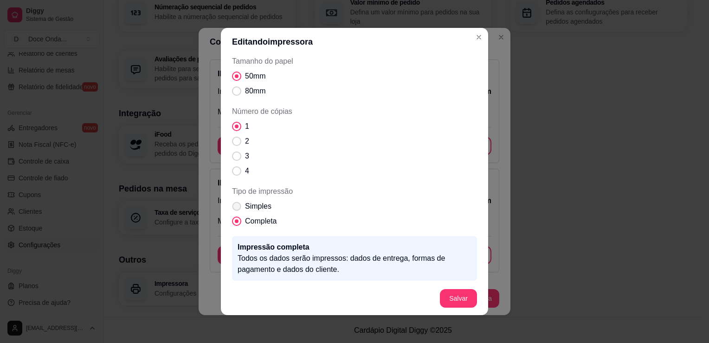
radio input "true"
click at [254, 218] on span "Completa" at bounding box center [261, 220] width 32 height 11
click at [238, 223] on input "Completa" at bounding box center [235, 226] width 6 height 6
radio input "true"
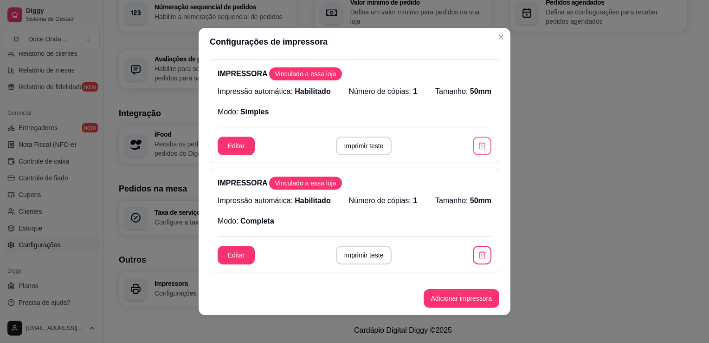
click at [478, 148] on icon "button" at bounding box center [482, 145] width 9 height 9
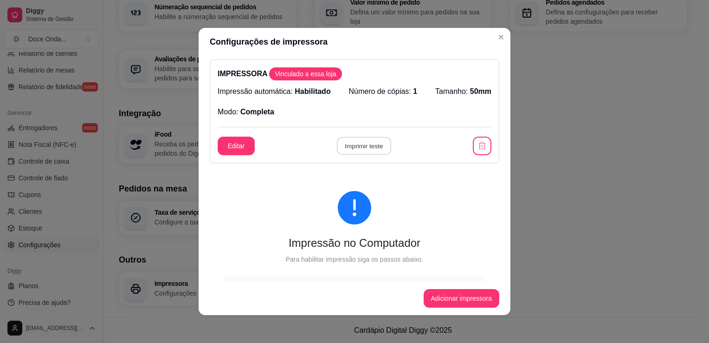
click at [370, 141] on button "Imprimir teste" at bounding box center [364, 146] width 54 height 18
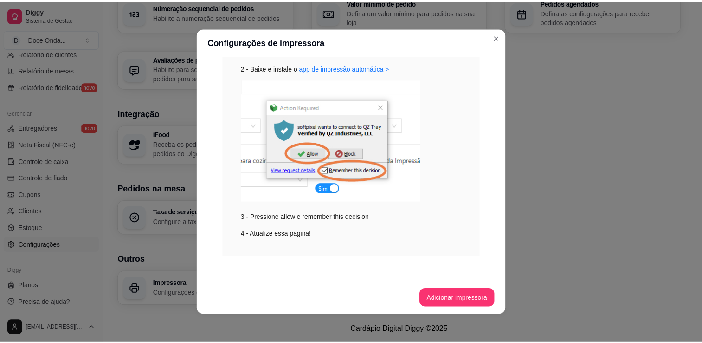
scroll to position [259, 0]
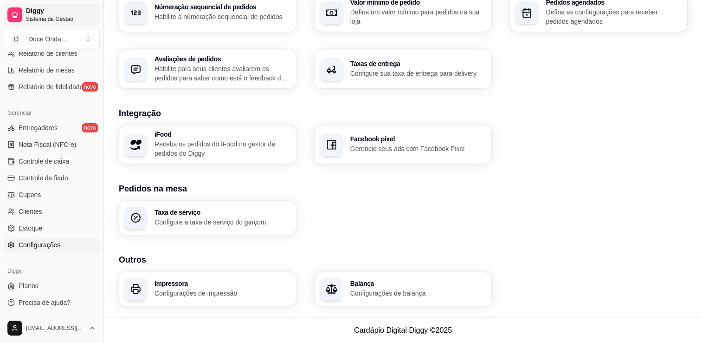
click at [51, 18] on span "Sistema de Gestão" at bounding box center [61, 18] width 70 height 7
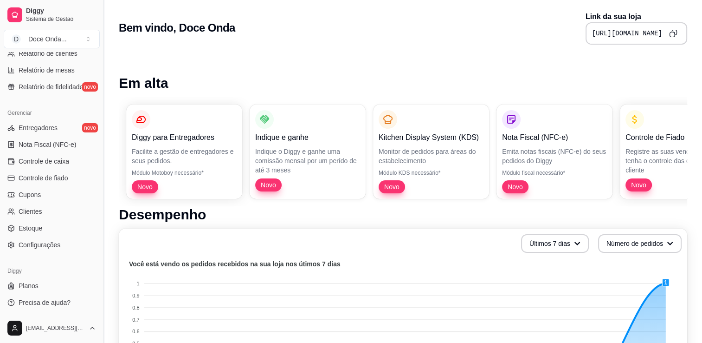
click at [100, 57] on button "Toggle Sidebar" at bounding box center [103, 171] width 7 height 343
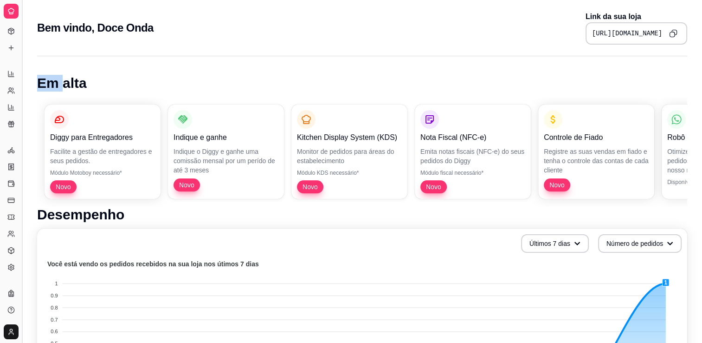
click at [21, 61] on button "Toggle Sidebar" at bounding box center [21, 171] width 7 height 343
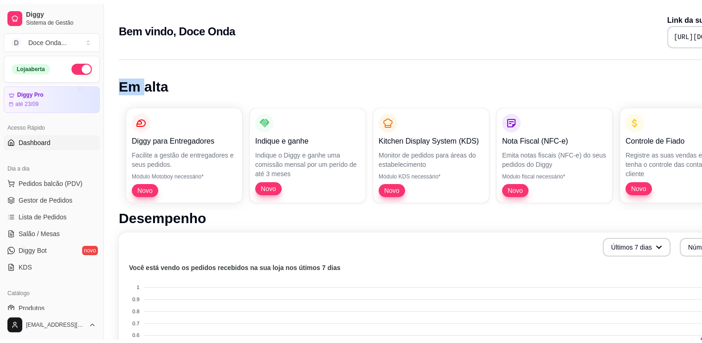
scroll to position [0, 0]
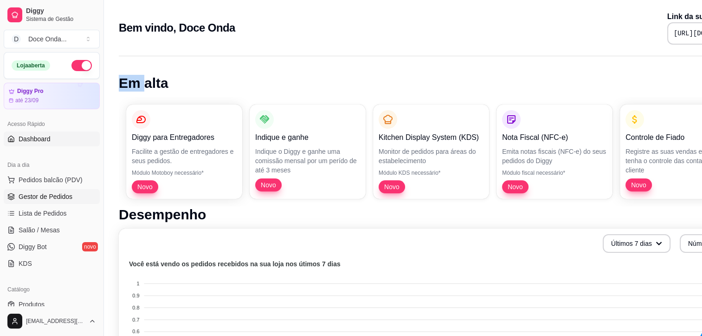
click at [40, 192] on span "Gestor de Pedidos" at bounding box center [46, 196] width 54 height 9
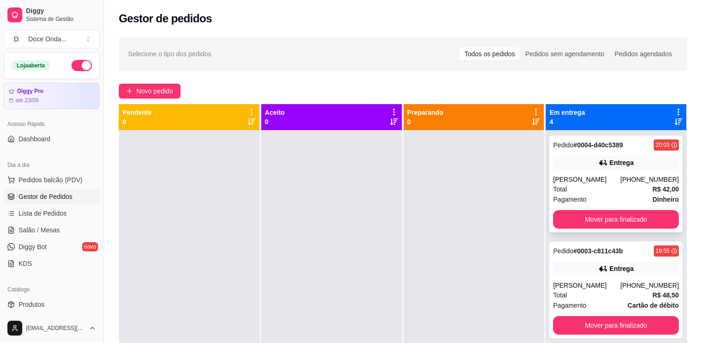
click at [578, 149] on div "Pedido # 0004-d40c5389" at bounding box center [588, 144] width 70 height 11
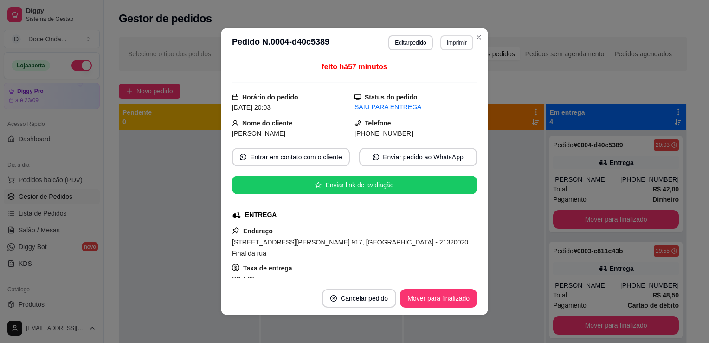
click at [453, 49] on button "Imprimir" at bounding box center [457, 42] width 33 height 15
click at [440, 75] on button "IMPRESSORA" at bounding box center [436, 75] width 65 height 14
